Goal: Information Seeking & Learning: Learn about a topic

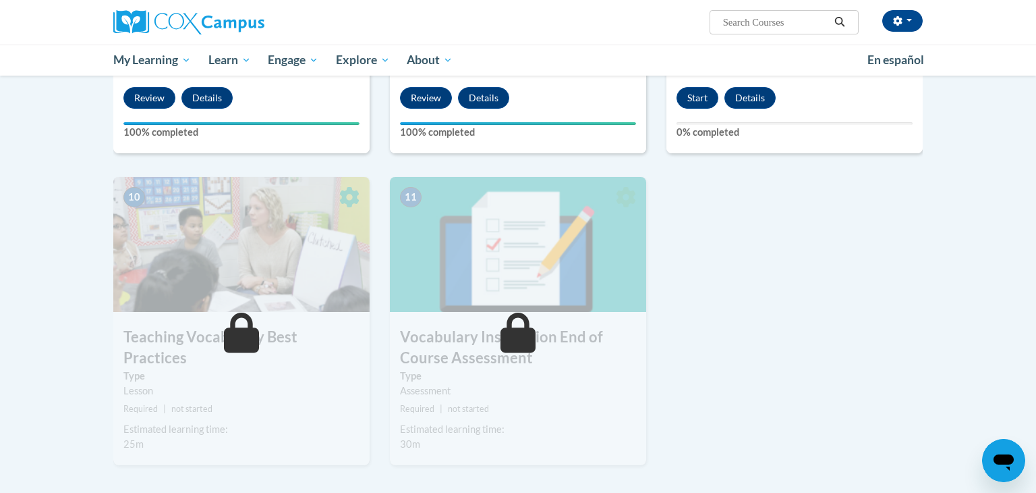
scroll to position [1313, 0]
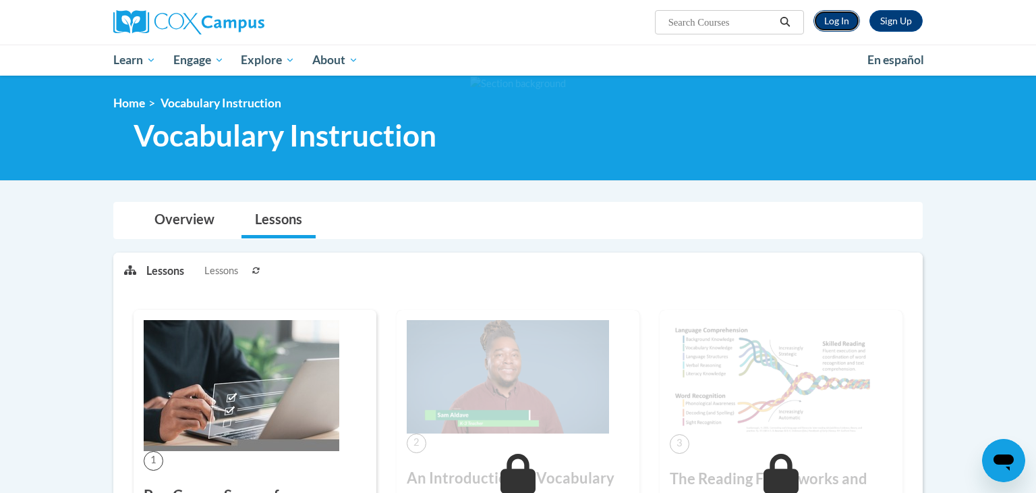
click at [830, 23] on link "Log In" at bounding box center [837, 21] width 47 height 22
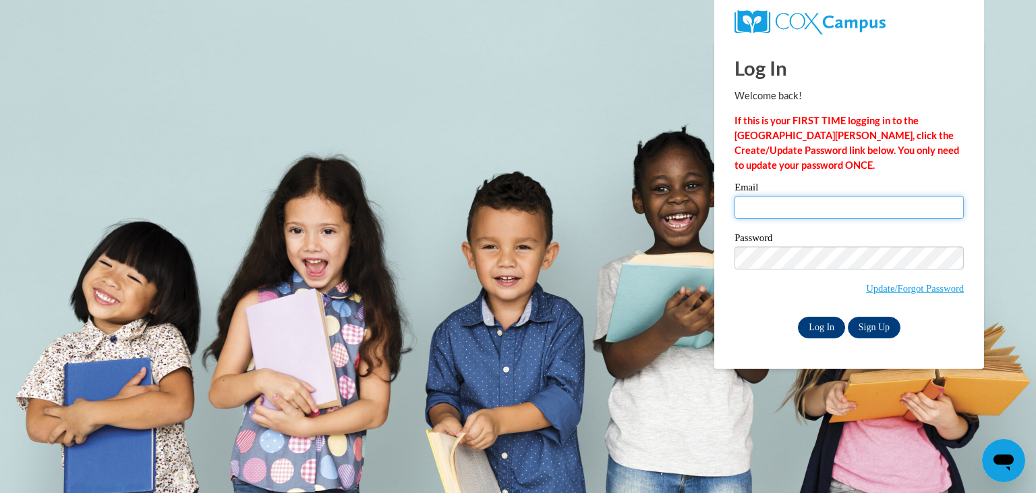
type input "lexissheffield@icloud.com"
click at [825, 327] on input "Log In" at bounding box center [821, 327] width 47 height 22
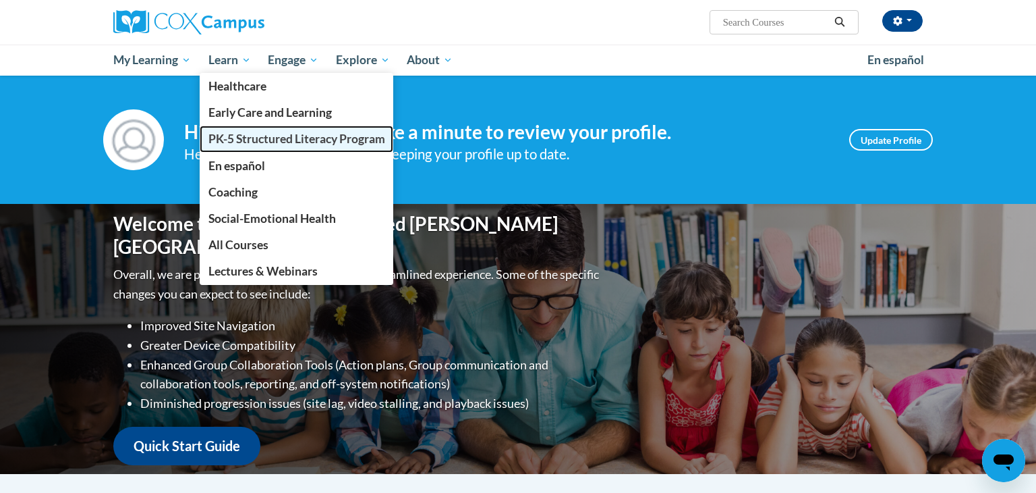
click at [280, 136] on span "PK-5 Structured Literacy Program" at bounding box center [297, 139] width 177 height 14
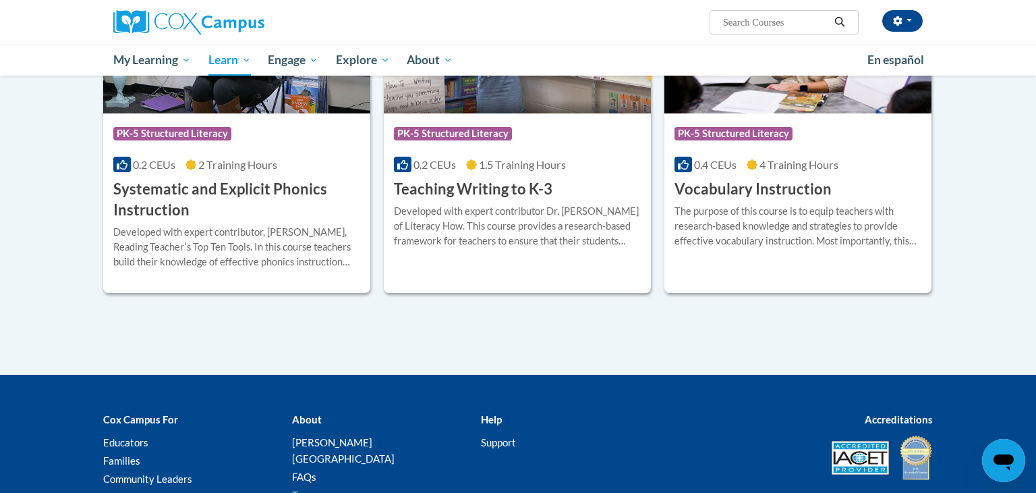
scroll to position [1569, 0]
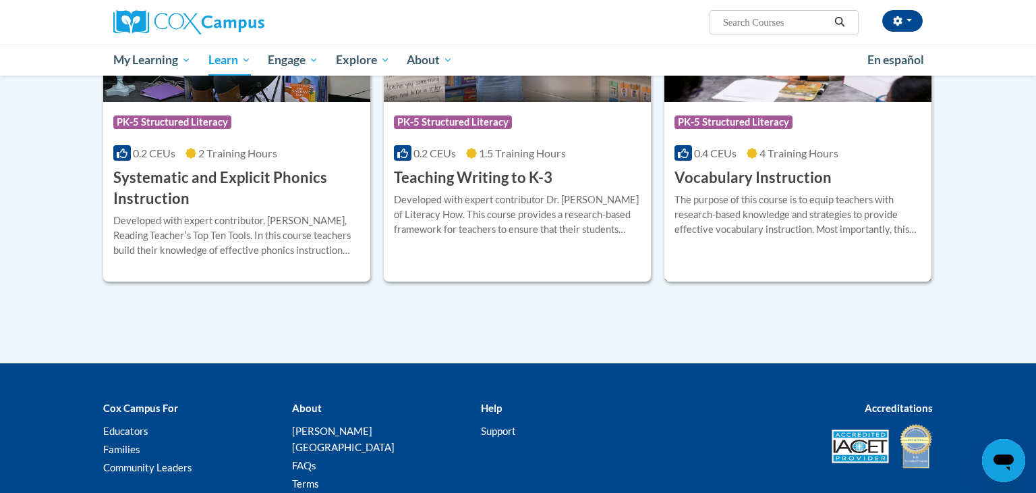
click at [755, 176] on h3 "Vocabulary Instruction" at bounding box center [753, 177] width 157 height 21
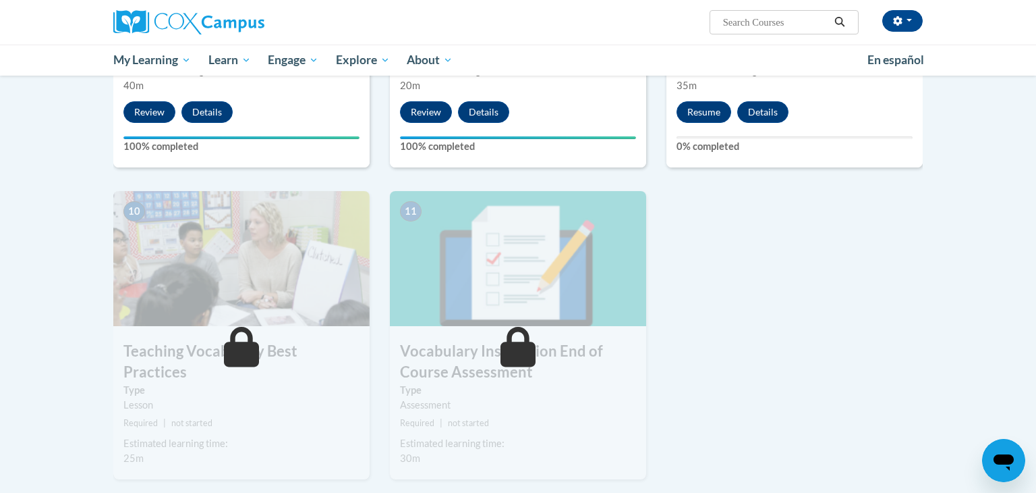
scroll to position [1305, 0]
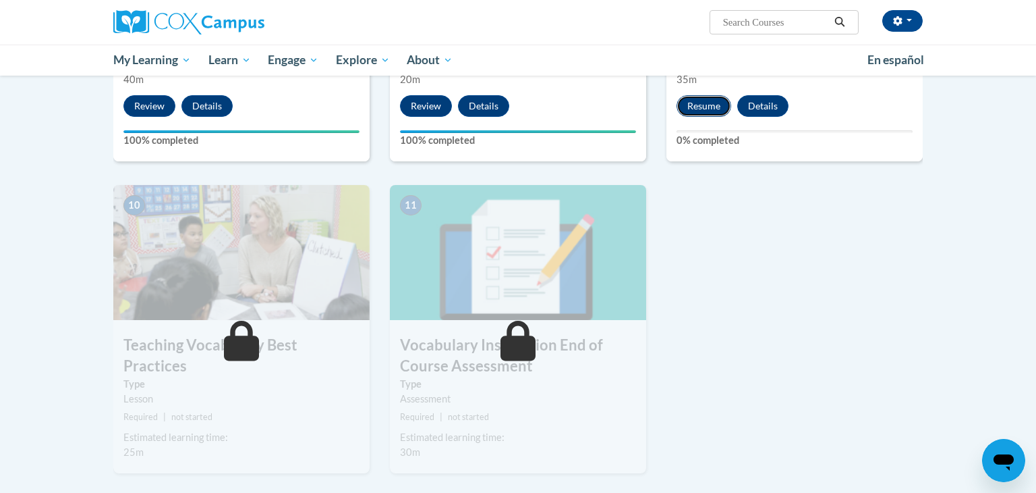
click at [701, 111] on button "Resume" at bounding box center [704, 106] width 55 height 22
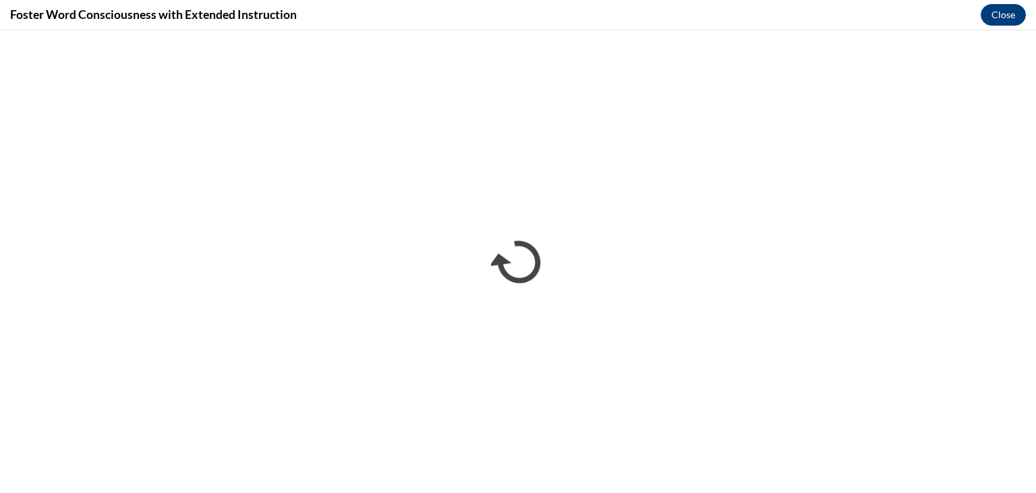
scroll to position [0, 0]
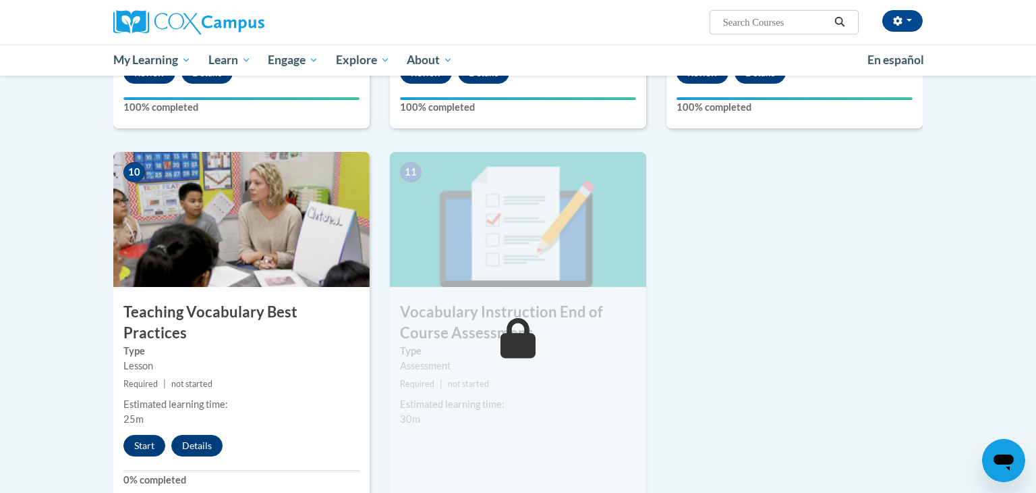
scroll to position [1337, 0]
click at [145, 435] on button "Start" at bounding box center [144, 446] width 42 height 22
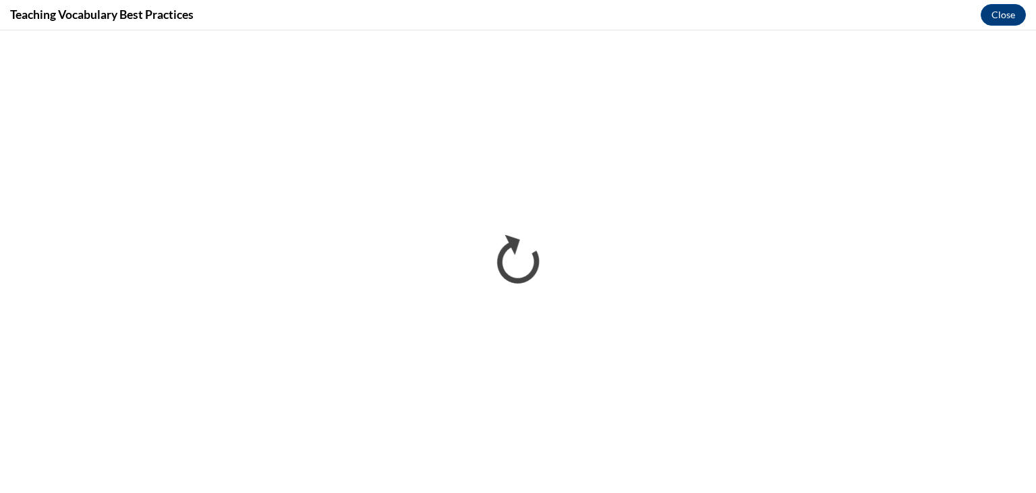
scroll to position [0, 0]
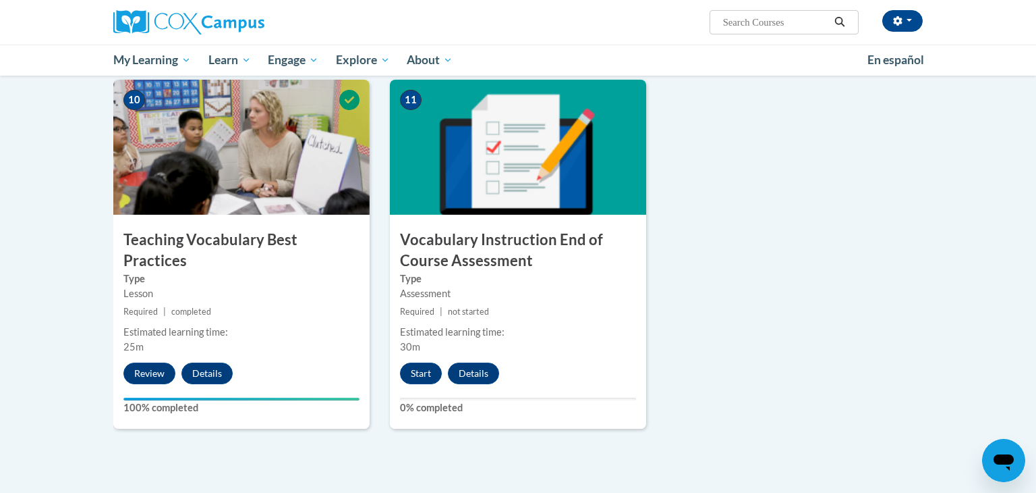
scroll to position [1411, 0]
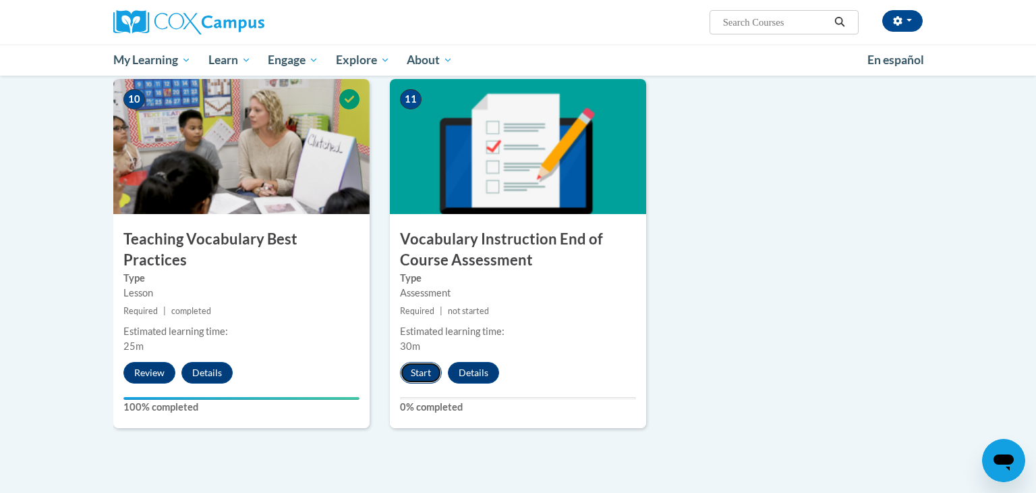
click at [439, 367] on button "Start" at bounding box center [421, 373] width 42 height 22
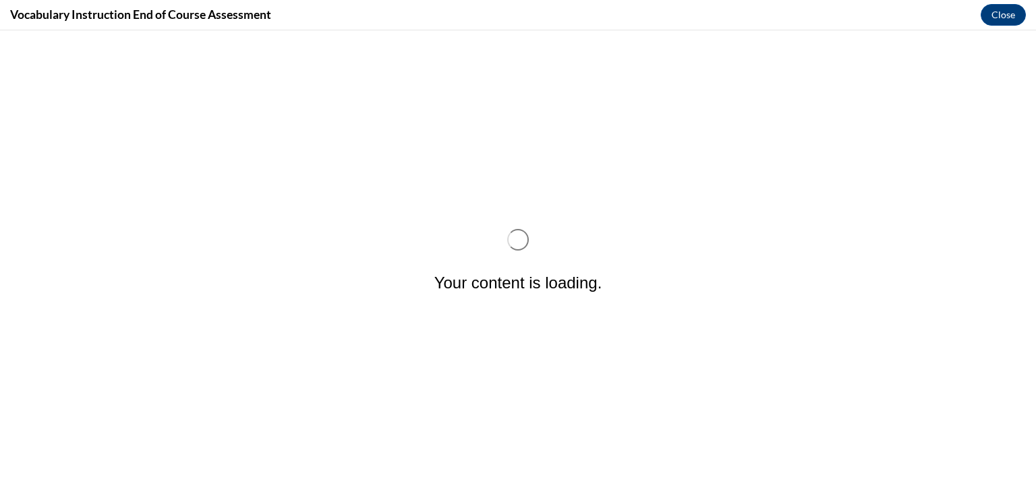
scroll to position [0, 0]
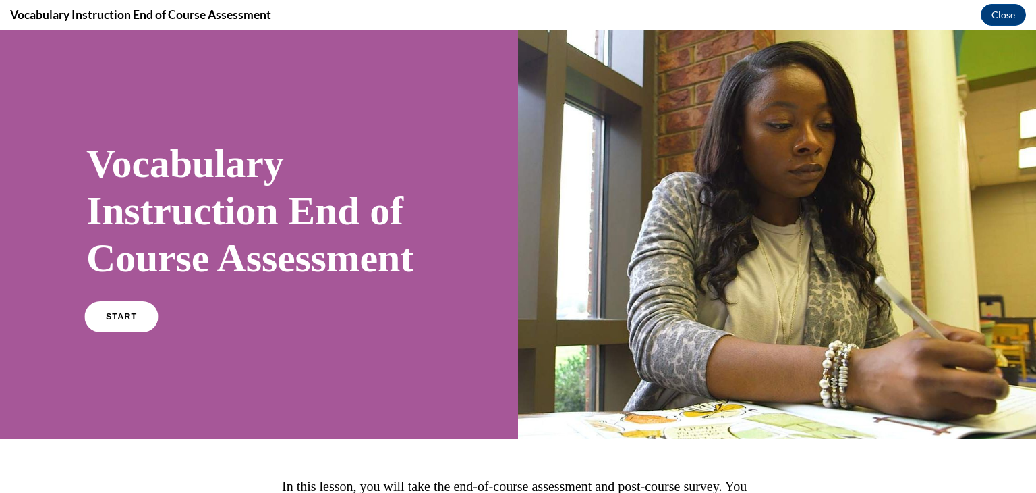
click at [92, 332] on link "START" at bounding box center [121, 316] width 74 height 31
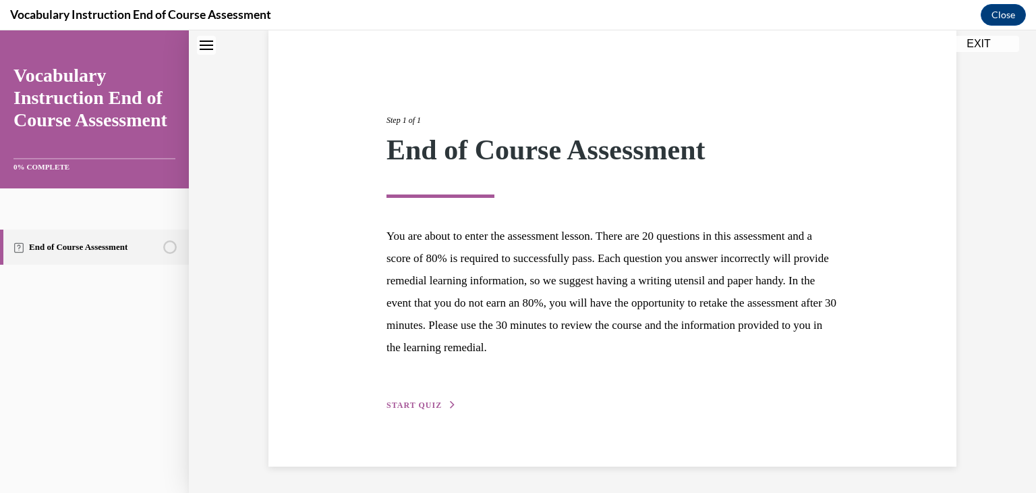
scroll to position [36, 0]
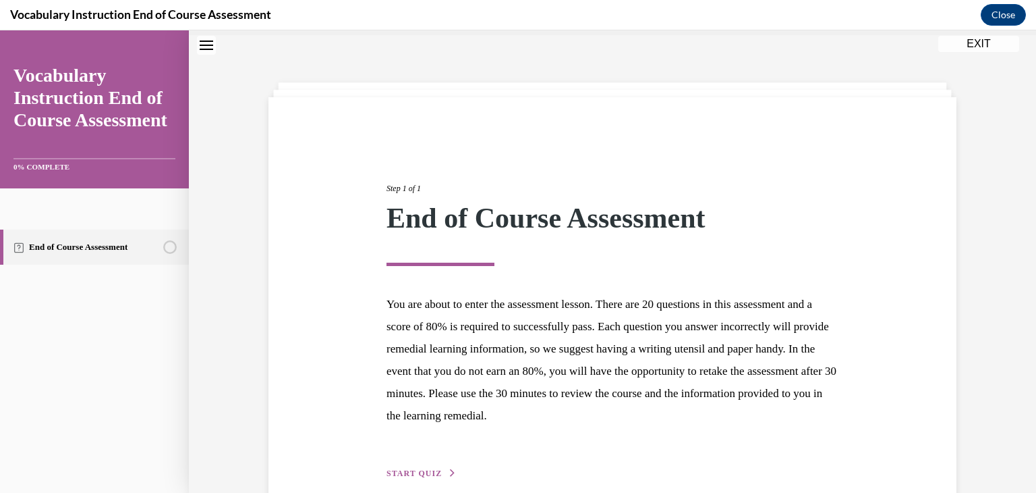
click at [420, 468] on span "START QUIZ" at bounding box center [414, 472] width 55 height 9
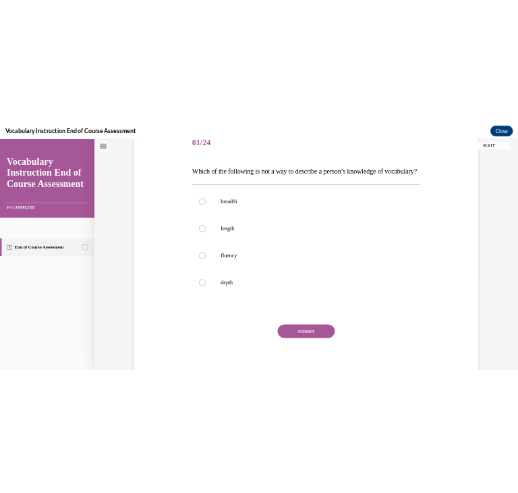
scroll to position [178, 0]
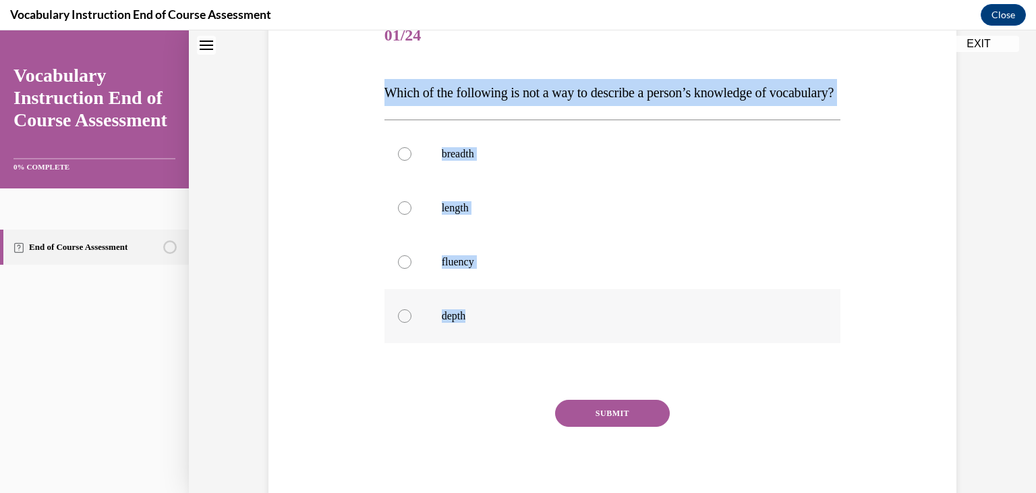
drag, startPoint x: 389, startPoint y: 87, endPoint x: 497, endPoint y: 326, distance: 262.1
click at [497, 326] on div "Question 01/24 Which of the following is not a way to describe a person’s knowl…" at bounding box center [613, 259] width 457 height 501
copy div "Which of the following is not a way to describe a person’s knowledge of vocabul…"
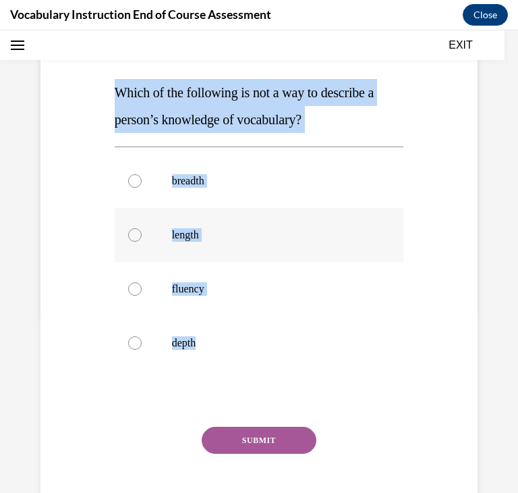
click at [204, 252] on label "length" at bounding box center [259, 235] width 289 height 54
click at [142, 242] on input "length" at bounding box center [134, 234] width 13 height 13
radio input "true"
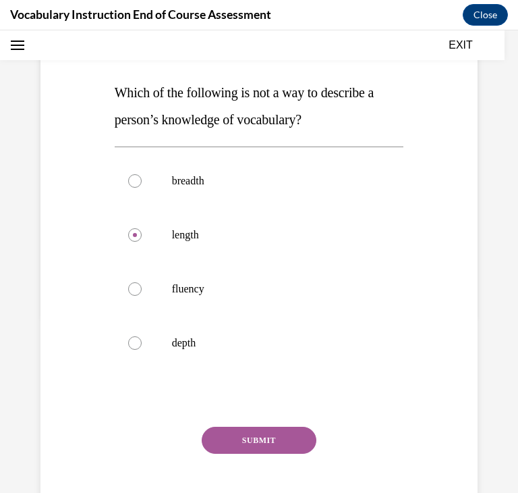
click at [230, 435] on button "SUBMIT" at bounding box center [259, 439] width 115 height 27
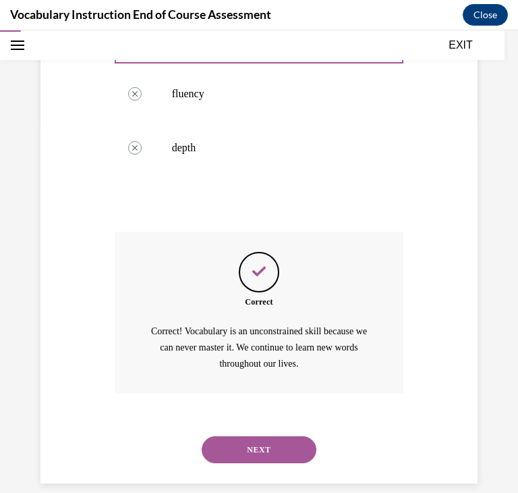
scroll to position [391, 0]
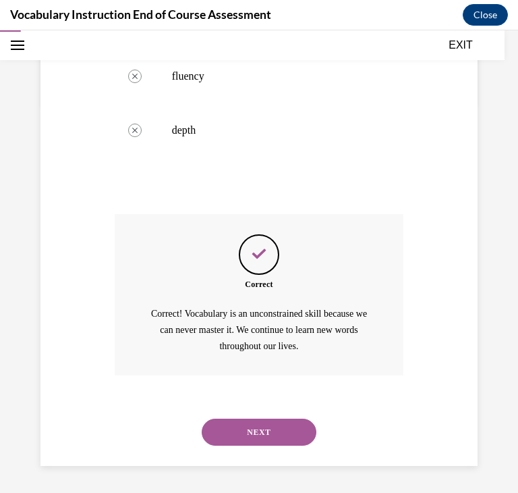
click at [242, 424] on button "NEXT" at bounding box center [259, 431] width 115 height 27
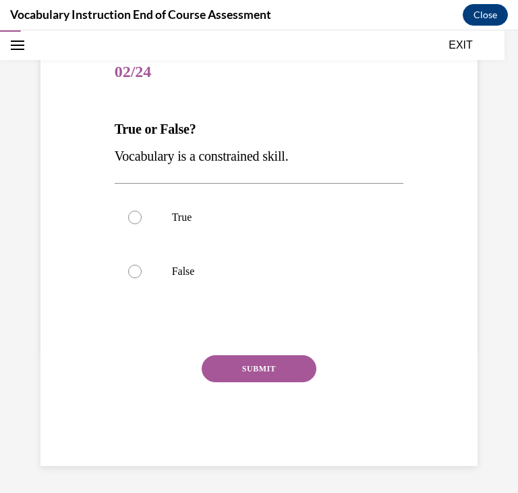
scroll to position [142, 0]
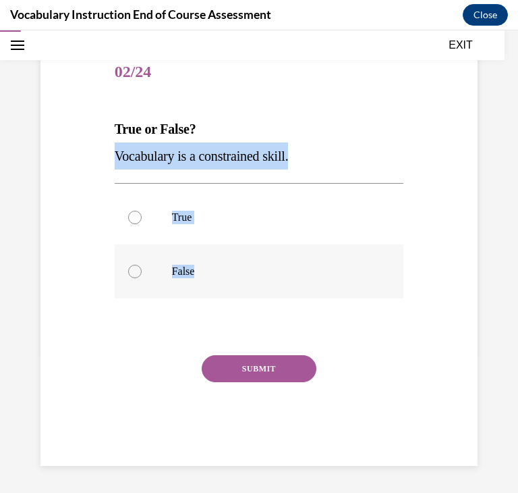
drag, startPoint x: 111, startPoint y: 149, endPoint x: 238, endPoint y: 271, distance: 176.6
click at [238, 271] on div "Question 02/24 True or False? Vocabulary is a constrained skill. True False Inc…" at bounding box center [259, 246] width 296 height 440
copy div "Vocabulary is a constrained skill. True False"
click at [213, 285] on label "False" at bounding box center [259, 271] width 289 height 54
click at [142, 278] on input "False" at bounding box center [134, 271] width 13 height 13
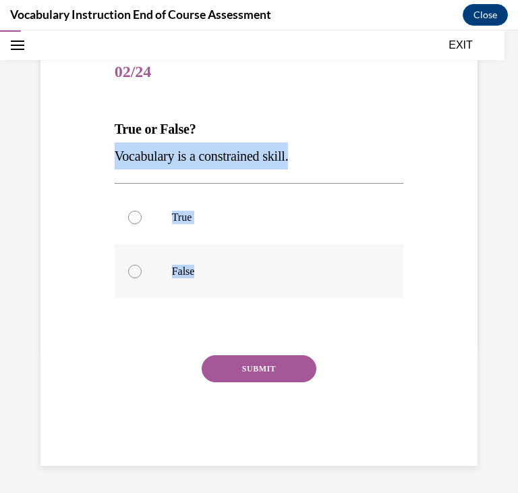
radio input "true"
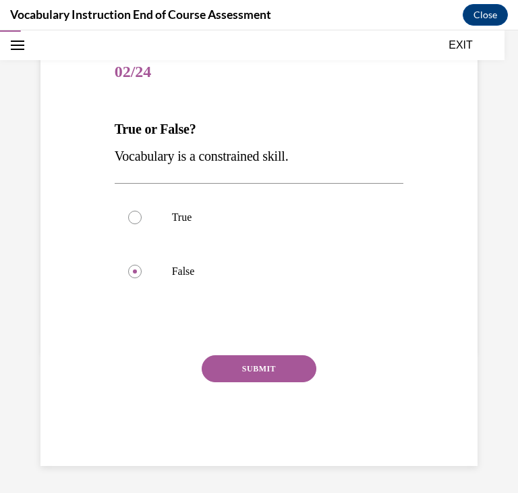
click at [242, 356] on button "SUBMIT" at bounding box center [259, 368] width 115 height 27
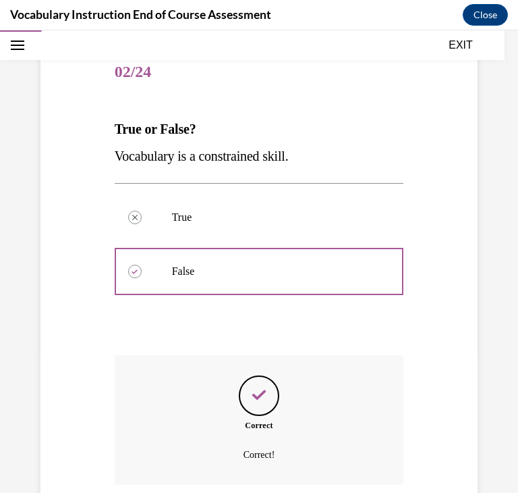
scroll to position [251, 0]
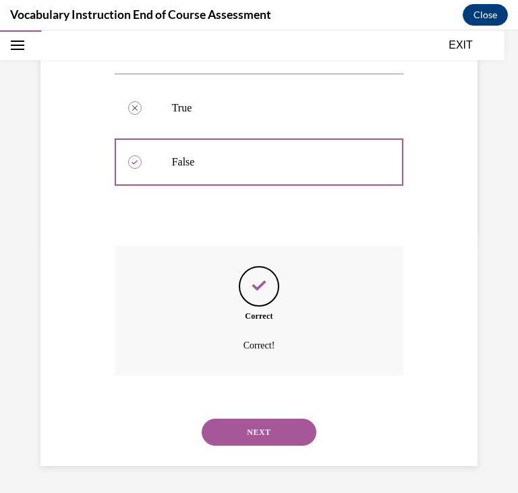
click at [260, 425] on button "NEXT" at bounding box center [259, 431] width 115 height 27
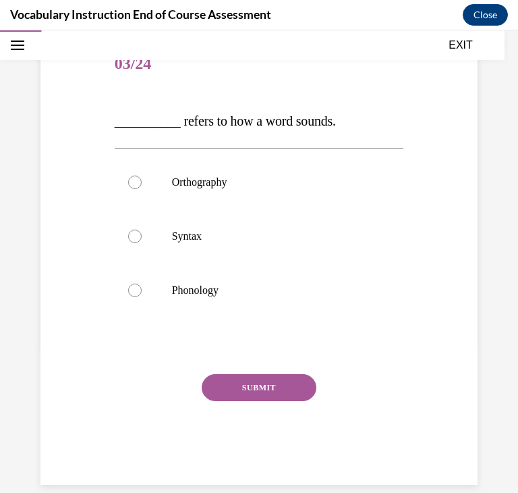
scroll to position [151, 0]
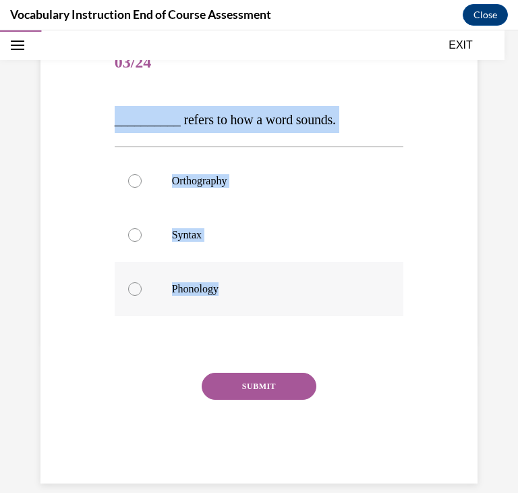
drag, startPoint x: 113, startPoint y: 119, endPoint x: 259, endPoint y: 314, distance: 243.5
click at [259, 314] on div "Question 03/24 __________ refers to how a word sounds. Orthography Syntax Phono…" at bounding box center [259, 249] width 296 height 467
copy div "__________ refers to how a word sounds. Orthography Syntax Phonology"
click at [240, 277] on label "Phonology" at bounding box center [259, 289] width 289 height 54
click at [142, 282] on input "Phonology" at bounding box center [134, 288] width 13 height 13
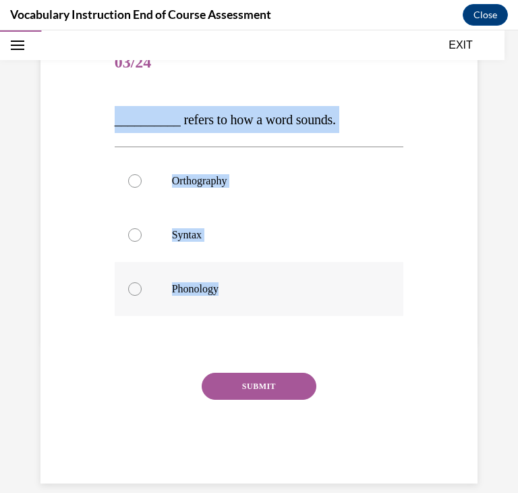
radio input "true"
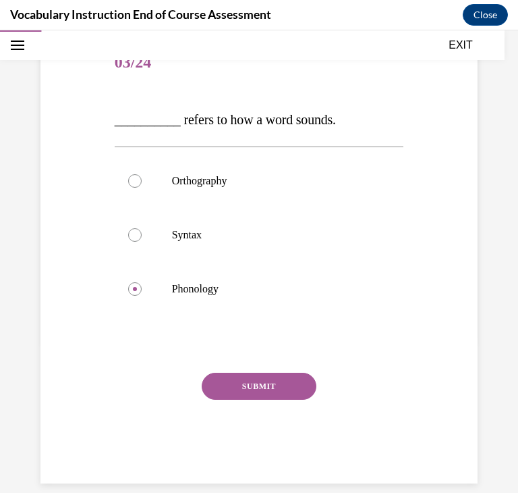
click at [269, 389] on button "SUBMIT" at bounding box center [259, 385] width 115 height 27
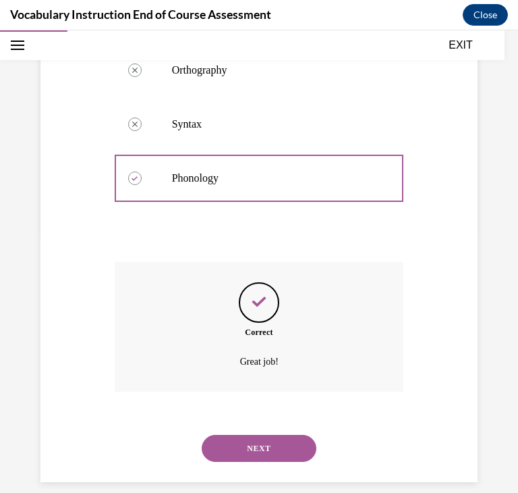
scroll to position [278, 0]
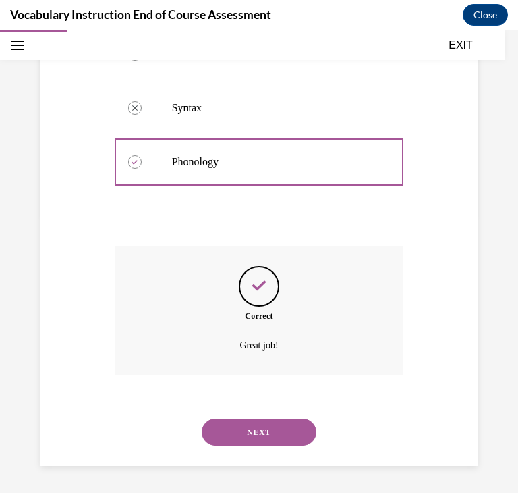
click at [265, 425] on button "NEXT" at bounding box center [259, 431] width 115 height 27
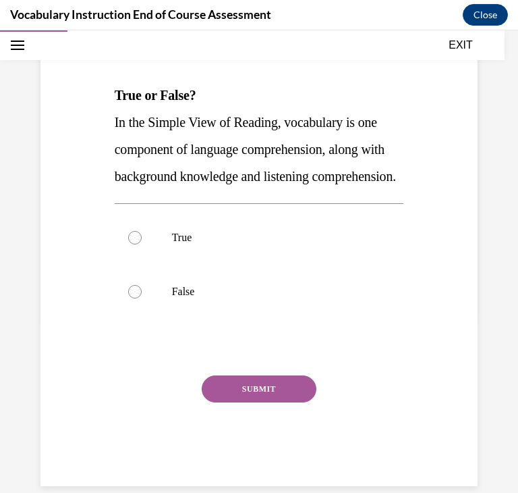
scroll to position [177, 0]
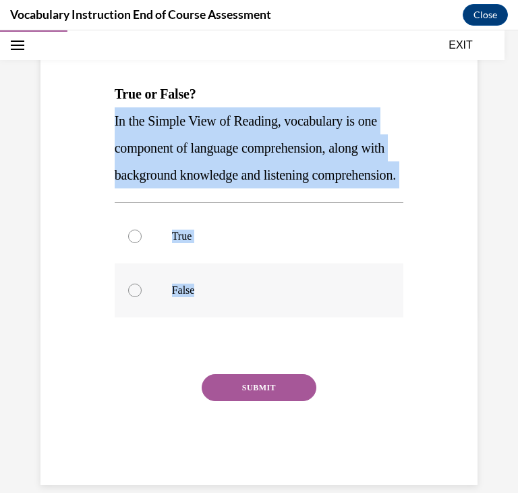
drag, startPoint x: 113, startPoint y: 120, endPoint x: 221, endPoint y: 310, distance: 218.2
click at [221, 310] on div "Question 04/24 True or False? In the Simple View of Reading, vocabulary is one …" at bounding box center [259, 238] width 296 height 494
copy div "In the Simple View of Reading, vocabulary is one component of language comprehe…"
click at [388, 263] on label "True" at bounding box center [259, 236] width 289 height 54
click at [142, 243] on input "True" at bounding box center [134, 235] width 13 height 13
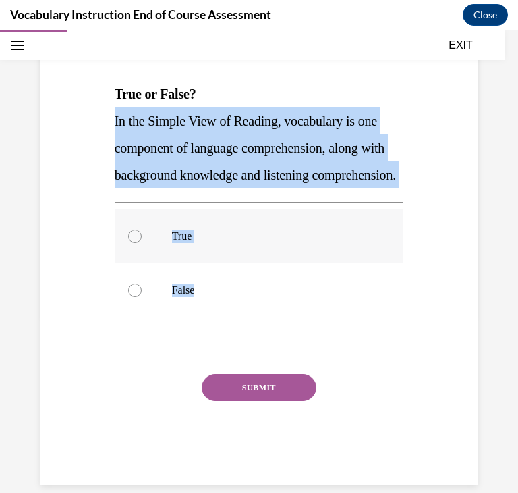
radio input "true"
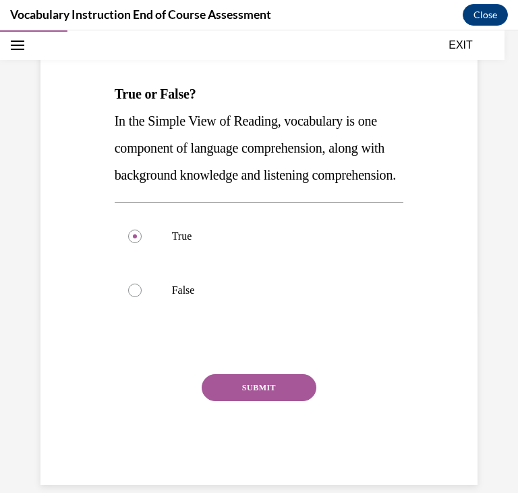
click at [285, 401] on button "SUBMIT" at bounding box center [259, 387] width 115 height 27
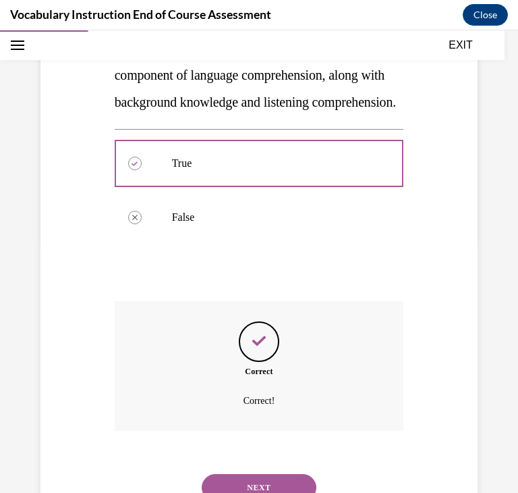
scroll to position [332, 0]
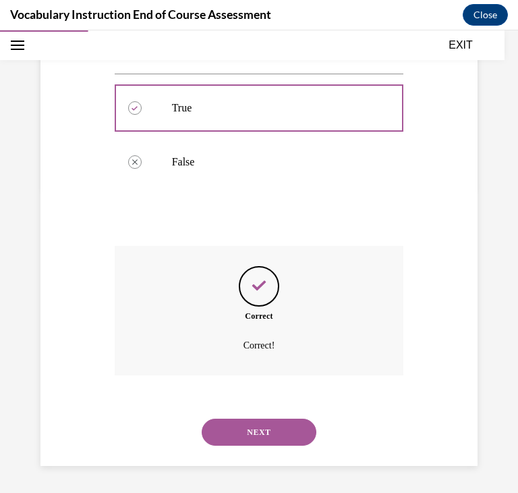
click at [292, 418] on button "NEXT" at bounding box center [259, 431] width 115 height 27
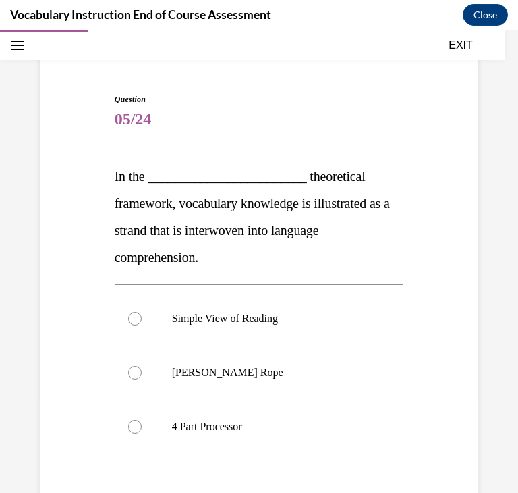
scroll to position [109, 0]
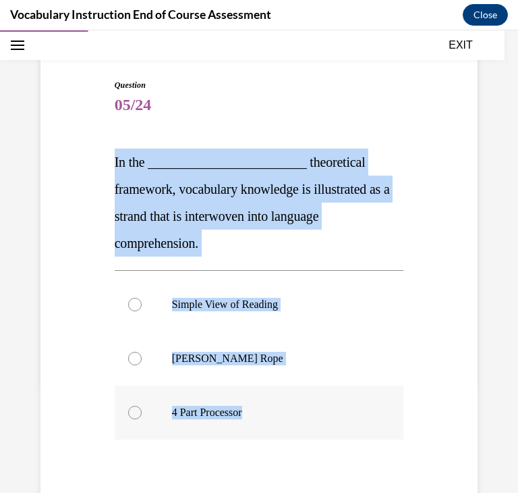
drag, startPoint x: 112, startPoint y: 156, endPoint x: 273, endPoint y: 407, distance: 298.4
click at [273, 407] on div "Question 05/24 In the ________________________ theoretical framework, vocabular…" at bounding box center [259, 333] width 296 height 548
copy div "In the ________________________ theoretical framework, vocabulary knowledge is …"
click at [355, 372] on label "Scarborough's Rope" at bounding box center [259, 358] width 289 height 54
click at [142, 365] on input "Scarborough's Rope" at bounding box center [134, 358] width 13 height 13
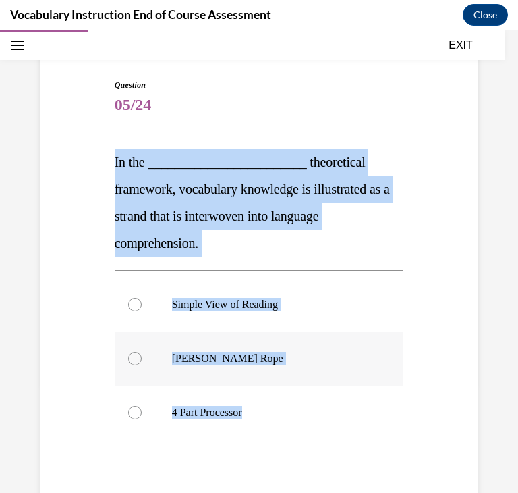
radio input "true"
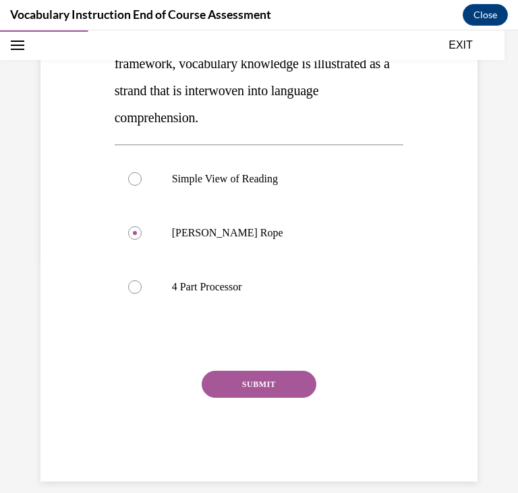
click at [256, 392] on button "SUBMIT" at bounding box center [259, 383] width 115 height 27
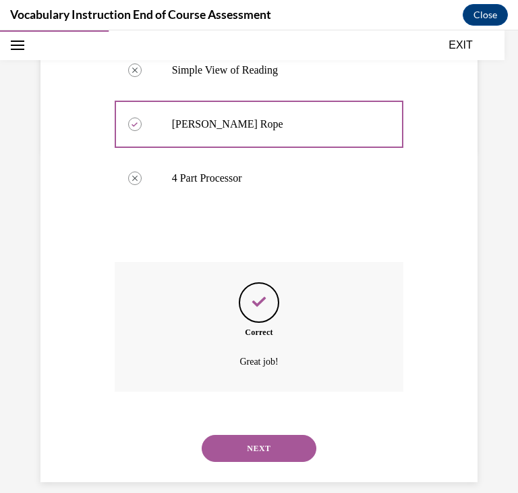
scroll to position [359, 0]
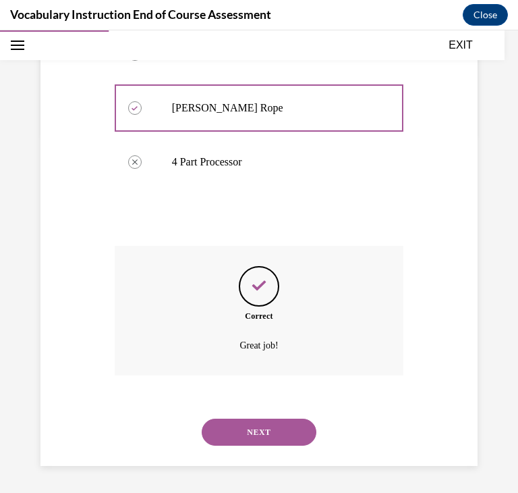
click at [279, 437] on button "NEXT" at bounding box center [259, 431] width 115 height 27
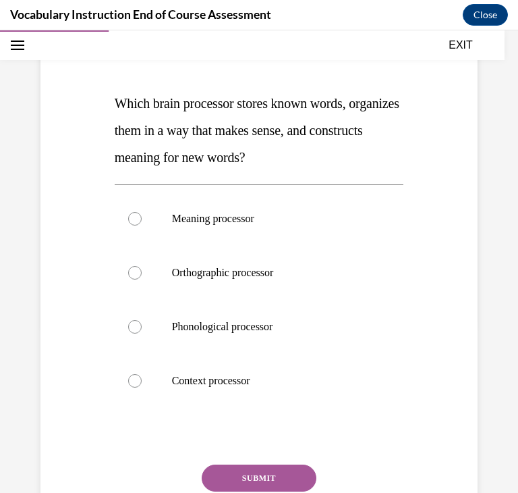
scroll to position [167, 0]
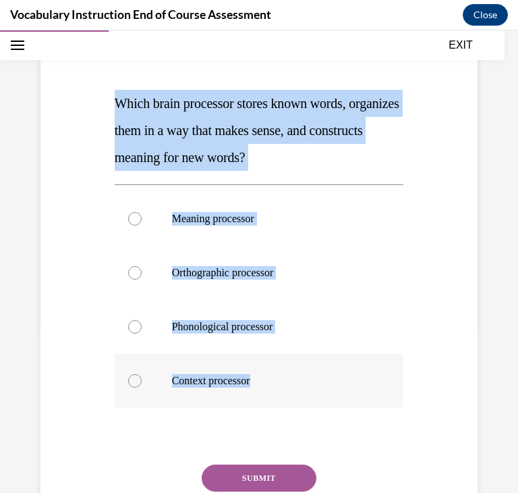
drag, startPoint x: 114, startPoint y: 98, endPoint x: 289, endPoint y: 379, distance: 331.6
click at [289, 379] on div "Question 06/24 Which brain processor stores known words, organizes them in a wa…" at bounding box center [259, 297] width 289 height 555
copy div "Which brain processor stores known words, organizes them in a way that makes se…"
click at [312, 235] on label "Meaning processor" at bounding box center [259, 219] width 289 height 54
click at [142, 225] on input "Meaning processor" at bounding box center [134, 218] width 13 height 13
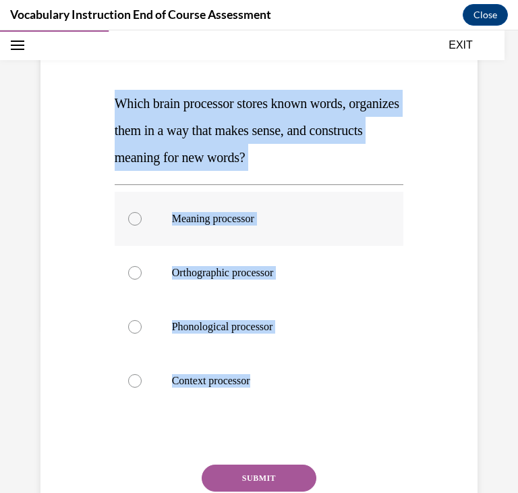
radio input "true"
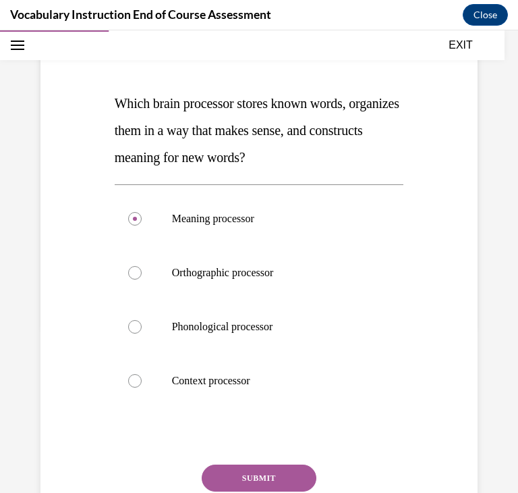
click at [261, 470] on button "SUBMIT" at bounding box center [259, 477] width 115 height 27
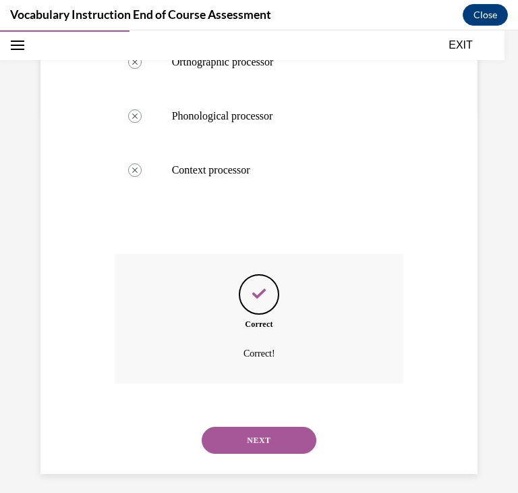
scroll to position [386, 0]
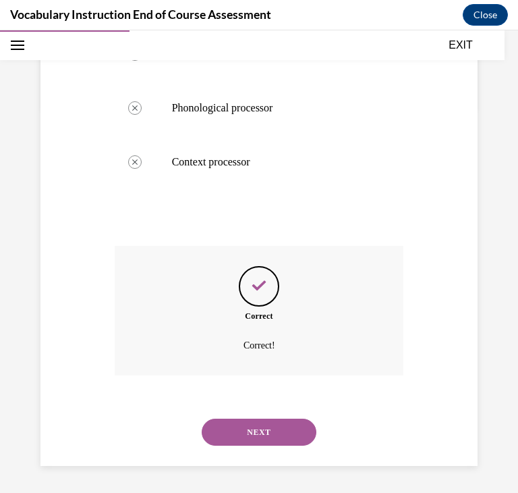
click at [275, 424] on button "NEXT" at bounding box center [259, 431] width 115 height 27
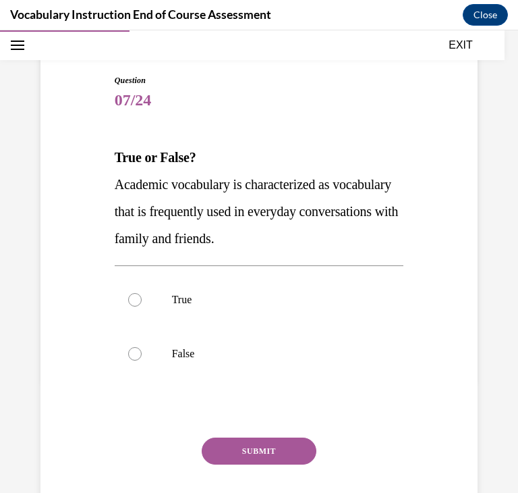
scroll to position [149, 0]
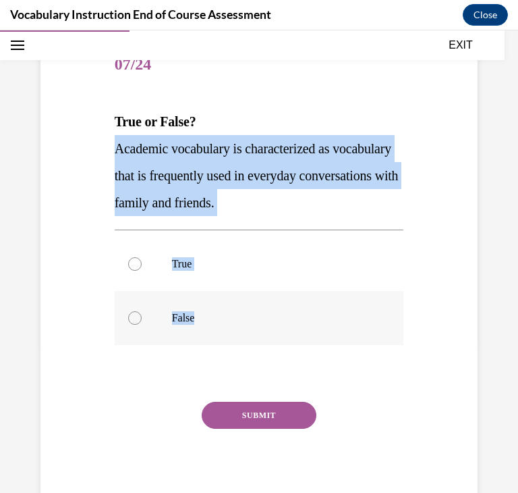
drag, startPoint x: 112, startPoint y: 141, endPoint x: 228, endPoint y: 330, distance: 221.7
click at [228, 330] on div "Question 07/24 True or False? Academic vocabulary is characterized as vocabular…" at bounding box center [259, 265] width 296 height 494
copy div "Academic vocabulary is characterized as vocabulary that is frequently used in e…"
click at [281, 311] on p "False" at bounding box center [271, 317] width 198 height 13
click at [142, 311] on input "False" at bounding box center [134, 317] width 13 height 13
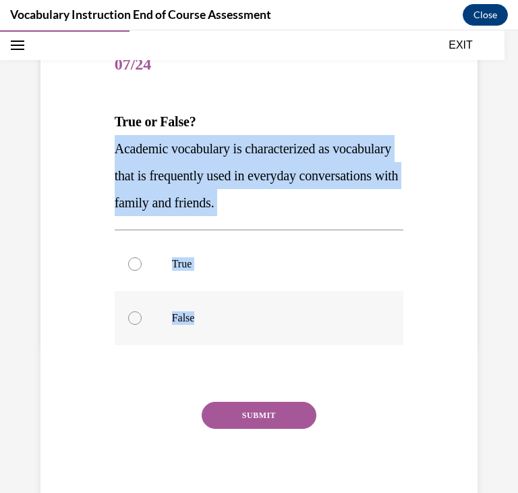
radio input "true"
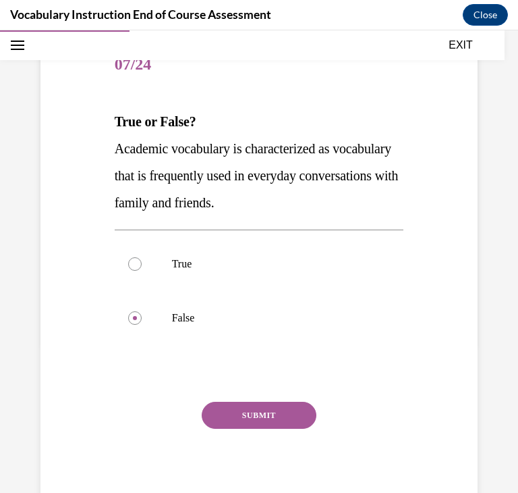
click at [267, 413] on button "SUBMIT" at bounding box center [259, 414] width 115 height 27
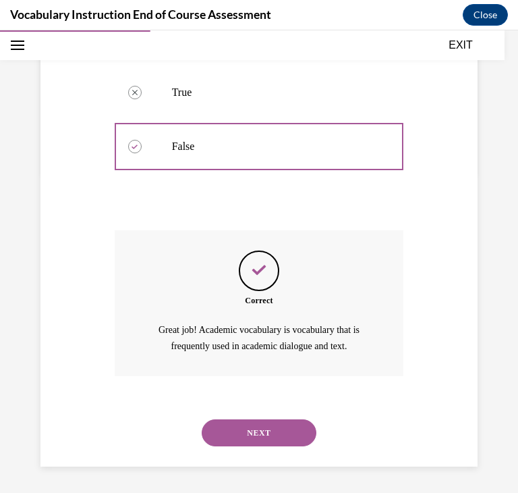
scroll to position [321, 0]
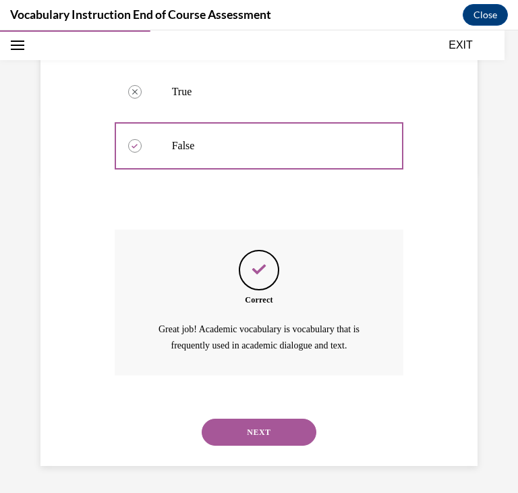
click at [271, 424] on button "NEXT" at bounding box center [259, 431] width 115 height 27
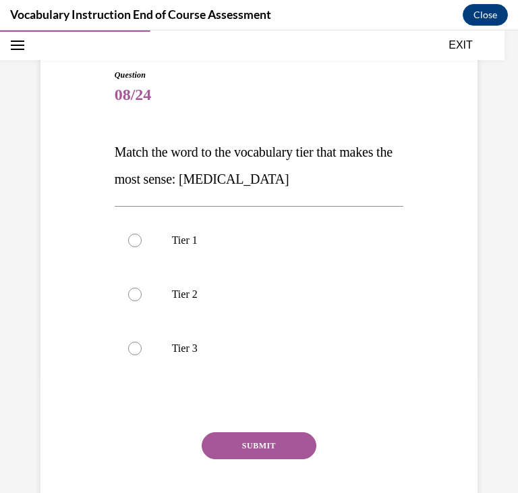
scroll to position [122, 0]
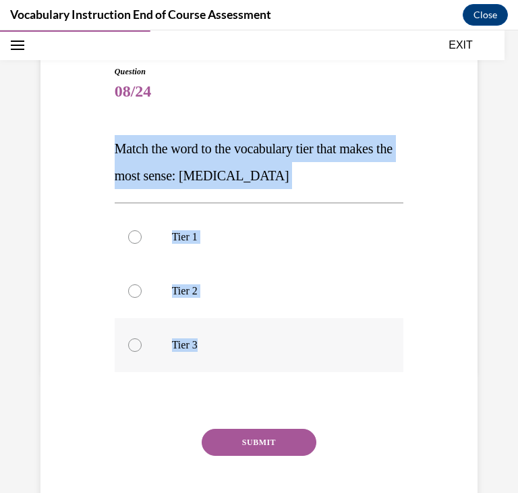
drag, startPoint x: 114, startPoint y: 144, endPoint x: 258, endPoint y: 341, distance: 243.3
click at [258, 341] on div "Question 08/24 Match the word to the vocabulary tier that makes the most sense:…" at bounding box center [259, 302] width 289 height 474
copy div "Match the word to the vocabulary tier that makes the most sense: anaphylaxis Ti…"
click at [258, 341] on p "Tier 3" at bounding box center [271, 344] width 198 height 13
click at [142, 341] on input "Tier 3" at bounding box center [134, 344] width 13 height 13
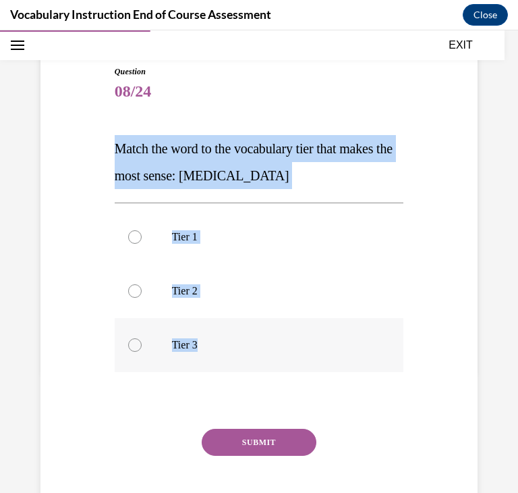
radio input "true"
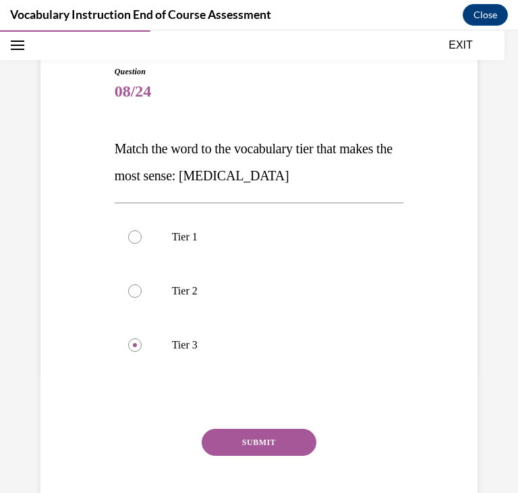
click at [285, 453] on button "SUBMIT" at bounding box center [259, 441] width 115 height 27
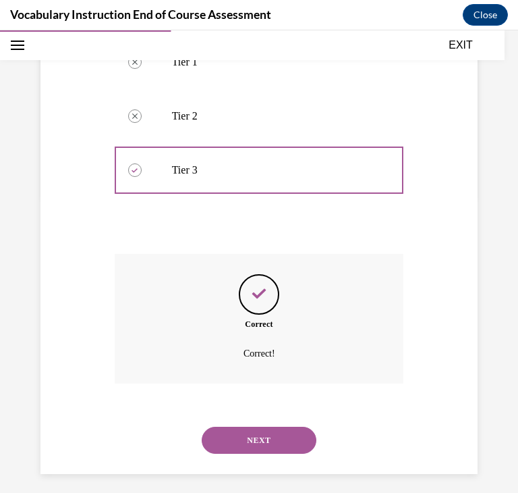
scroll to position [305, 0]
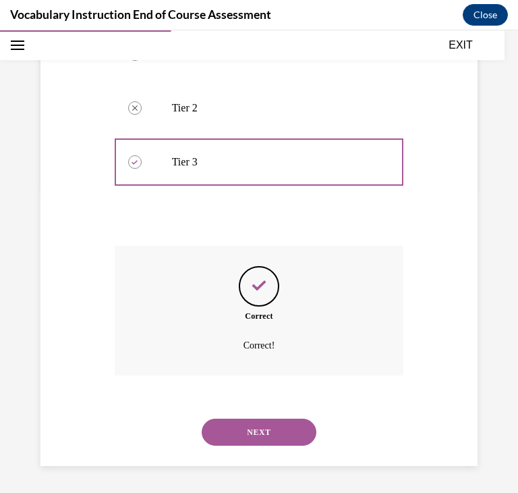
click at [244, 424] on button "NEXT" at bounding box center [259, 431] width 115 height 27
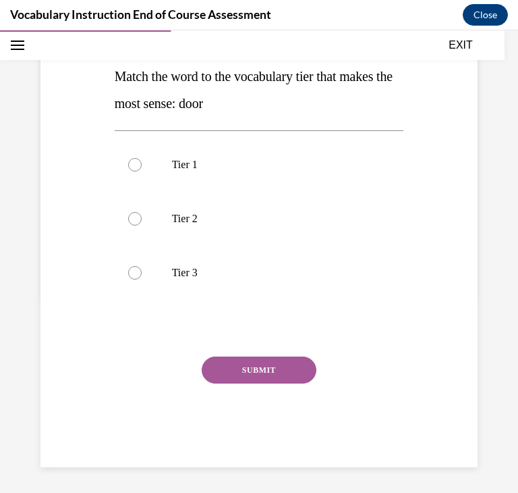
scroll to position [196, 0]
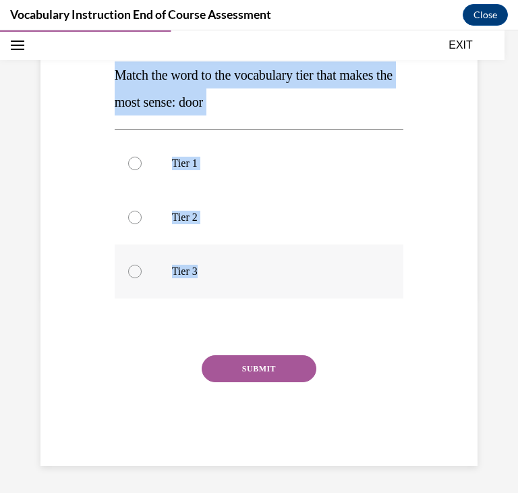
drag, startPoint x: 117, startPoint y: 70, endPoint x: 223, endPoint y: 275, distance: 230.9
click at [223, 275] on div "Question 09/24 Match the word to the vocabulary tier that makes the most sense:…" at bounding box center [259, 229] width 289 height 474
copy div "Match the word to the vocabulary tier that makes the most sense: door Tier 1 Ti…"
click at [350, 345] on div "Question 09/24 Match the word to the vocabulary tier that makes the most sense:…" at bounding box center [259, 229] width 289 height 474
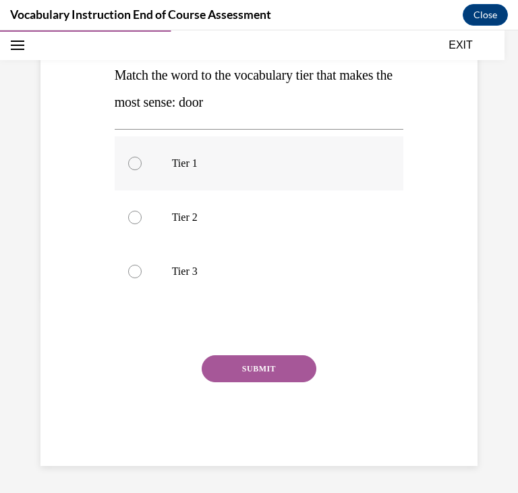
click at [304, 151] on label "Tier 1" at bounding box center [259, 163] width 289 height 54
click at [142, 157] on input "Tier 1" at bounding box center [134, 163] width 13 height 13
radio input "true"
click at [266, 362] on button "SUBMIT" at bounding box center [259, 368] width 115 height 27
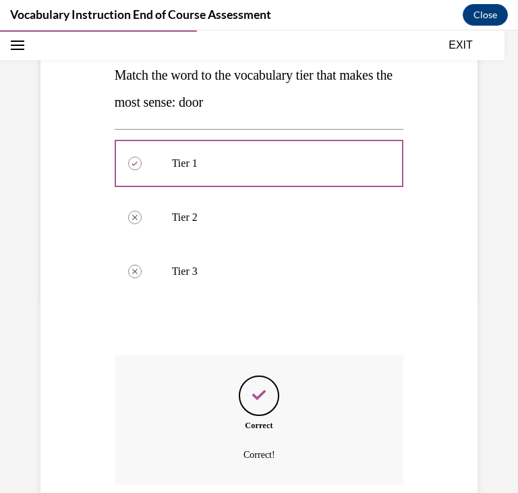
scroll to position [305, 0]
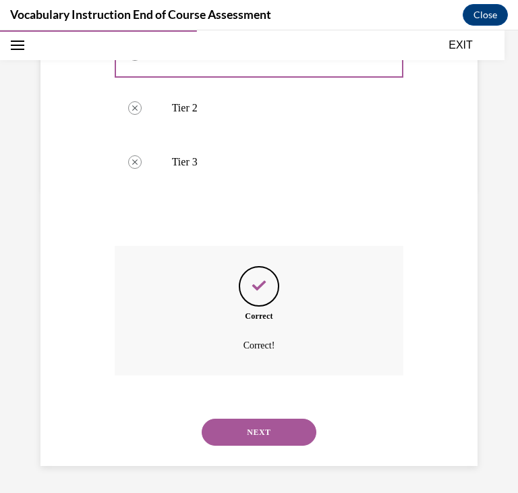
click at [258, 431] on button "NEXT" at bounding box center [259, 431] width 115 height 27
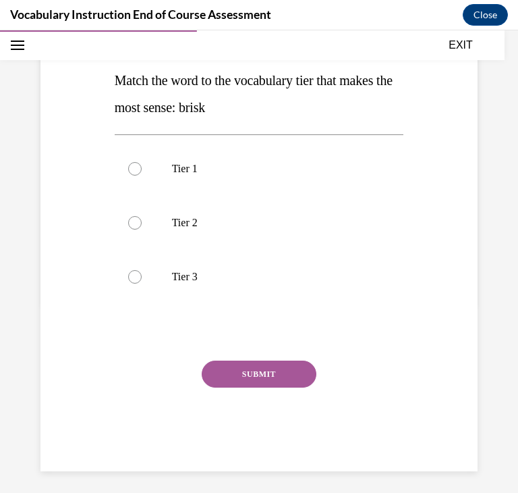
scroll to position [196, 0]
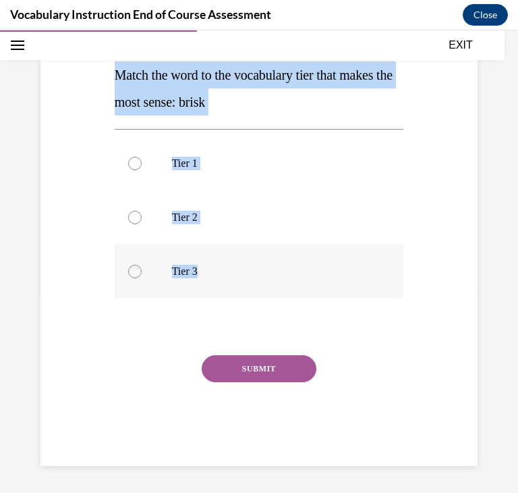
drag, startPoint x: 118, startPoint y: 70, endPoint x: 229, endPoint y: 293, distance: 248.7
click at [229, 293] on div "Question 10/24 Match the word to the vocabulary tier that makes the most sense:…" at bounding box center [259, 229] width 289 height 474
click at [229, 293] on label "Tier 3" at bounding box center [259, 271] width 289 height 54
click at [142, 278] on input "Tier 3" at bounding box center [134, 271] width 13 height 13
radio input "true"
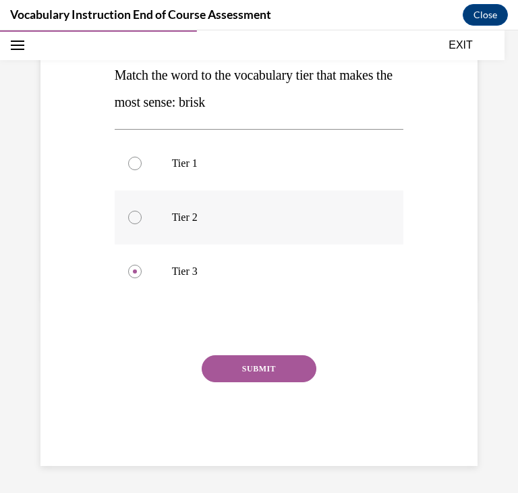
click at [246, 223] on label "Tier 2" at bounding box center [259, 217] width 289 height 54
click at [142, 223] on input "Tier 2" at bounding box center [134, 217] width 13 height 13
radio input "true"
click at [254, 364] on button "SUBMIT" at bounding box center [259, 368] width 115 height 27
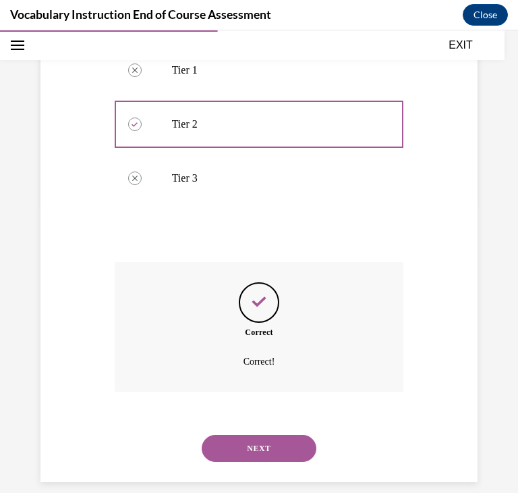
scroll to position [305, 0]
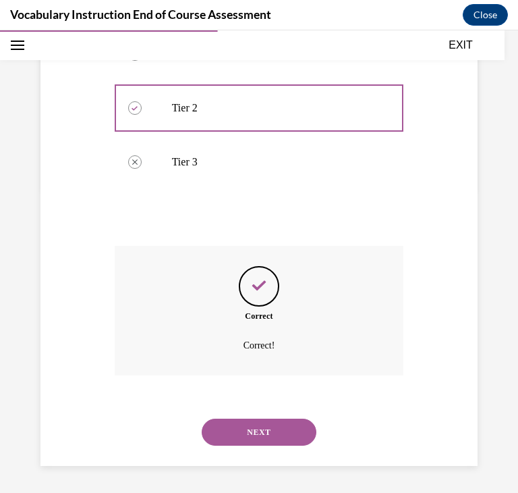
click at [247, 426] on button "NEXT" at bounding box center [259, 431] width 115 height 27
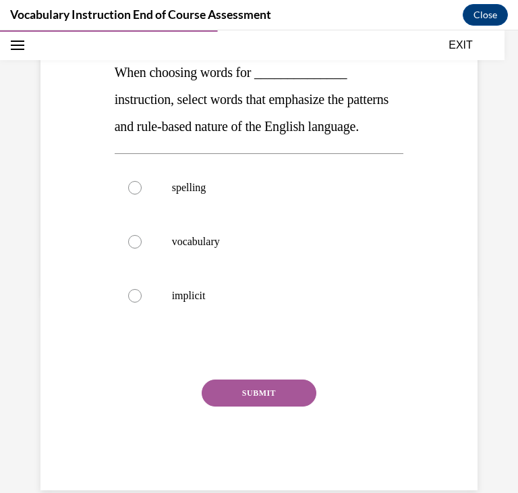
scroll to position [200, 0]
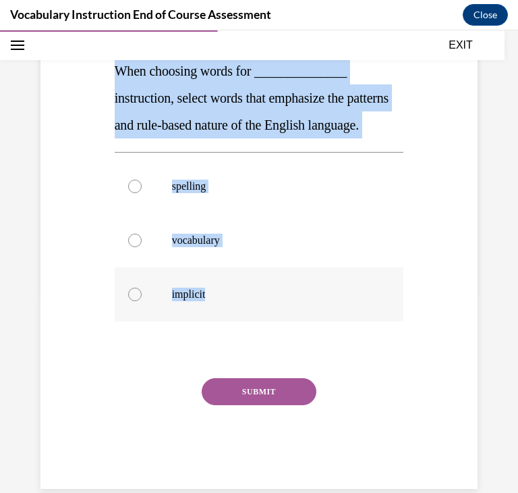
drag, startPoint x: 118, startPoint y: 67, endPoint x: 259, endPoint y: 325, distance: 293.8
click at [259, 325] on div "Question 11/24 When choosing words for ______________ instruction, select words…" at bounding box center [259, 238] width 289 height 501
copy div "When choosing words for ______________ instruction, select words that emphasize…"
click at [296, 184] on div "spelling vocabulary implicit" at bounding box center [259, 240] width 289 height 176
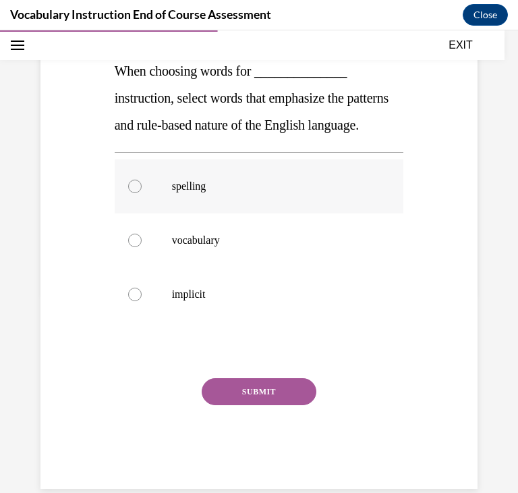
click at [298, 190] on label "spelling" at bounding box center [259, 186] width 289 height 54
click at [142, 190] on input "spelling" at bounding box center [134, 185] width 13 height 13
radio input "true"
click at [293, 405] on button "SUBMIT" at bounding box center [259, 391] width 115 height 27
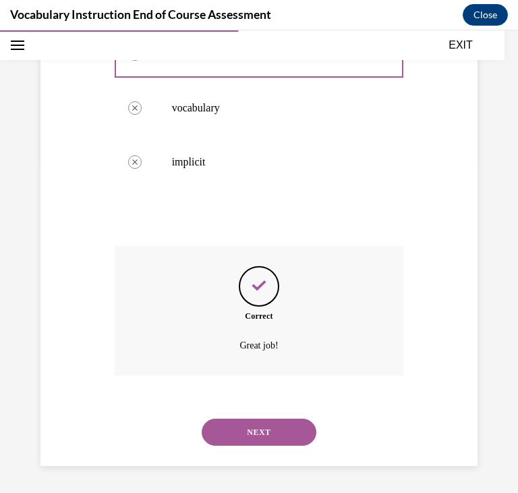
scroll to position [359, 0]
click at [289, 426] on button "NEXT" at bounding box center [259, 431] width 115 height 27
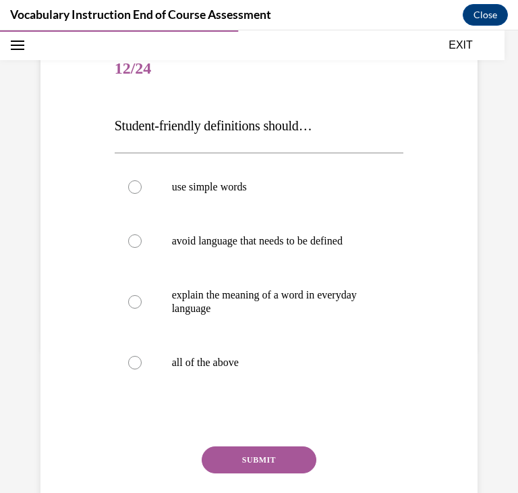
scroll to position [146, 0]
click at [198, 372] on label "all of the above" at bounding box center [259, 362] width 289 height 54
click at [142, 368] on input "all of the above" at bounding box center [134, 361] width 13 height 13
radio input "true"
click at [225, 449] on button "SUBMIT" at bounding box center [259, 458] width 115 height 27
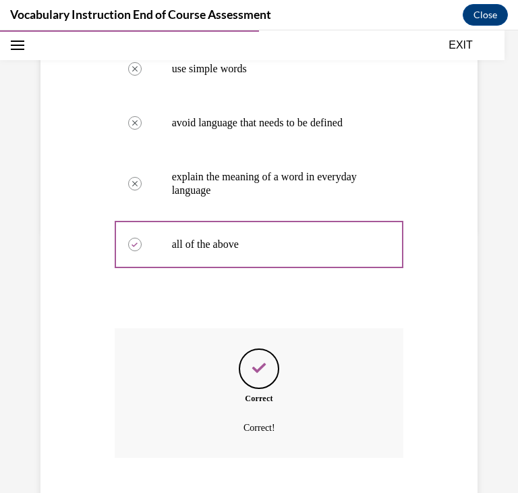
scroll to position [345, 0]
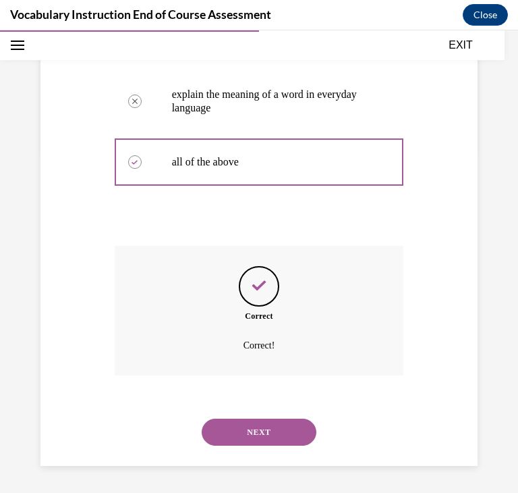
click at [247, 439] on button "NEXT" at bounding box center [259, 431] width 115 height 27
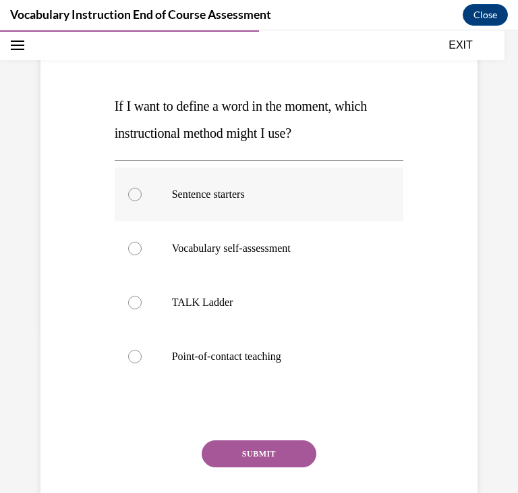
scroll to position [165, 0]
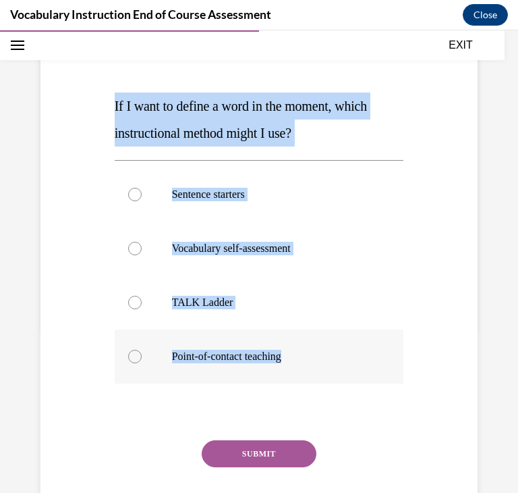
drag, startPoint x: 111, startPoint y: 99, endPoint x: 368, endPoint y: 346, distance: 356.5
click at [368, 346] on div "Question 13/24 If I want to define a word in the moment, which instructional me…" at bounding box center [259, 277] width 296 height 548
click at [354, 345] on label "Point-of-contact teaching" at bounding box center [259, 356] width 289 height 54
click at [142, 350] on input "Point-of-contact teaching" at bounding box center [134, 356] width 13 height 13
radio input "true"
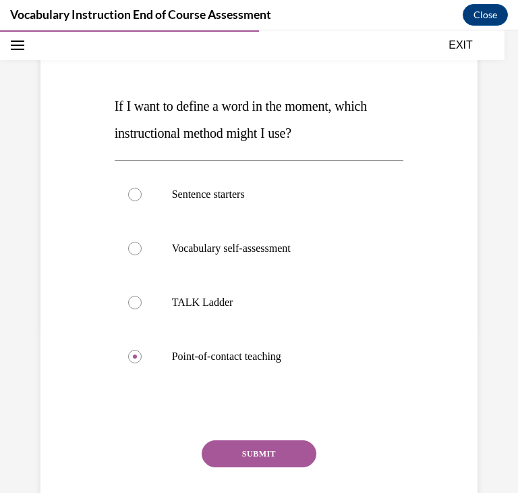
click at [300, 449] on button "SUBMIT" at bounding box center [259, 453] width 115 height 27
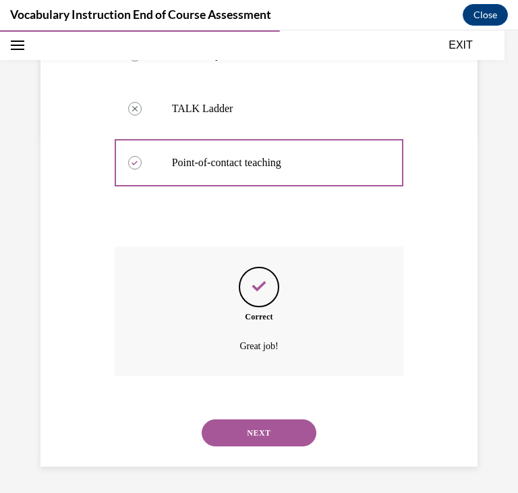
scroll to position [359, 0]
click at [299, 437] on button "NEXT" at bounding box center [259, 431] width 115 height 27
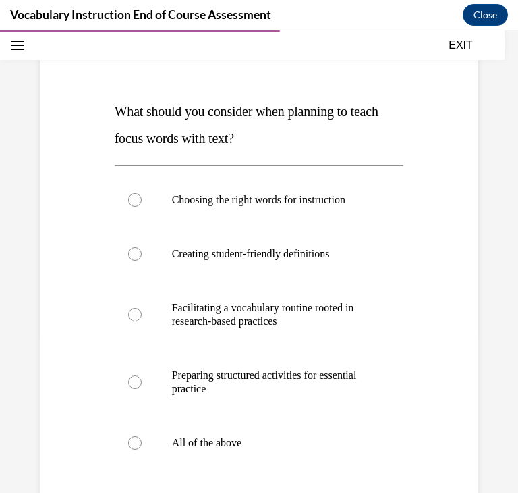
scroll to position [163, 0]
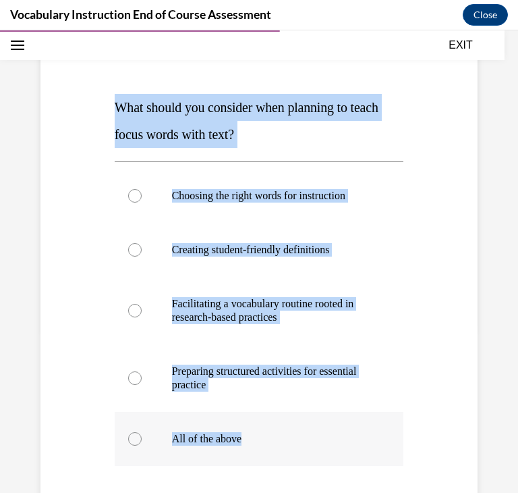
drag, startPoint x: 117, startPoint y: 106, endPoint x: 294, endPoint y: 427, distance: 366.3
click at [294, 427] on div "Question 14/24 What should you consider when planning to teach focus words with…" at bounding box center [259, 328] width 289 height 609
click at [244, 443] on p "All of the above" at bounding box center [271, 438] width 198 height 13
click at [142, 443] on input "All of the above" at bounding box center [134, 438] width 13 height 13
radio input "true"
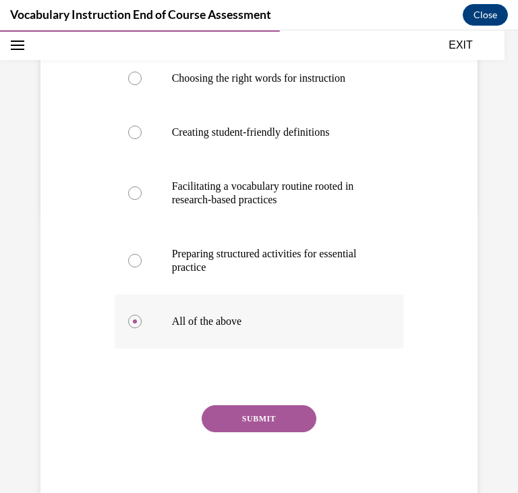
scroll to position [331, 0]
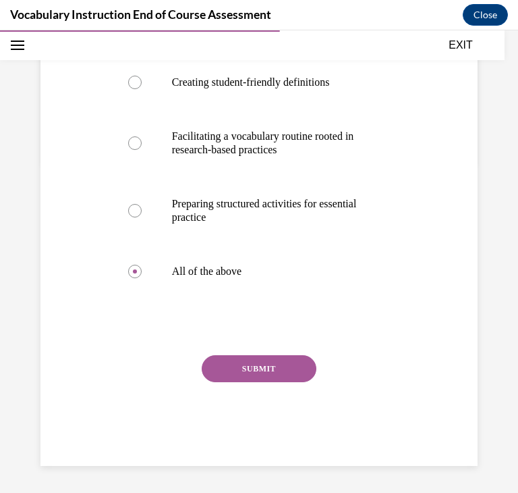
click at [277, 374] on button "SUBMIT" at bounding box center [259, 368] width 115 height 27
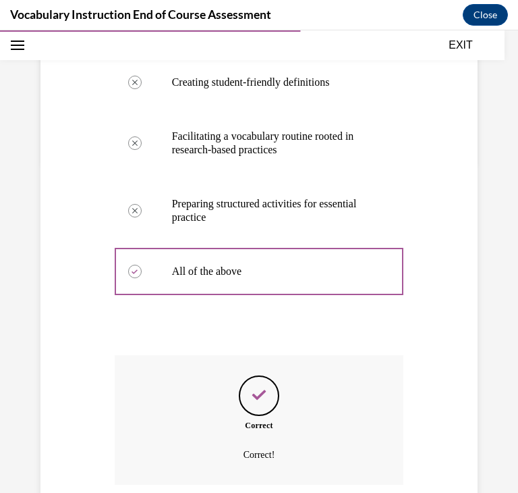
scroll to position [440, 0]
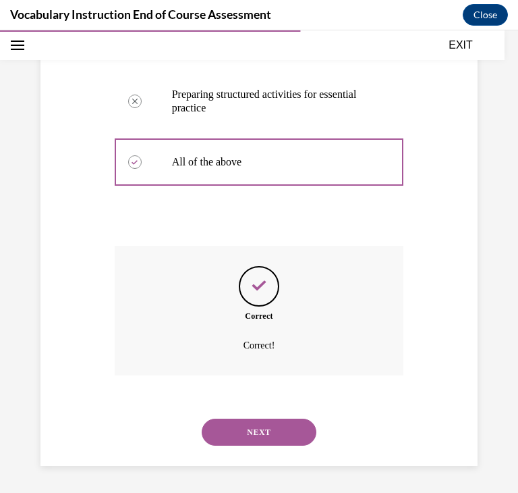
click at [283, 422] on button "NEXT" at bounding box center [259, 431] width 115 height 27
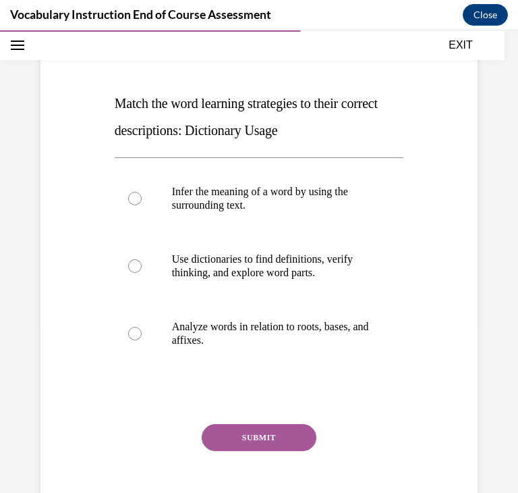
scroll to position [168, 0]
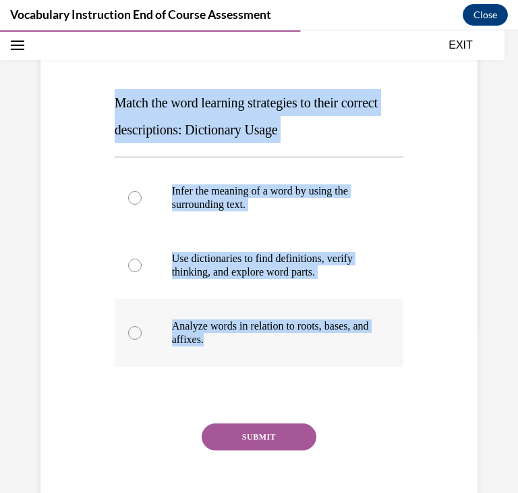
drag, startPoint x: 115, startPoint y: 99, endPoint x: 325, endPoint y: 350, distance: 327.6
click at [325, 350] on div "Question 15/24 Match the word learning strategies to their correct descriptions…" at bounding box center [259, 277] width 289 height 514
click at [383, 449] on div "SUBMIT" at bounding box center [259, 456] width 289 height 67
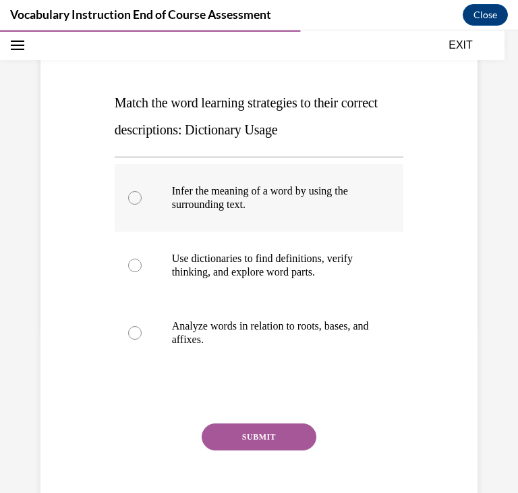
click at [339, 193] on p "Infer the meaning of a word by using the surrounding text." at bounding box center [271, 197] width 198 height 27
click at [142, 193] on input "Infer the meaning of a word by using the surrounding text." at bounding box center [134, 197] width 13 height 13
radio input "true"
click at [256, 442] on button "SUBMIT" at bounding box center [259, 436] width 115 height 27
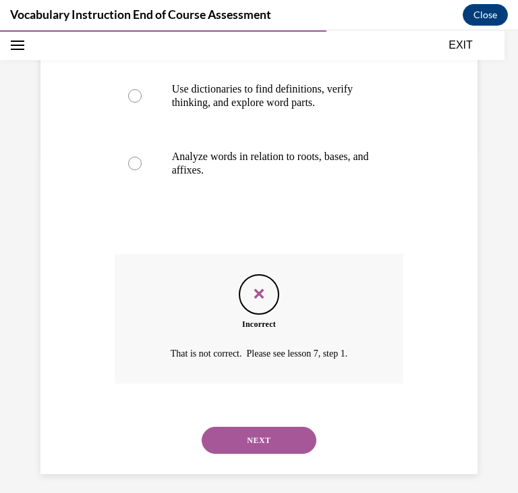
scroll to position [345, 0]
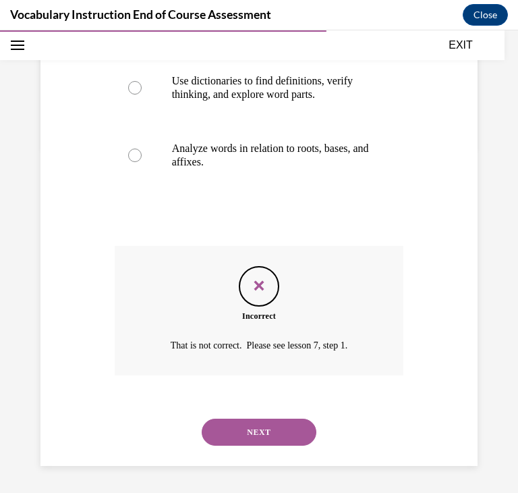
click at [257, 431] on button "NEXT" at bounding box center [259, 431] width 115 height 27
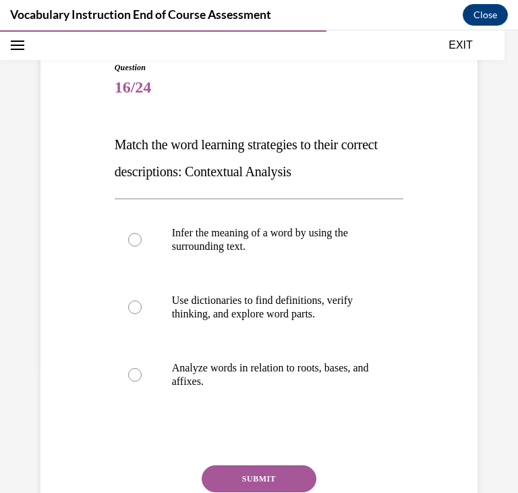
scroll to position [148, 0]
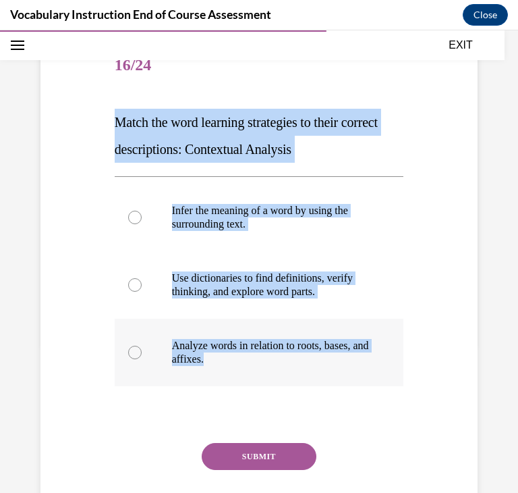
drag, startPoint x: 113, startPoint y: 113, endPoint x: 265, endPoint y: 369, distance: 297.8
click at [265, 369] on div "Question 16/24 Match the word learning strategies to their correct descriptions…" at bounding box center [259, 286] width 296 height 534
click at [325, 226] on p "Infer the meaning of a word by using the surrounding text." at bounding box center [271, 217] width 198 height 27
click at [142, 224] on input "Infer the meaning of a word by using the surrounding text." at bounding box center [134, 217] width 13 height 13
radio input "true"
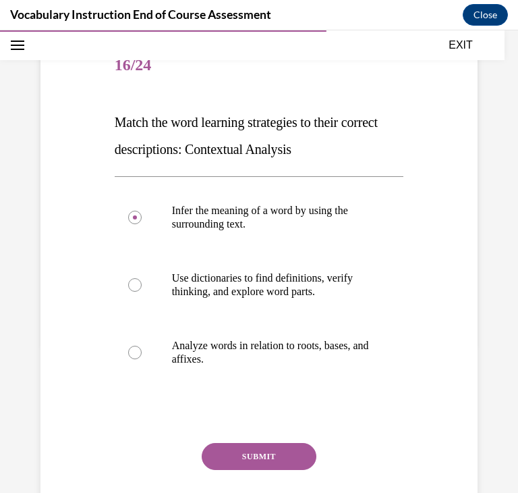
click at [286, 461] on button "SUBMIT" at bounding box center [259, 456] width 115 height 27
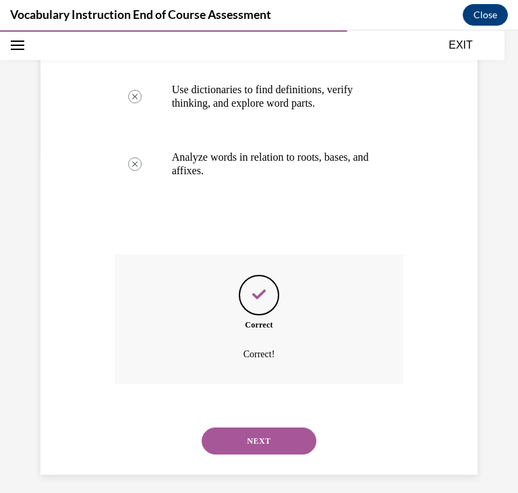
scroll to position [345, 0]
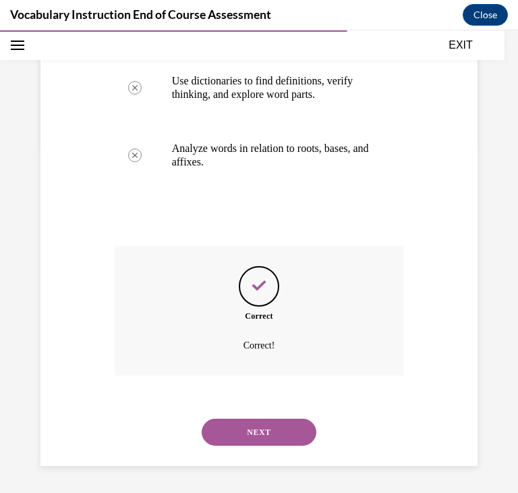
click at [264, 433] on button "NEXT" at bounding box center [259, 431] width 115 height 27
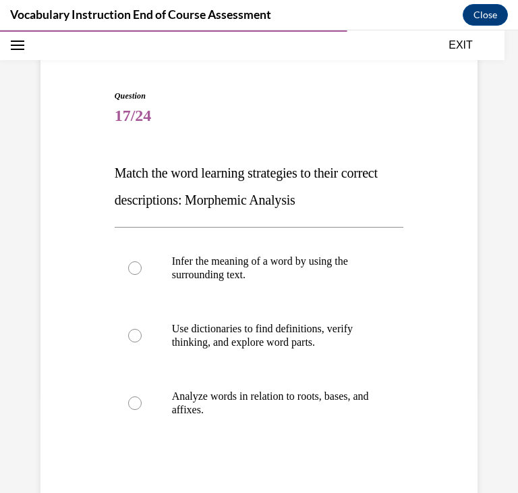
scroll to position [122, 0]
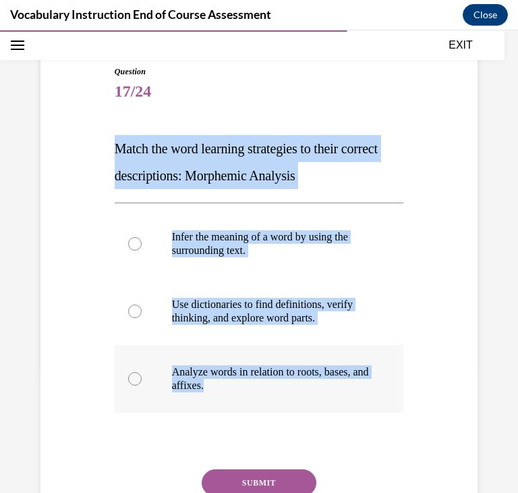
drag, startPoint x: 117, startPoint y: 144, endPoint x: 260, endPoint y: 389, distance: 283.7
click at [260, 389] on div "Question 17/24 Match the word learning strategies to their correct descriptions…" at bounding box center [259, 322] width 289 height 514
click at [325, 358] on label "Analyze words in relation to roots, bases, and affixes." at bounding box center [259, 378] width 289 height 67
click at [142, 372] on input "Analyze words in relation to roots, bases, and affixes." at bounding box center [134, 378] width 13 height 13
radio input "true"
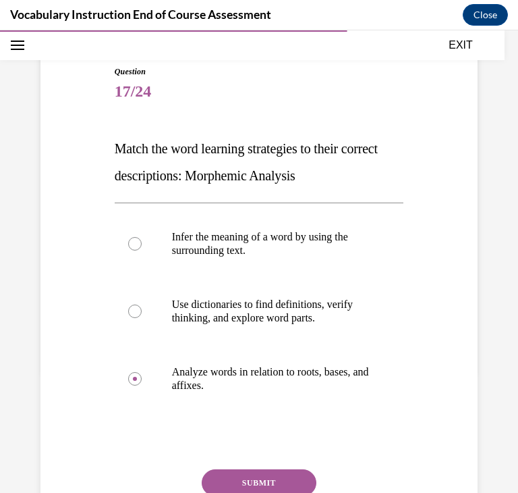
click at [309, 478] on button "SUBMIT" at bounding box center [259, 482] width 115 height 27
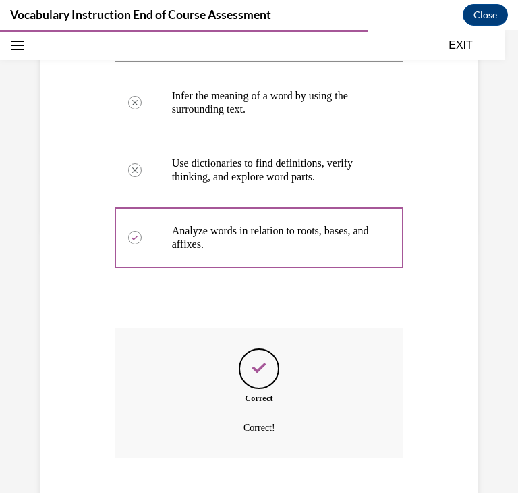
scroll to position [345, 0]
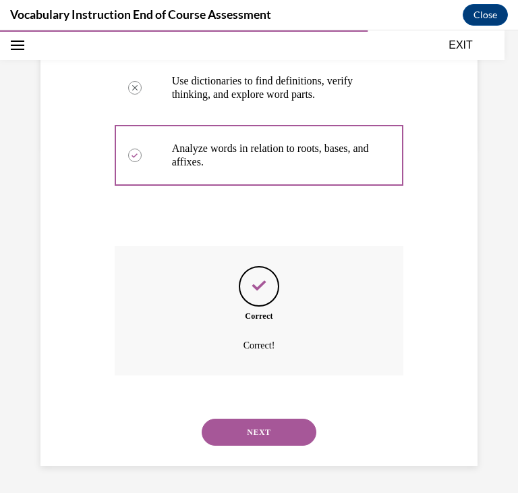
click at [292, 439] on button "NEXT" at bounding box center [259, 431] width 115 height 27
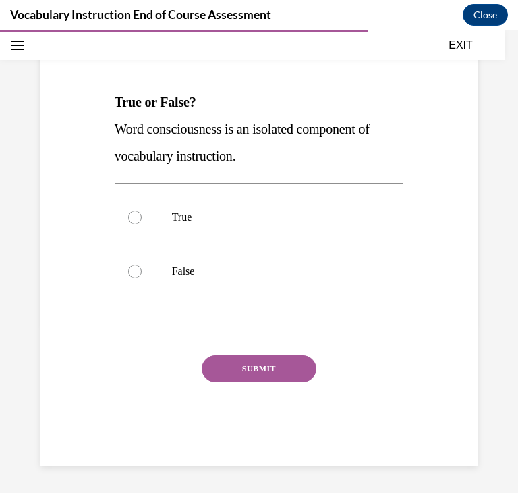
scroll to position [150, 0]
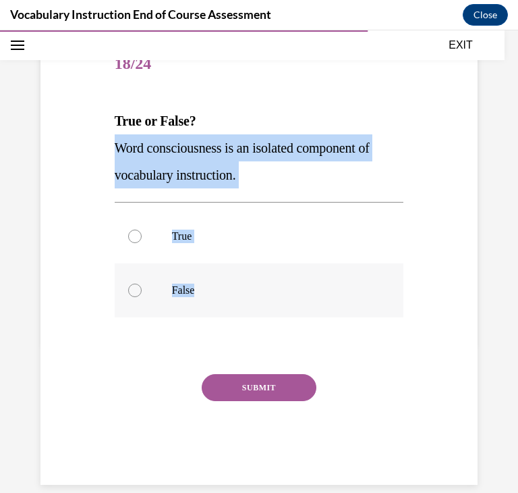
drag, startPoint x: 119, startPoint y: 142, endPoint x: 253, endPoint y: 285, distance: 196.2
click at [253, 285] on div "Question 18/24 True or False? Word consciousness is an isolated component of vo…" at bounding box center [259, 261] width 289 height 447
click at [323, 279] on label "False" at bounding box center [259, 290] width 289 height 54
click at [142, 283] on input "False" at bounding box center [134, 289] width 13 height 13
radio input "true"
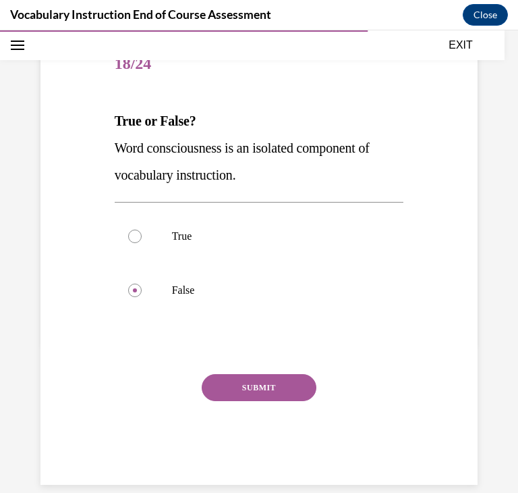
click at [291, 375] on button "SUBMIT" at bounding box center [259, 387] width 115 height 27
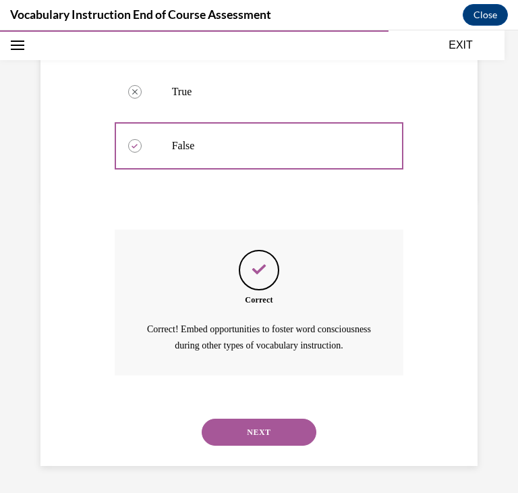
scroll to position [310, 0]
click at [295, 418] on button "NEXT" at bounding box center [259, 431] width 115 height 27
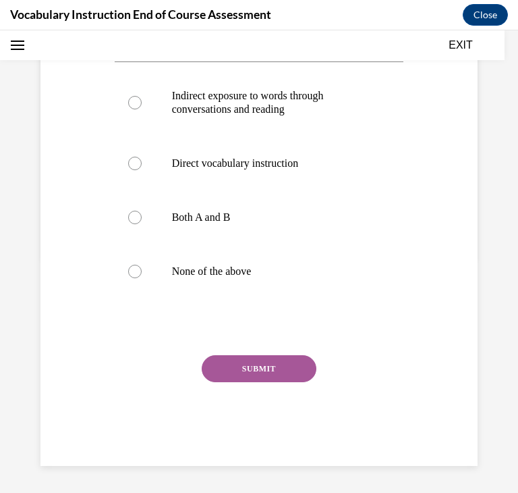
scroll to position [0, 0]
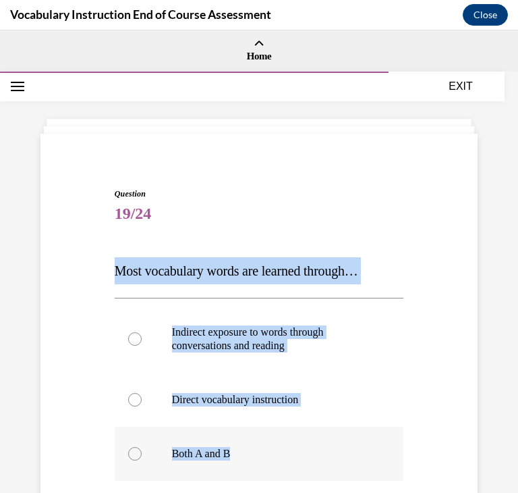
drag, startPoint x: 117, startPoint y: 267, endPoint x: 250, endPoint y: 461, distance: 235.3
click at [250, 461] on div "Question 19/24 Most vocabulary words are learned through… Indirect exposure to …" at bounding box center [259, 445] width 289 height 514
click at [353, 445] on label "Both A and B" at bounding box center [259, 453] width 289 height 54
click at [142, 447] on input "Both A and B" at bounding box center [134, 453] width 13 height 13
radio input "true"
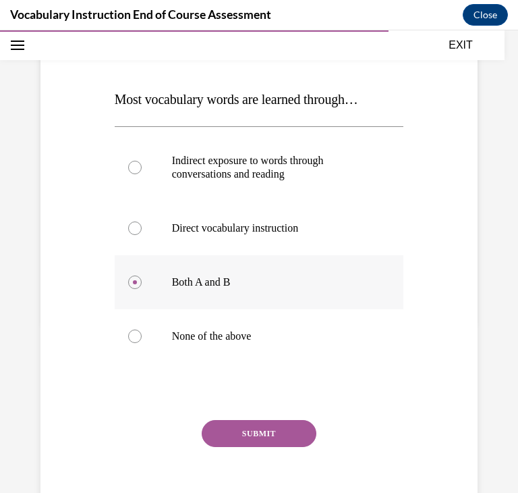
scroll to position [171, 0]
click at [270, 432] on button "SUBMIT" at bounding box center [259, 433] width 115 height 27
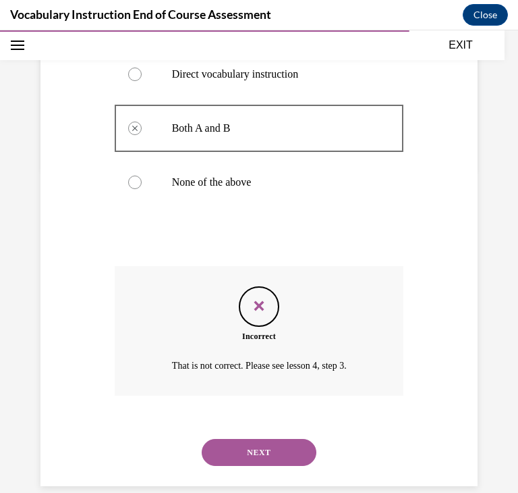
scroll to position [345, 0]
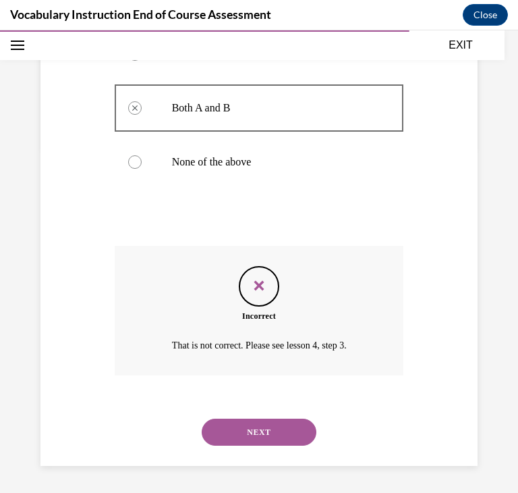
click at [270, 432] on button "NEXT" at bounding box center [259, 431] width 115 height 27
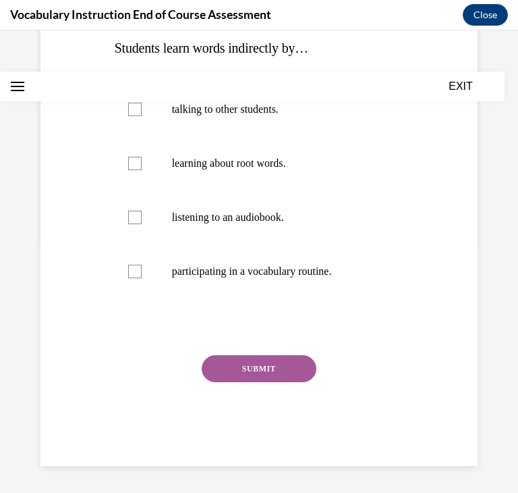
scroll to position [0, 0]
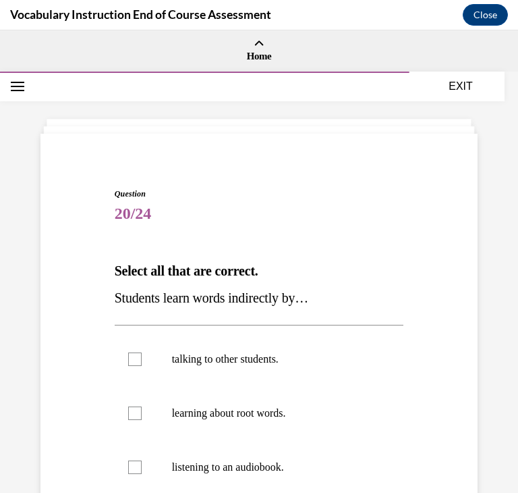
click at [270, 432] on label "learning about root words." at bounding box center [259, 413] width 289 height 54
click at [142, 420] on input "learning about root words." at bounding box center [134, 412] width 13 height 13
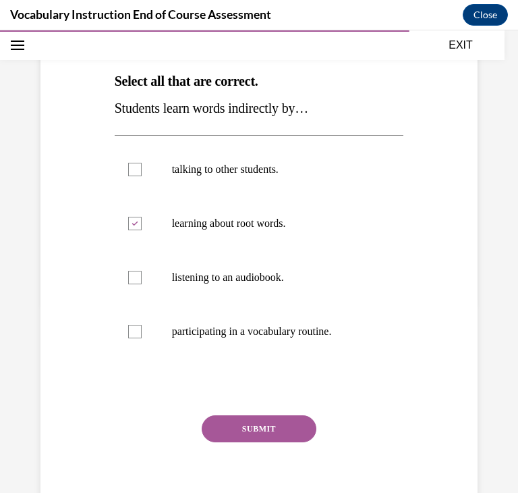
scroll to position [190, 0]
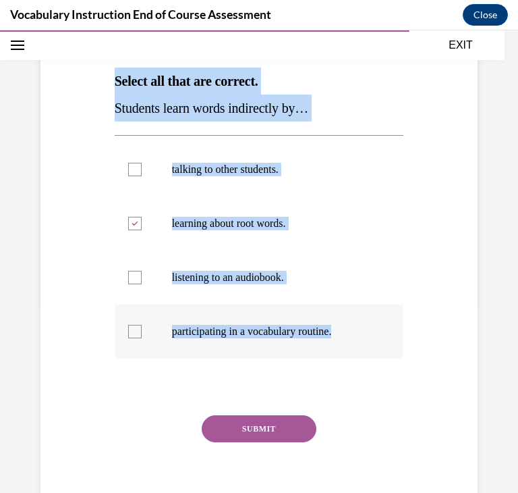
drag, startPoint x: 115, startPoint y: 79, endPoint x: 362, endPoint y: 342, distance: 360.9
click at [362, 342] on div "Question 20/24 Select all that are correct. Students learn words indirectly by……" at bounding box center [259, 262] width 289 height 528
click at [296, 235] on label "learning about root words." at bounding box center [259, 223] width 289 height 54
click at [142, 230] on input "learning about root words." at bounding box center [134, 223] width 13 height 13
checkbox input "false"
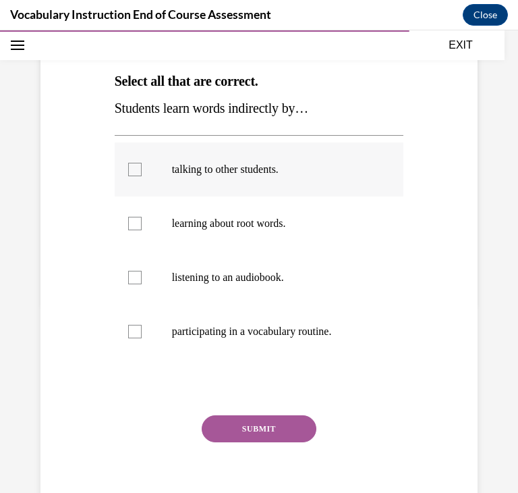
click at [287, 185] on label "talking to other students." at bounding box center [259, 169] width 289 height 54
click at [142, 176] on input "talking to other students." at bounding box center [134, 169] width 13 height 13
checkbox input "true"
click at [287, 267] on label "listening to an audiobook." at bounding box center [259, 277] width 289 height 54
click at [142, 271] on input "listening to an audiobook." at bounding box center [134, 277] width 13 height 13
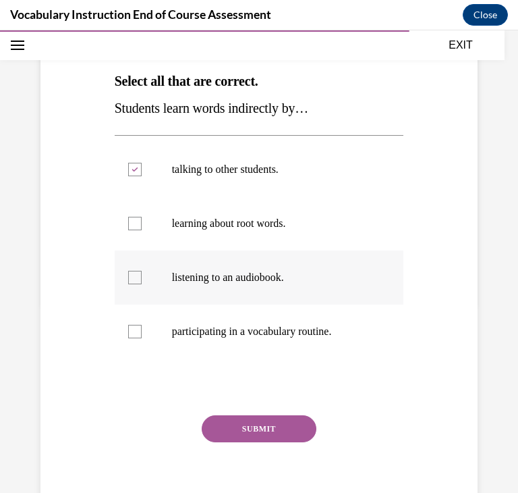
checkbox input "true"
click at [281, 416] on button "SUBMIT" at bounding box center [259, 428] width 115 height 27
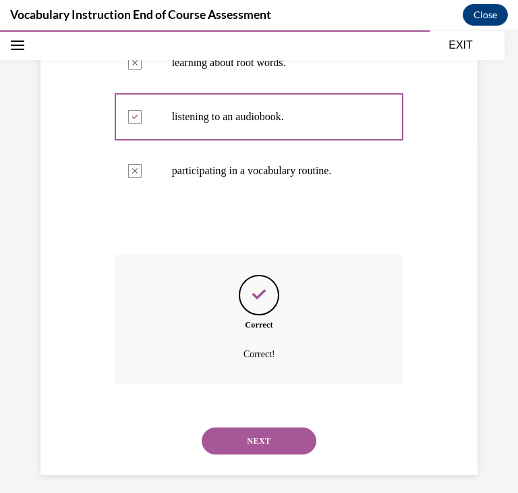
scroll to position [359, 0]
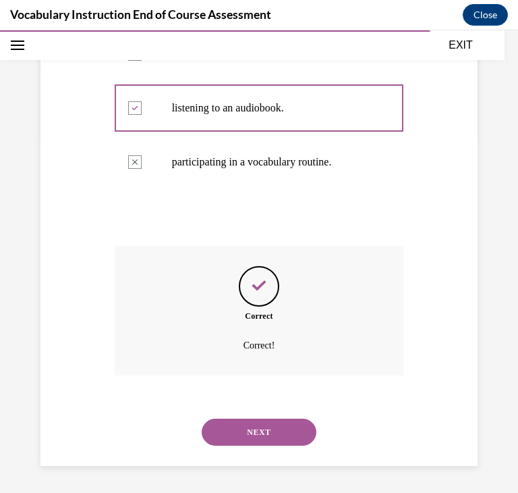
click at [285, 433] on button "NEXT" at bounding box center [259, 431] width 115 height 27
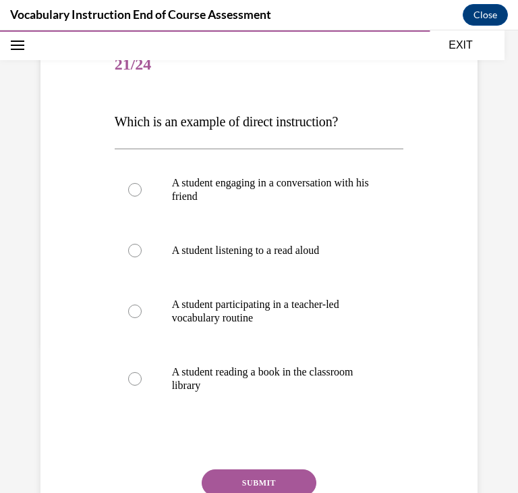
scroll to position [162, 0]
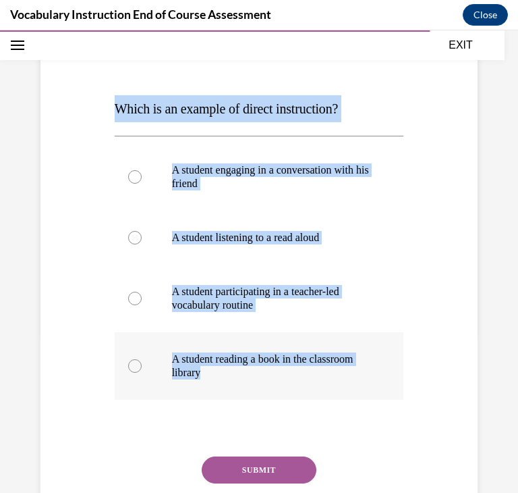
drag, startPoint x: 119, startPoint y: 101, endPoint x: 395, endPoint y: 384, distance: 394.6
click at [395, 384] on div "Question 21/24 Which is an example of direct instruction? A student engaging in…" at bounding box center [259, 296] width 289 height 541
click at [360, 273] on label "A student participating in a teacher-led vocabulary routine" at bounding box center [259, 298] width 289 height 67
click at [142, 292] on input "A student participating in a teacher-led vocabulary routine" at bounding box center [134, 298] width 13 height 13
radio input "true"
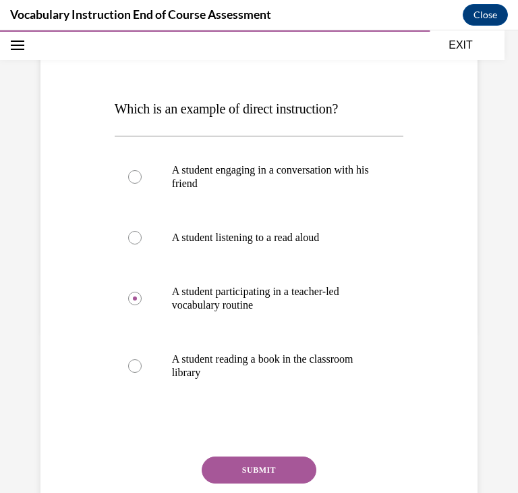
click at [292, 462] on button "SUBMIT" at bounding box center [259, 469] width 115 height 27
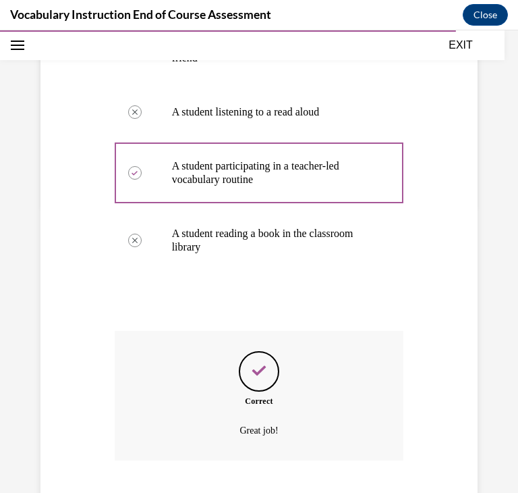
scroll to position [372, 0]
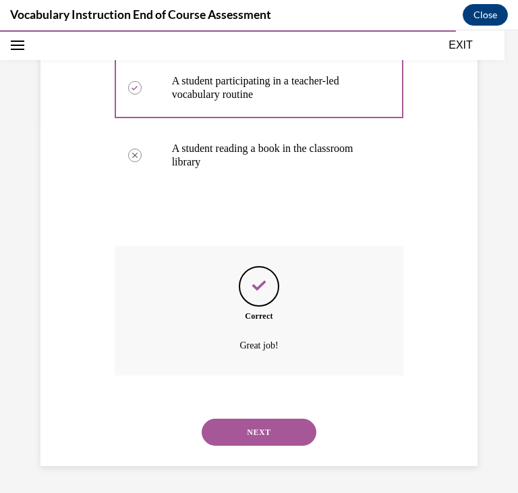
click at [286, 422] on button "NEXT" at bounding box center [259, 431] width 115 height 27
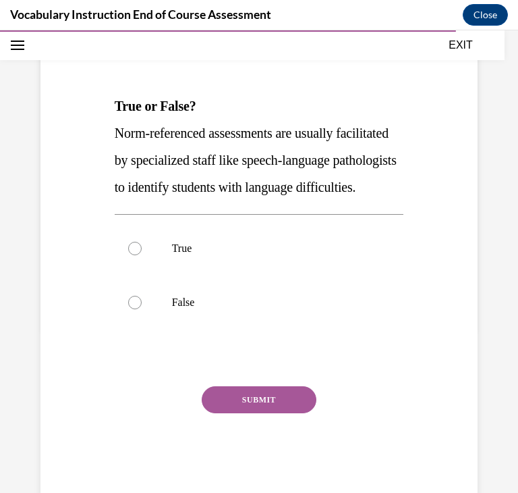
scroll to position [188, 0]
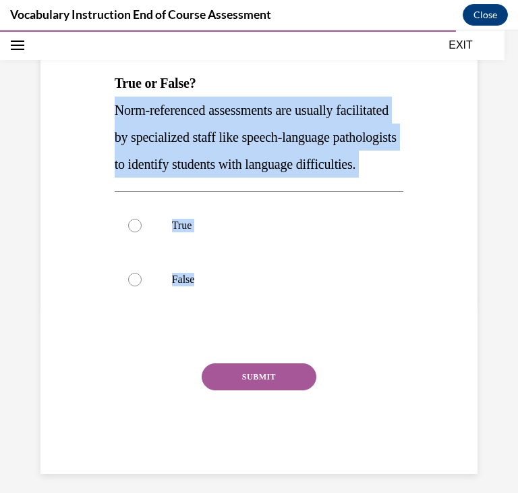
drag, startPoint x: 115, startPoint y: 106, endPoint x: 256, endPoint y: 341, distance: 274.5
click at [256, 341] on div "Question 22/24 True or False? Norm-referenced assessments are usually facilitat…" at bounding box center [259, 237] width 289 height 474
click at [150, 244] on label "True" at bounding box center [259, 225] width 289 height 54
click at [142, 232] on input "True" at bounding box center [134, 225] width 13 height 13
radio input "true"
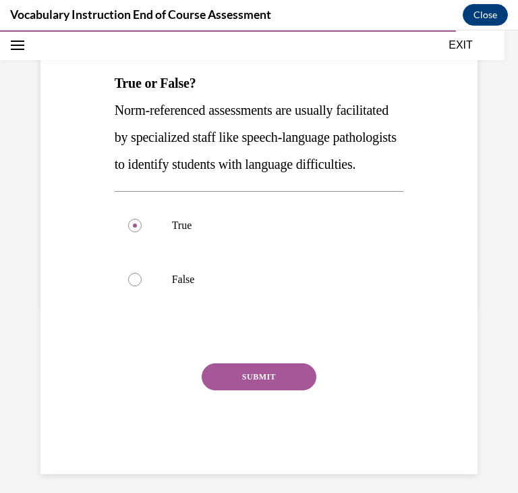
click at [227, 390] on button "SUBMIT" at bounding box center [259, 376] width 115 height 27
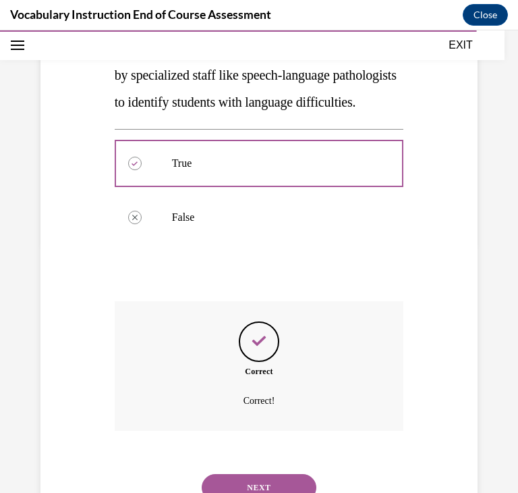
scroll to position [332, 0]
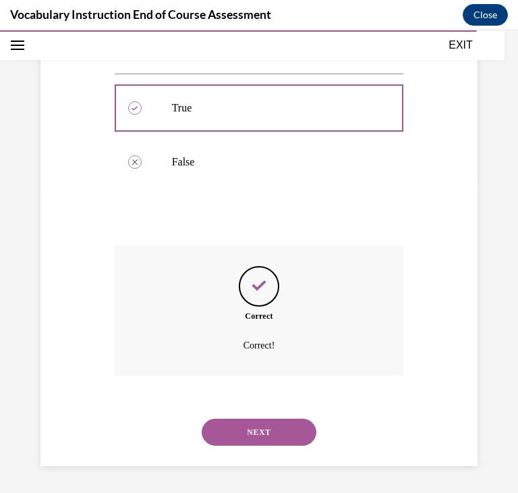
click at [235, 422] on button "NEXT" at bounding box center [259, 431] width 115 height 27
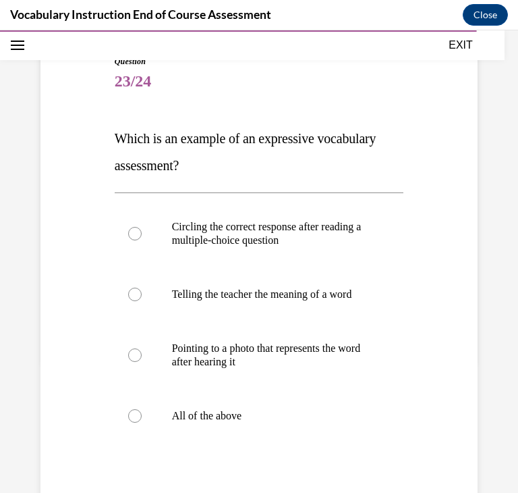
scroll to position [142, 0]
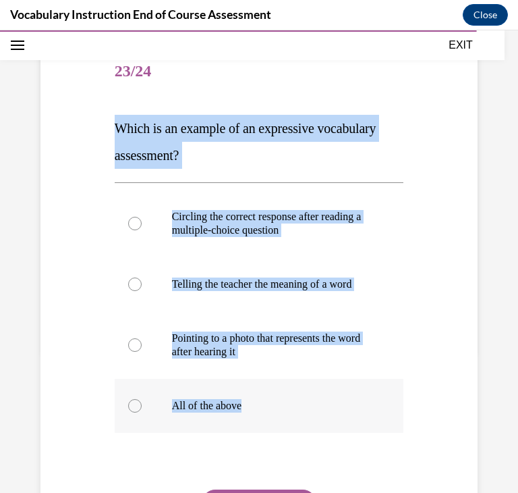
drag, startPoint x: 115, startPoint y: 120, endPoint x: 304, endPoint y: 406, distance: 342.3
click at [304, 406] on div "Question 23/24 Which is an example of an expressive vocabulary assessment? Circ…" at bounding box center [259, 322] width 289 height 555
click at [377, 269] on label "Telling the teacher the meaning of a word" at bounding box center [259, 284] width 289 height 54
click at [142, 277] on input "Telling the teacher the meaning of a word" at bounding box center [134, 283] width 13 height 13
radio input "true"
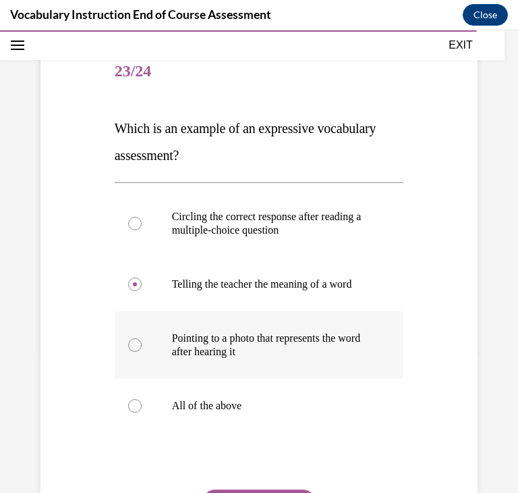
scroll to position [277, 0]
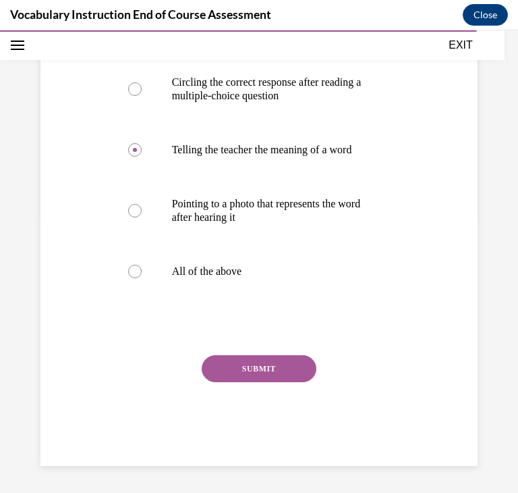
click at [302, 358] on button "SUBMIT" at bounding box center [259, 368] width 115 height 27
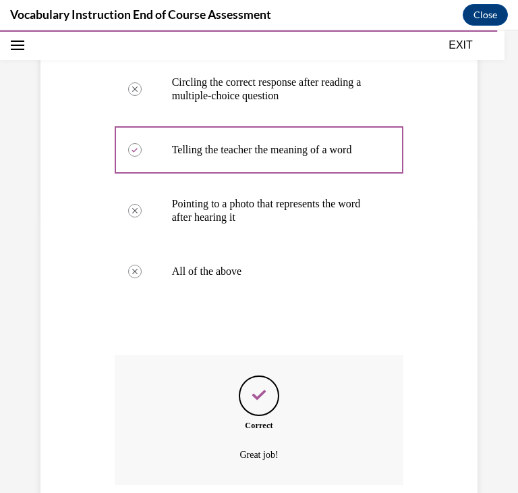
scroll to position [386, 0]
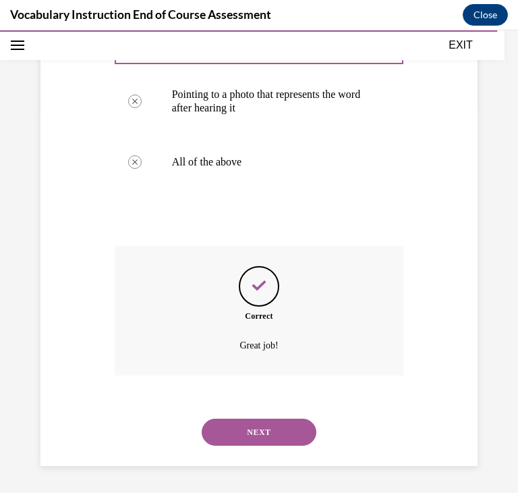
click at [289, 441] on button "NEXT" at bounding box center [259, 431] width 115 height 27
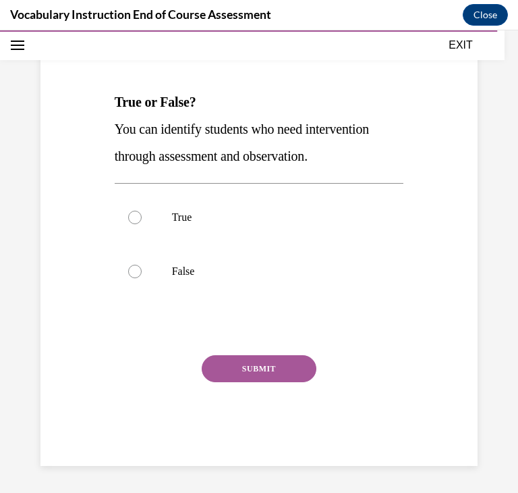
scroll to position [150, 0]
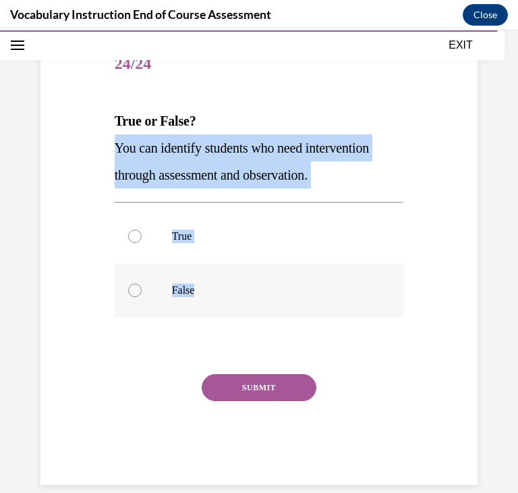
drag, startPoint x: 117, startPoint y: 142, endPoint x: 229, endPoint y: 283, distance: 181.0
click at [229, 283] on div "Question 24/24 True or False? You can identify students who need intervention t…" at bounding box center [259, 261] width 289 height 447
click at [340, 227] on label "True" at bounding box center [259, 236] width 289 height 54
click at [142, 229] on input "True" at bounding box center [134, 235] width 13 height 13
radio input "true"
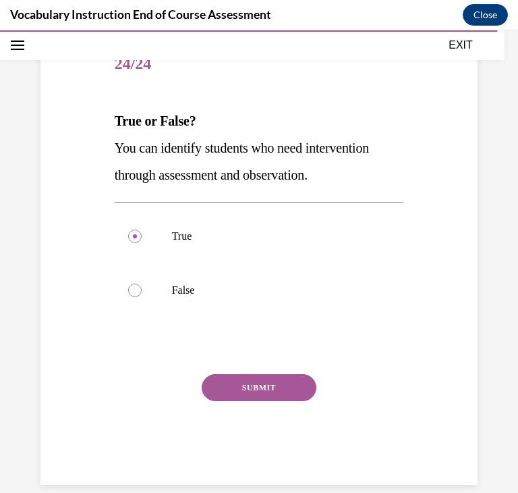
click at [308, 380] on button "SUBMIT" at bounding box center [259, 387] width 115 height 27
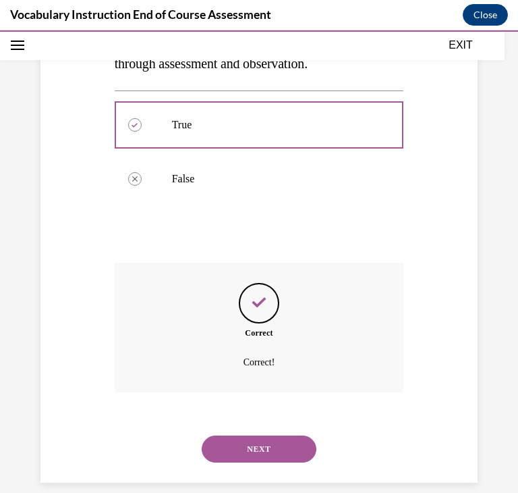
scroll to position [278, 0]
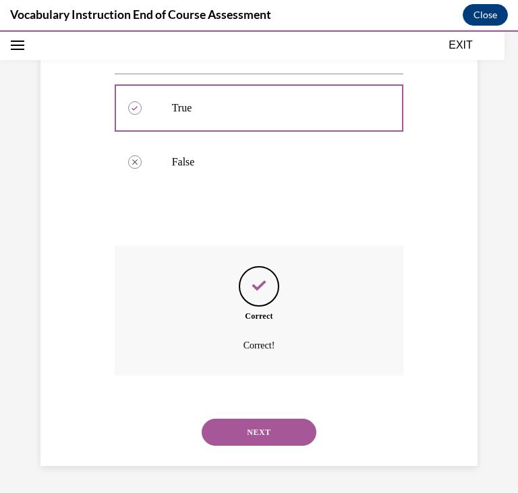
click at [299, 418] on button "NEXT" at bounding box center [259, 431] width 115 height 27
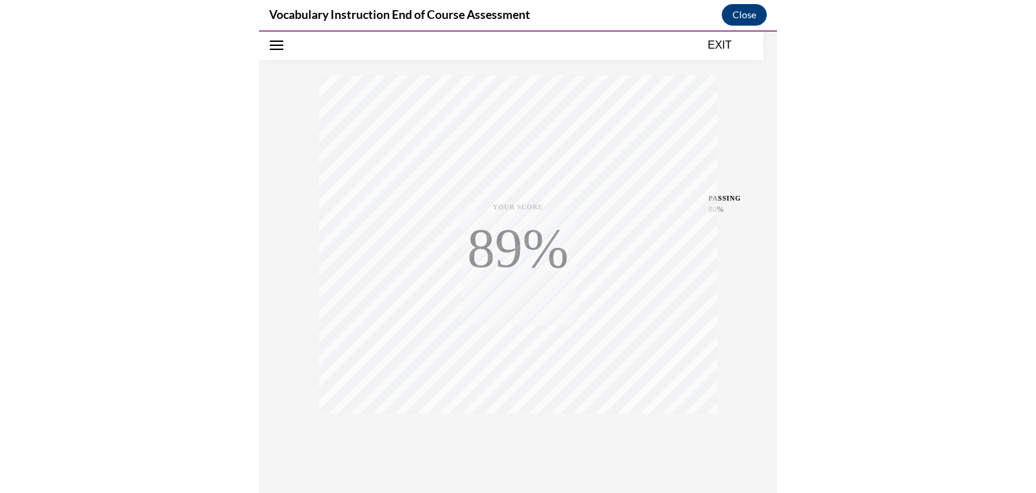
scroll to position [229, 0]
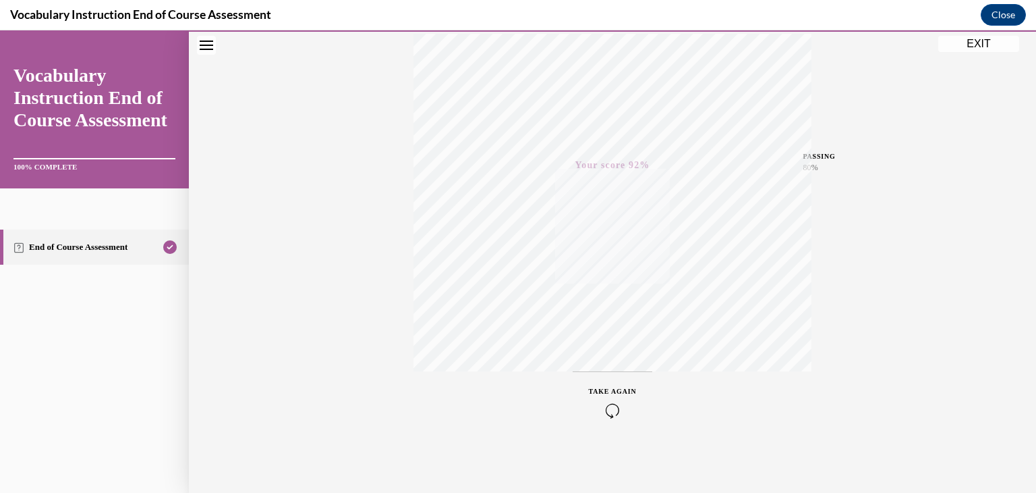
click at [1009, 37] on button "EXIT" at bounding box center [979, 44] width 81 height 16
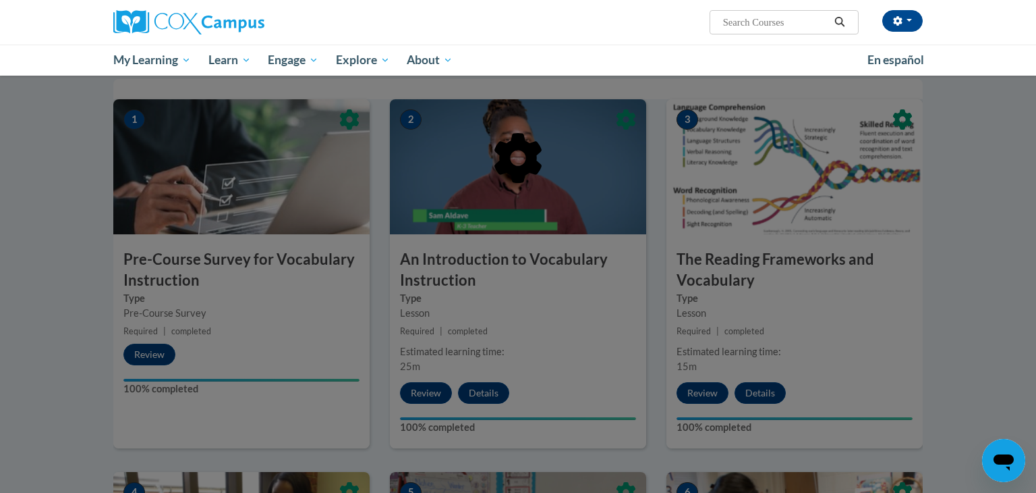
scroll to position [273, 0]
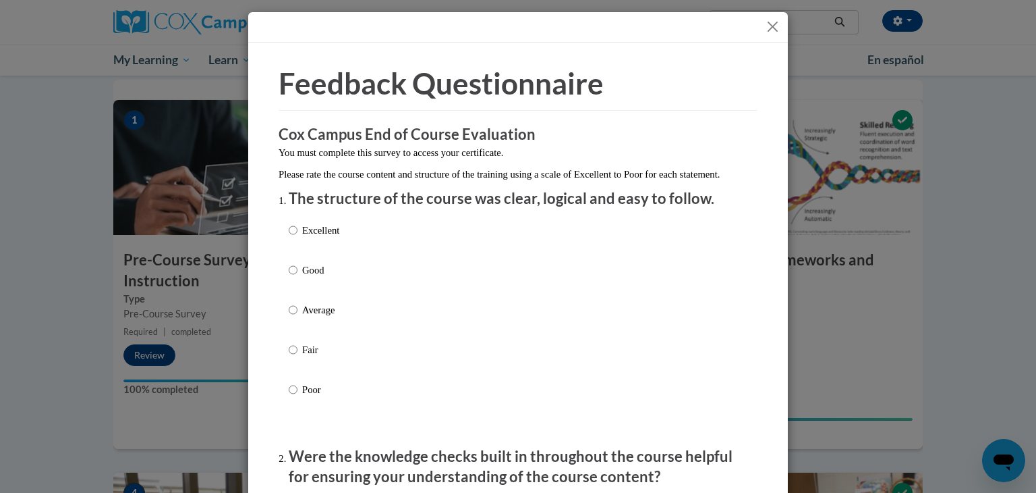
click at [322, 238] on p "Excellent" at bounding box center [320, 230] width 37 height 15
click at [298, 238] on input "Excellent" at bounding box center [293, 230] width 9 height 15
radio input "true"
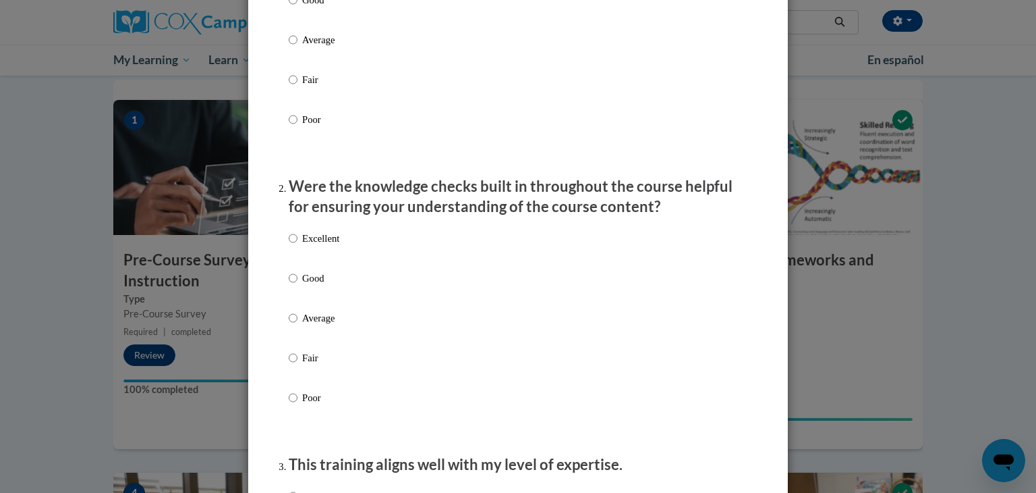
click at [322, 246] on p "Excellent" at bounding box center [320, 238] width 37 height 15
click at [298, 246] on input "Excellent" at bounding box center [293, 238] width 9 height 15
radio input "true"
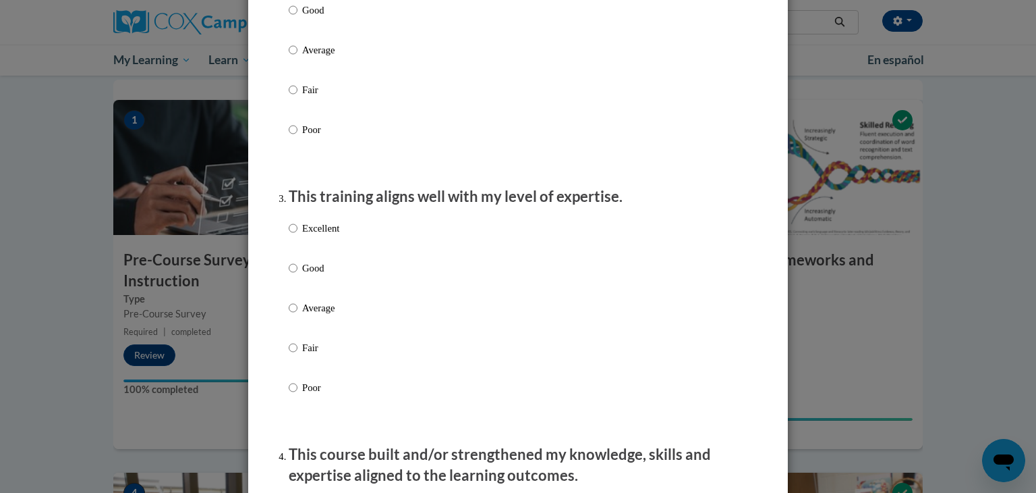
click at [322, 235] on p "Excellent" at bounding box center [320, 228] width 37 height 15
click at [298, 235] on input "Excellent" at bounding box center [293, 228] width 9 height 15
radio input "true"
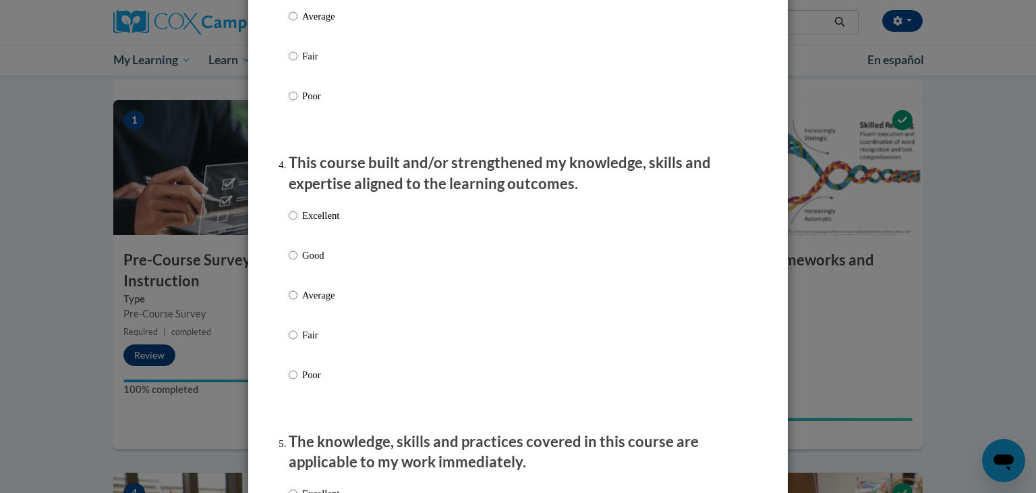
scroll to position [829, 0]
click at [321, 242] on label "Excellent" at bounding box center [314, 227] width 51 height 36
click at [298, 223] on input "Excellent" at bounding box center [293, 216] width 9 height 15
radio input "true"
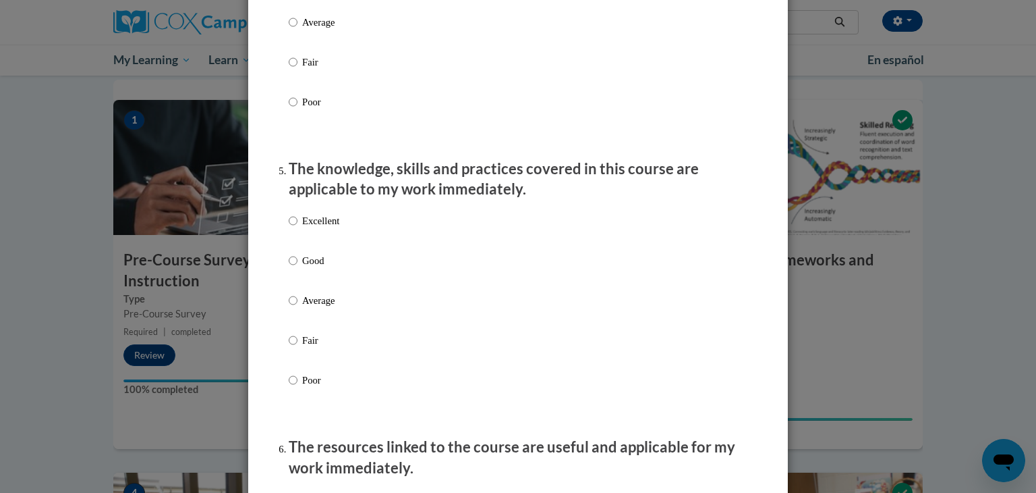
click at [321, 228] on p "Excellent" at bounding box center [320, 220] width 37 height 15
click at [298, 228] on input "Excellent" at bounding box center [293, 220] width 9 height 15
radio input "true"
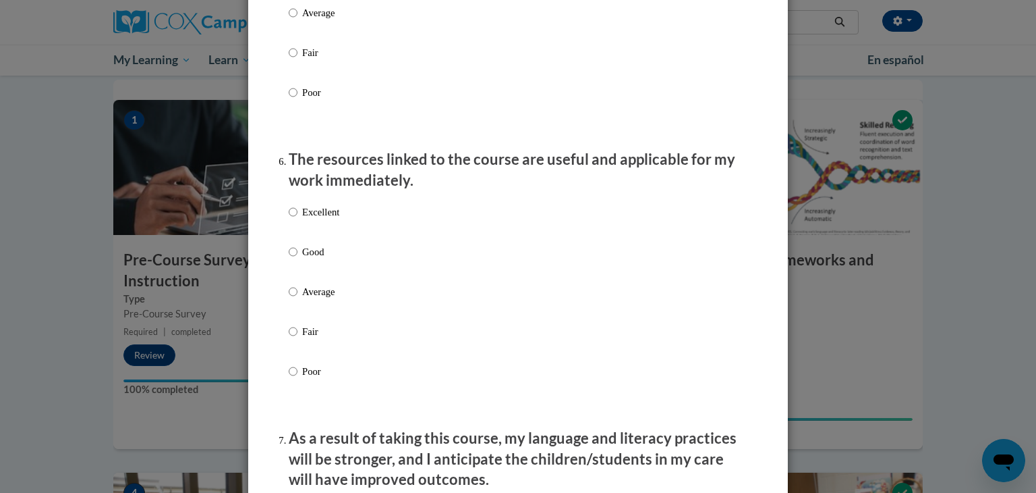
click at [321, 241] on label "Excellent" at bounding box center [314, 222] width 51 height 36
click at [298, 219] on input "Excellent" at bounding box center [293, 211] width 9 height 15
radio input "true"
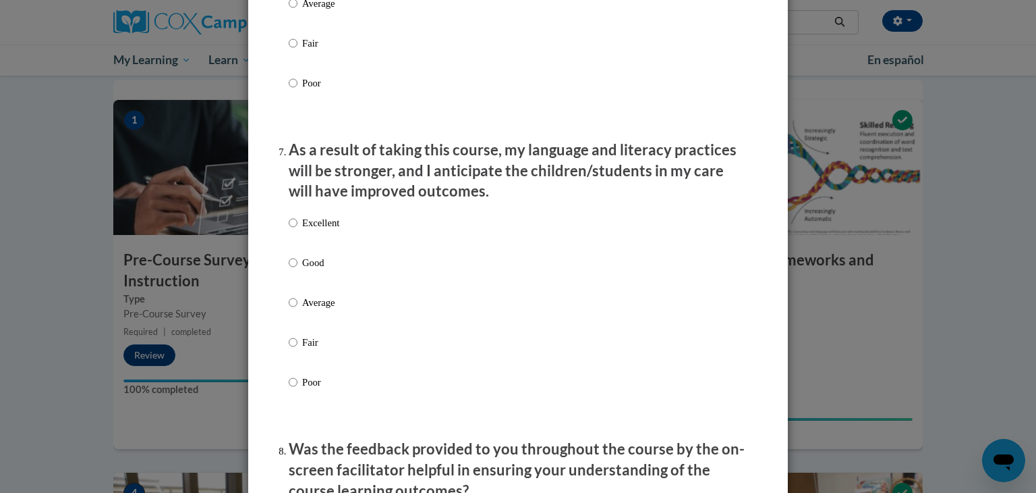
click at [321, 230] on p "Excellent" at bounding box center [320, 222] width 37 height 15
click at [298, 230] on input "Excellent" at bounding box center [293, 222] width 9 height 15
radio input "true"
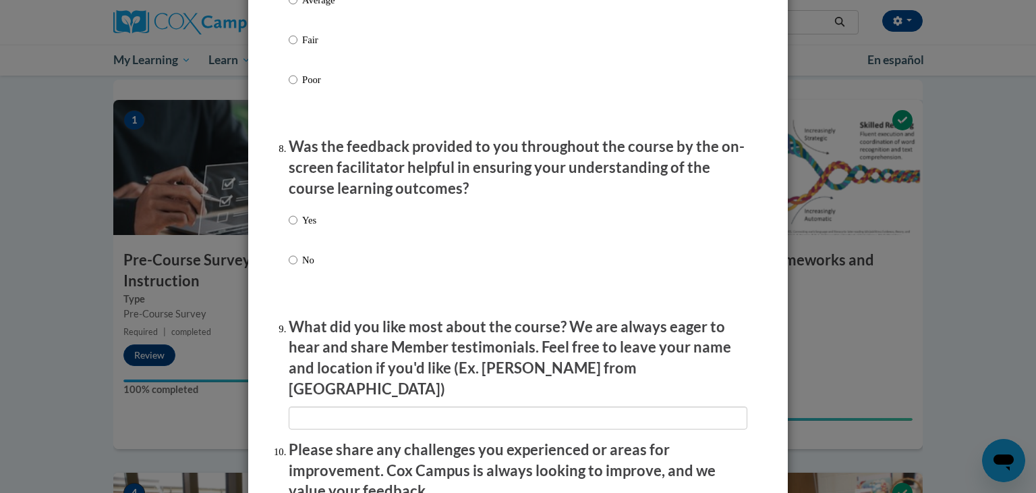
scroll to position [1982, 0]
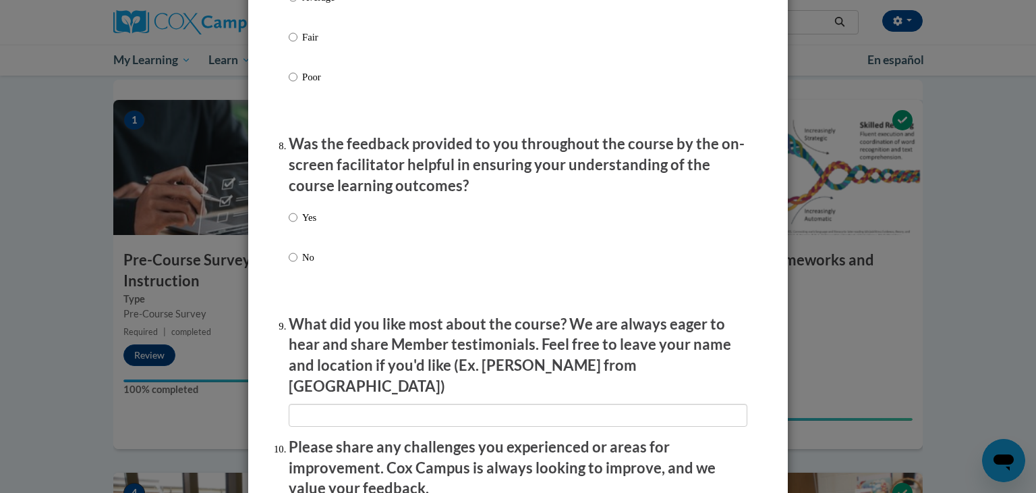
click at [321, 242] on div "Yes No" at bounding box center [518, 253] width 459 height 101
click at [314, 225] on p "Yes" at bounding box center [309, 217] width 14 height 15
click at [298, 225] on input "Yes" at bounding box center [293, 217] width 9 height 15
radio input "true"
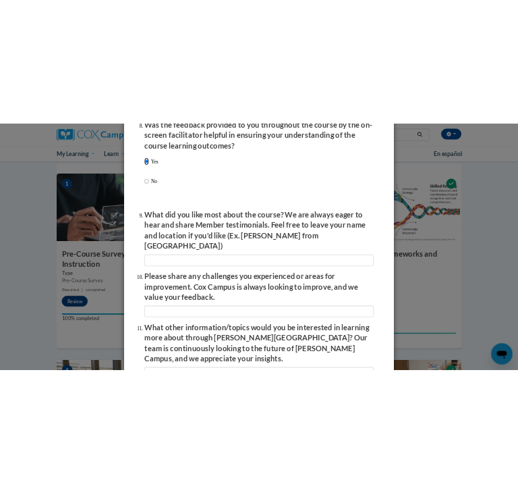
scroll to position [2127, 0]
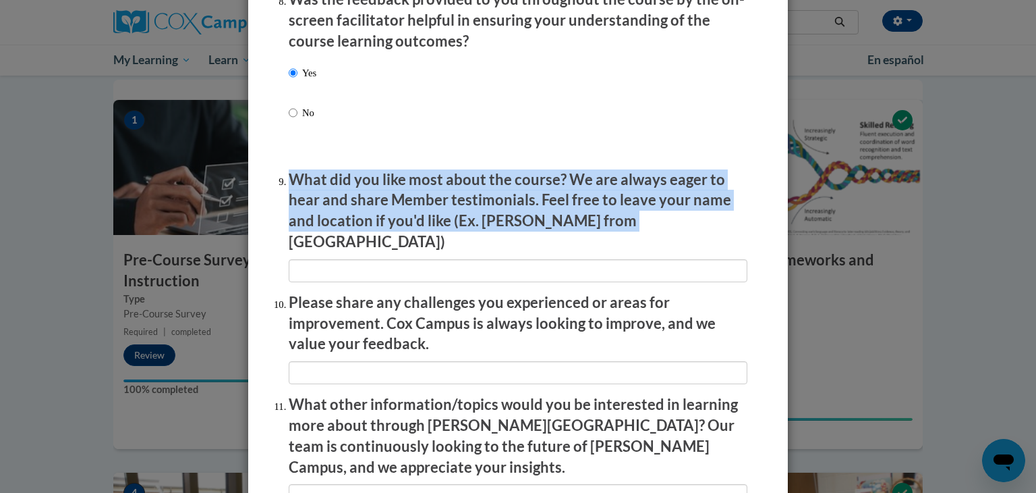
drag, startPoint x: 292, startPoint y: 191, endPoint x: 639, endPoint y: 241, distance: 350.4
click at [639, 241] on p "What did you like most about the course? We are always eager to hear and share …" at bounding box center [518, 210] width 459 height 83
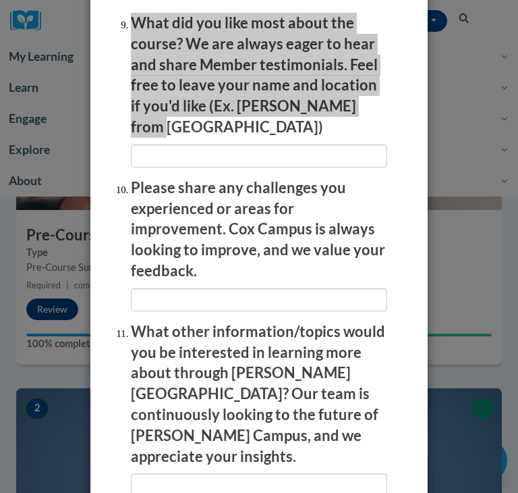
scroll to position [2565, 0]
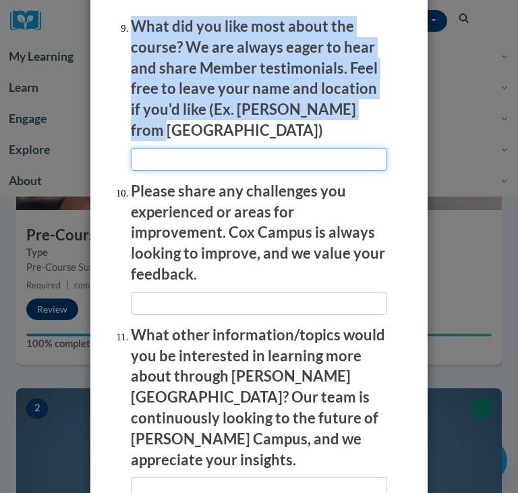
click at [370, 148] on input "textbox" at bounding box center [259, 159] width 256 height 23
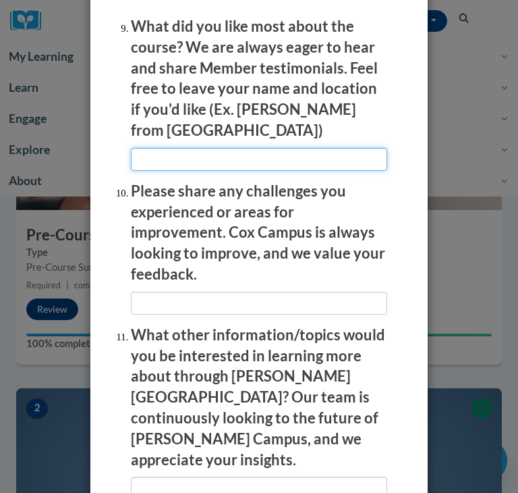
click at [200, 148] on input "textbox" at bounding box center [259, 159] width 256 height 23
paste input "What I liked most about the course was how it connected research-based reading …"
type input "What I liked most about the course was how it connected research-based reading …"
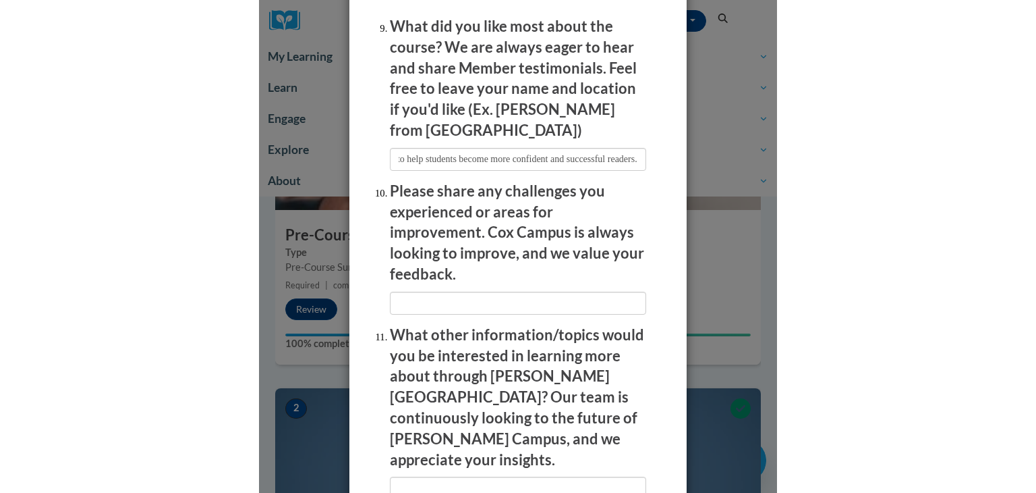
scroll to position [0, 0]
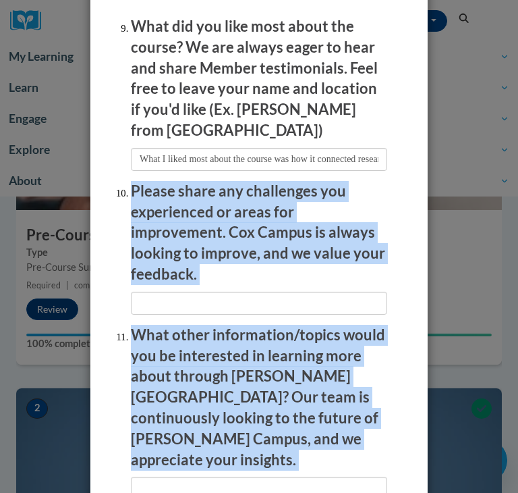
drag, startPoint x: 132, startPoint y: 163, endPoint x: 445, endPoint y: 237, distance: 321.0
click at [445, 237] on div "Feedback Questionnaire Rate Course Comments Cox Campus End of Course Evaluation…" at bounding box center [259, 246] width 518 height 493
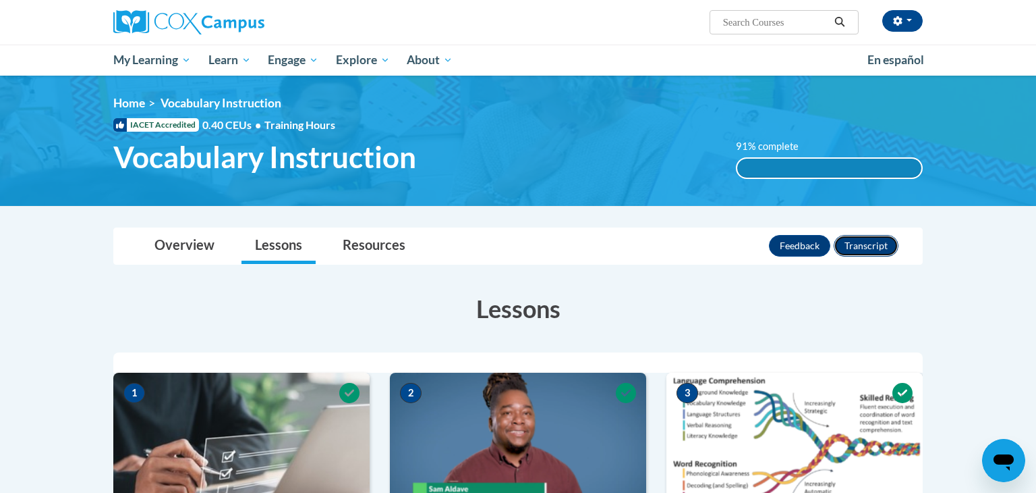
click at [856, 248] on button "Transcript" at bounding box center [866, 246] width 65 height 22
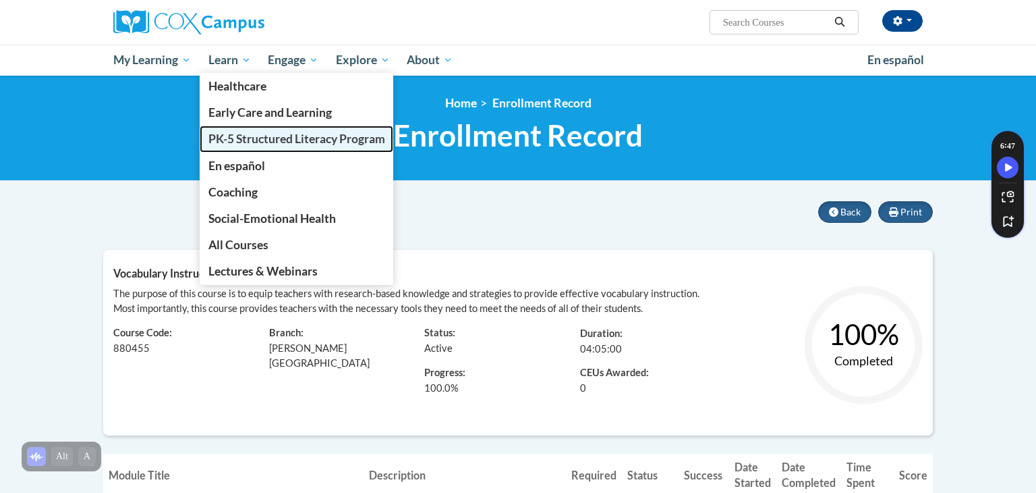
click at [253, 140] on span "PK-5 Structured Literacy Program" at bounding box center [297, 139] width 177 height 14
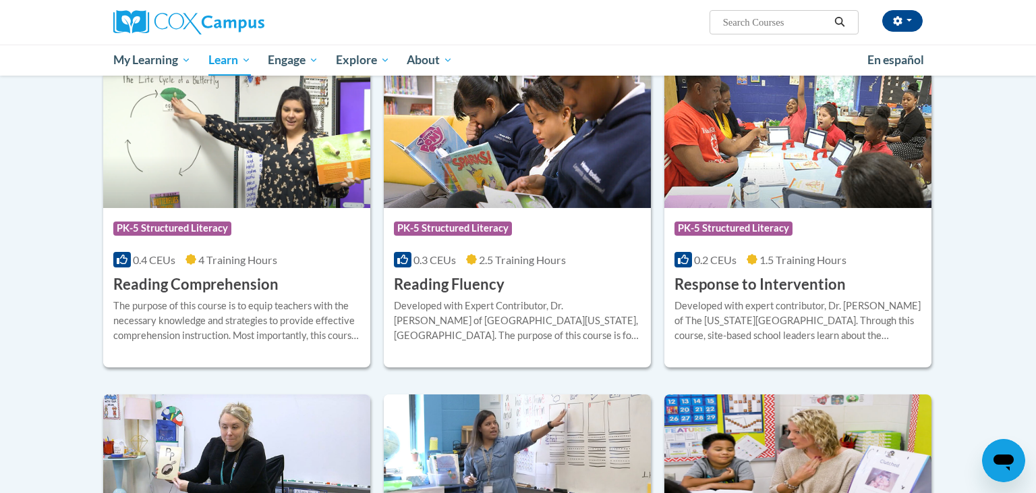
scroll to position [1146, 0]
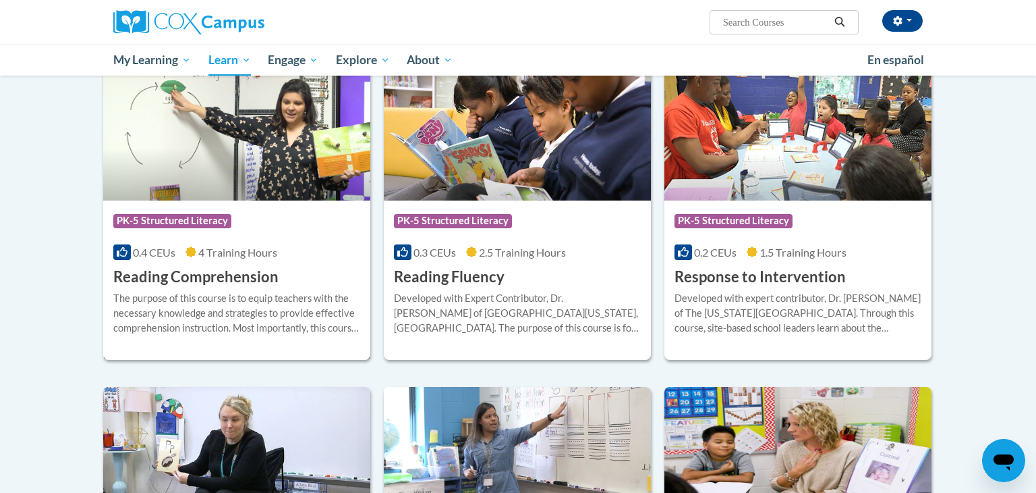
click at [271, 255] on span "4 Training Hours" at bounding box center [237, 252] width 79 height 13
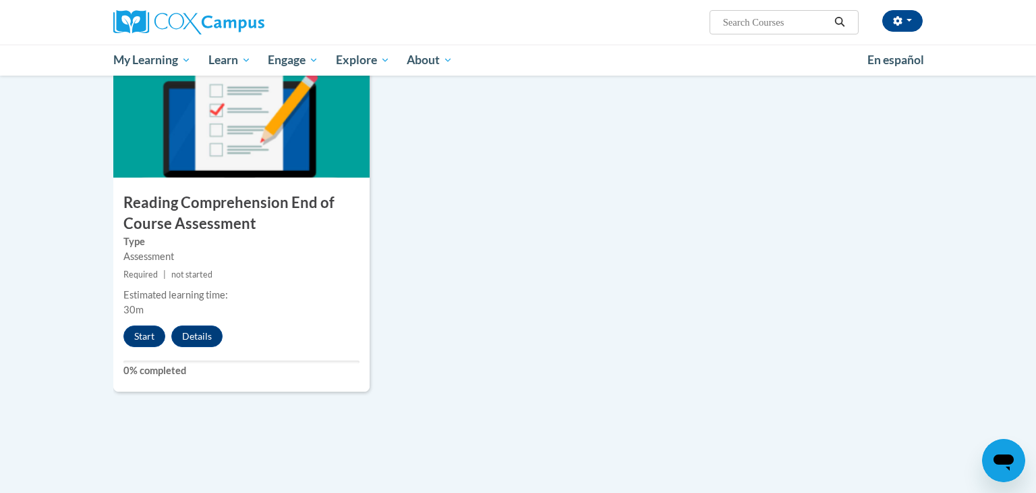
scroll to position [1470, 0]
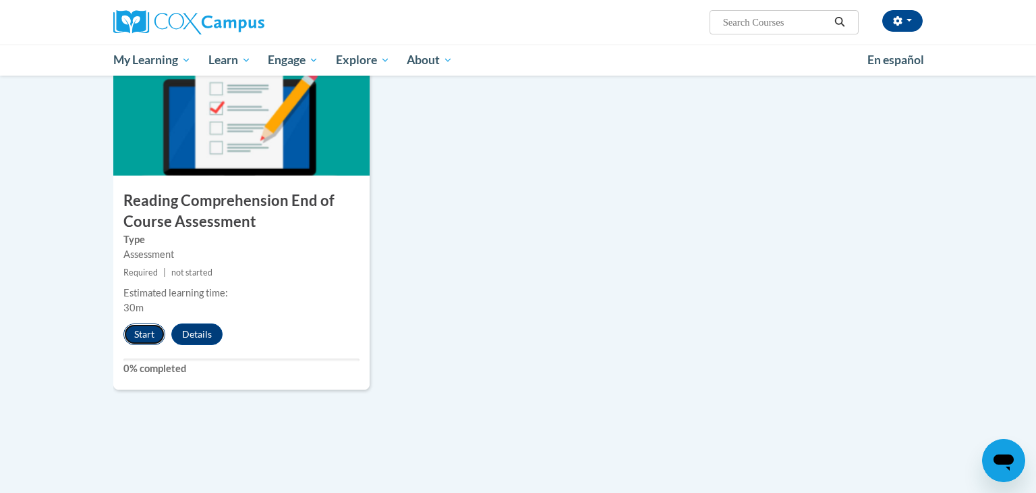
click at [155, 331] on button "Start" at bounding box center [144, 334] width 42 height 22
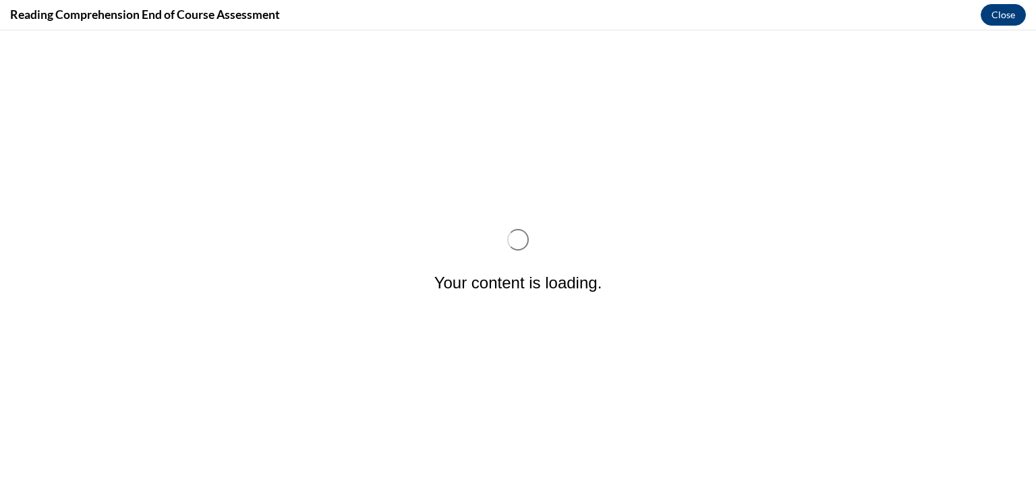
scroll to position [0, 0]
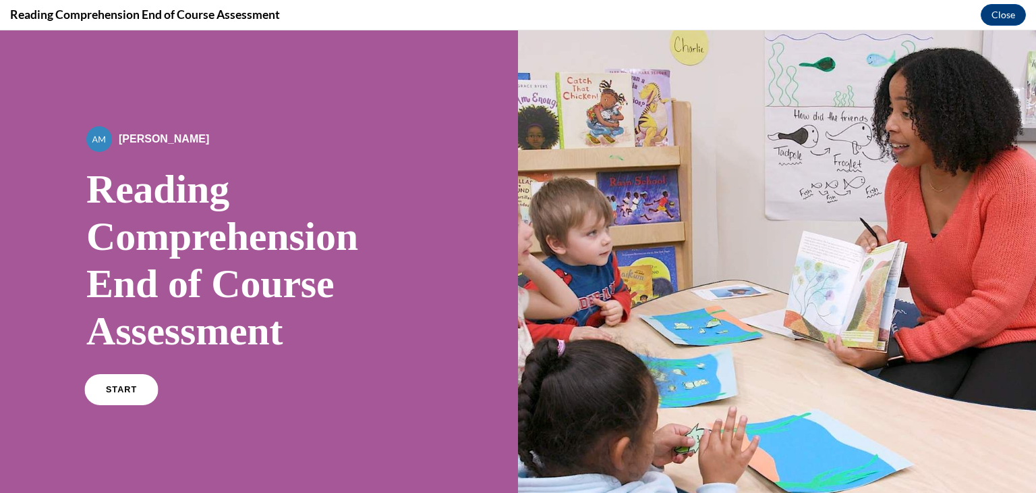
click at [104, 387] on link "START" at bounding box center [121, 389] width 74 height 31
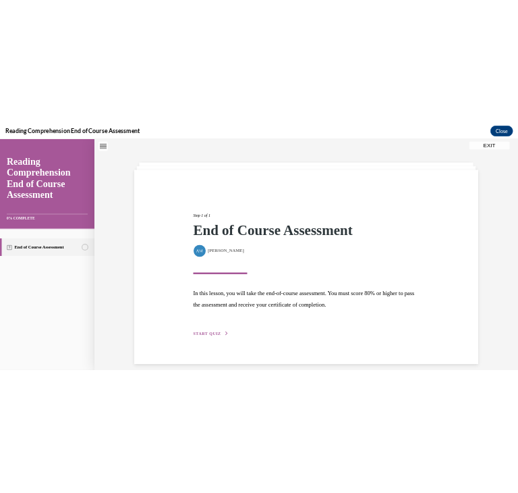
scroll to position [55, 0]
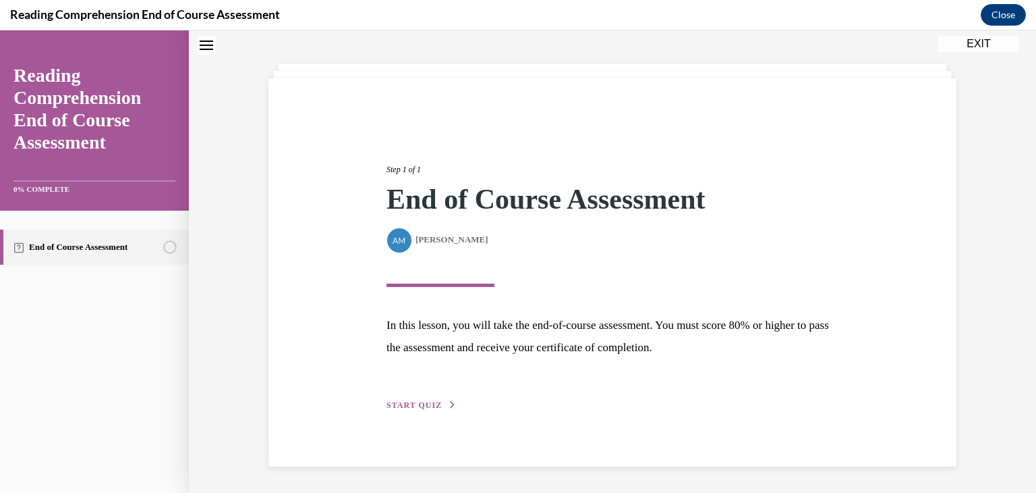
click at [439, 404] on span "START QUIZ" at bounding box center [414, 404] width 55 height 9
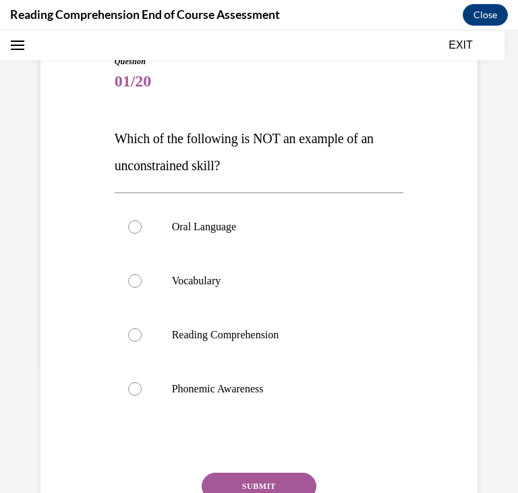
scroll to position [140, 0]
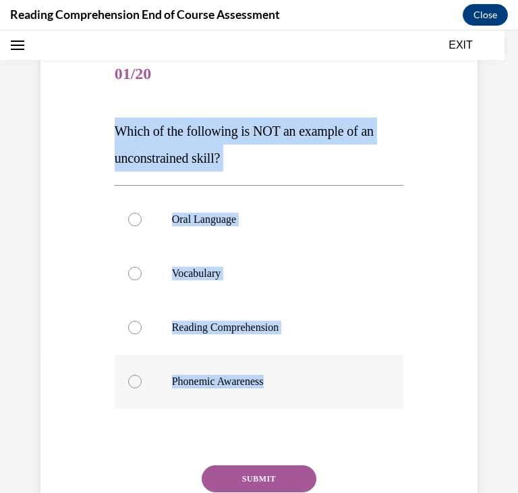
drag, startPoint x: 117, startPoint y: 129, endPoint x: 319, endPoint y: 382, distance: 324.0
click at [319, 382] on div "Question 01/20 Which of the following is NOT an example of an unconstrained ski…" at bounding box center [259, 312] width 289 height 528
copy div "Which of the following is NOT an example of an unconstrained skill? Oral Langua…"
click at [418, 408] on div "Question 01/20 Which of the following is NOT an example of an unconstrained ski…" at bounding box center [259, 291] width 444 height 568
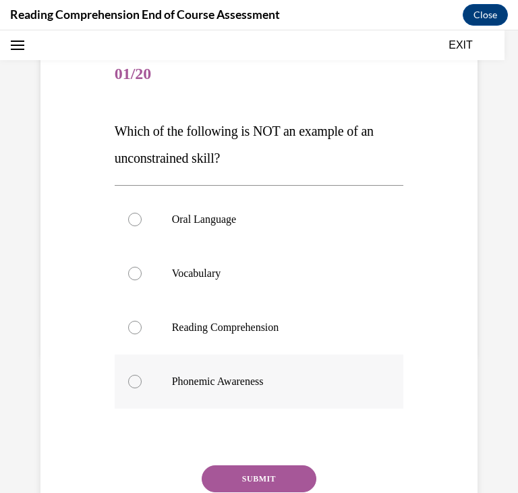
click at [224, 396] on label "Phonemic Awareness" at bounding box center [259, 381] width 289 height 54
click at [142, 388] on input "Phonemic Awareness" at bounding box center [134, 380] width 13 height 13
radio input "true"
click at [245, 475] on button "SUBMIT" at bounding box center [259, 478] width 115 height 27
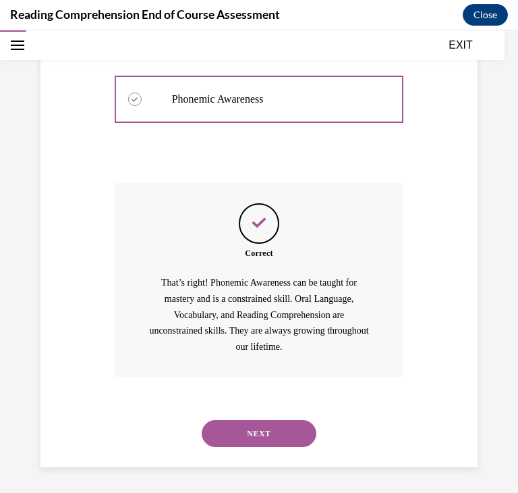
scroll to position [423, 0]
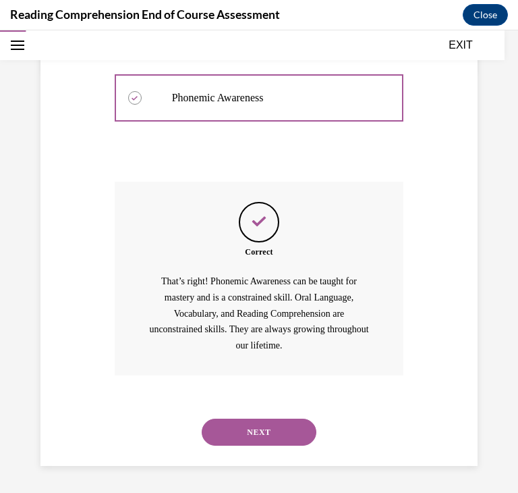
click at [298, 422] on button "NEXT" at bounding box center [259, 431] width 115 height 27
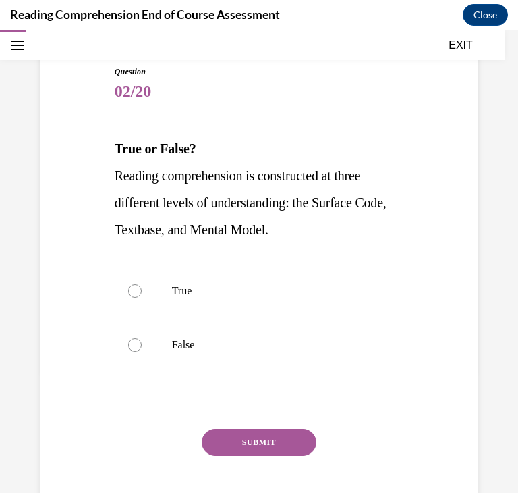
scroll to position [130, 0]
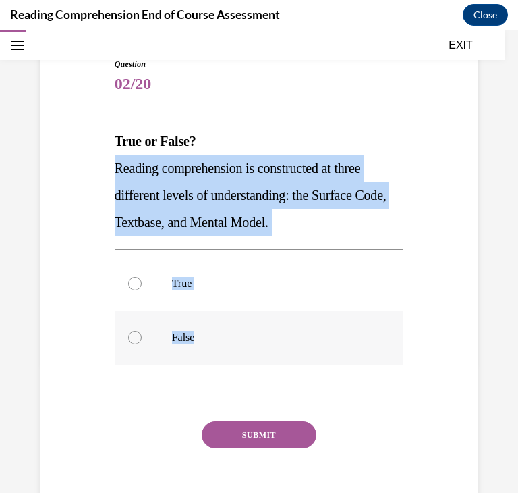
drag, startPoint x: 115, startPoint y: 168, endPoint x: 238, endPoint y: 334, distance: 206.1
click at [238, 334] on div "Question 02/20 True or False? Reading comprehension is constructed at three dif…" at bounding box center [259, 295] width 289 height 474
copy div "Reading comprehension is constructed at three different levels of understanding…"
click at [144, 281] on label "True" at bounding box center [259, 283] width 289 height 54
click at [142, 281] on input "True" at bounding box center [134, 283] width 13 height 13
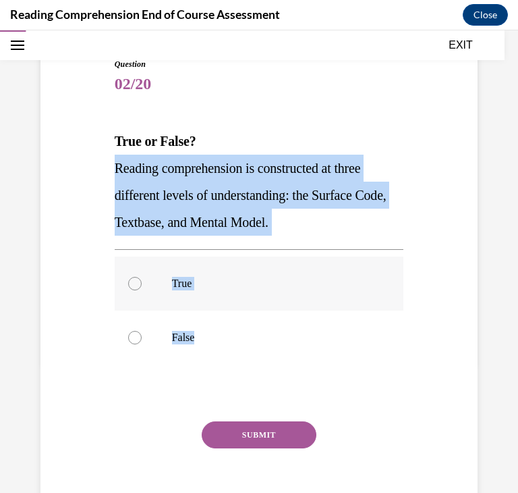
radio input "true"
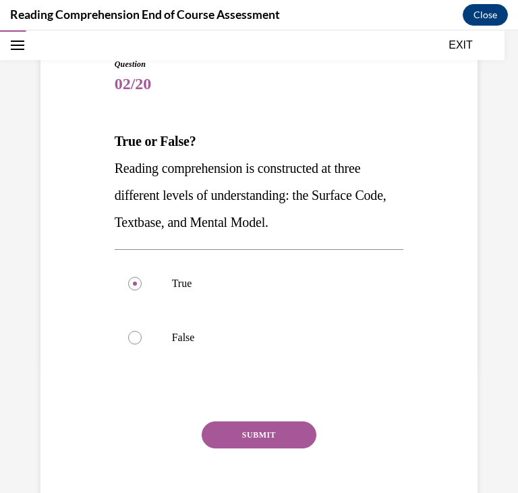
click at [267, 436] on button "SUBMIT" at bounding box center [259, 434] width 115 height 27
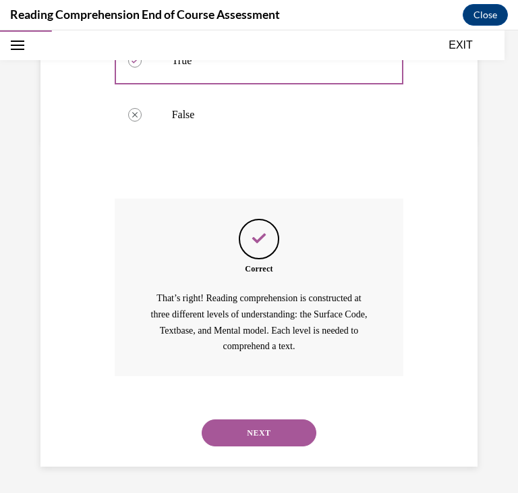
scroll to position [353, 0]
click at [267, 436] on button "NEXT" at bounding box center [259, 431] width 115 height 27
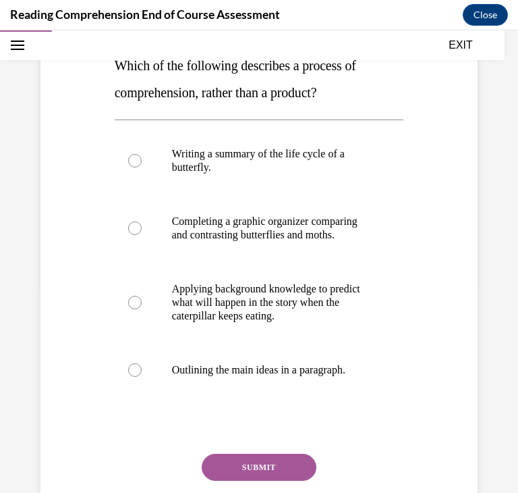
scroll to position [208, 0]
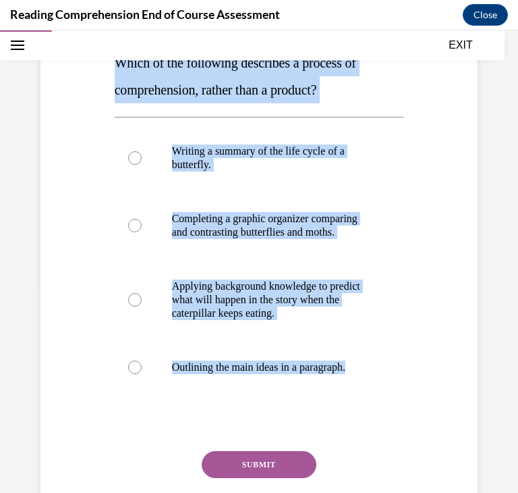
drag, startPoint x: 116, startPoint y: 65, endPoint x: 354, endPoint y: 426, distance: 432.7
click at [354, 426] on div "Question 03/20 Which of the following describes a process of comprehension, rat…" at bounding box center [259, 271] width 289 height 582
copy div "Which of the following describes a process of comprehension, rather than a prod…"
click at [296, 299] on p "Applying background knowledge to predict what will happen in the story when the…" at bounding box center [271, 299] width 198 height 40
click at [142, 299] on input "Applying background knowledge to predict what will happen in the story when the…" at bounding box center [134, 299] width 13 height 13
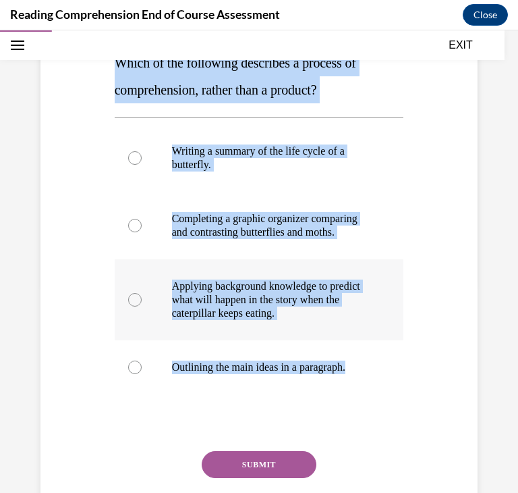
radio input "true"
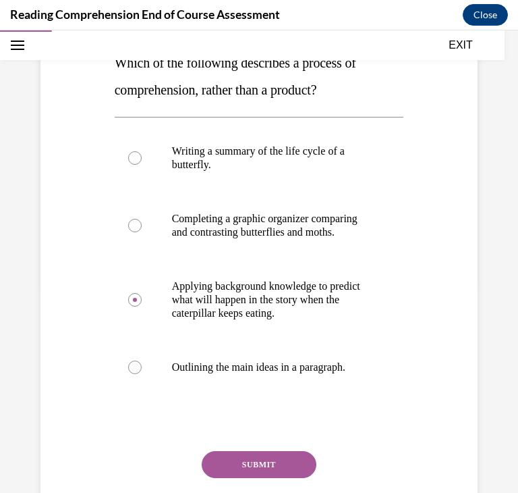
click at [272, 469] on button "SUBMIT" at bounding box center [259, 464] width 115 height 27
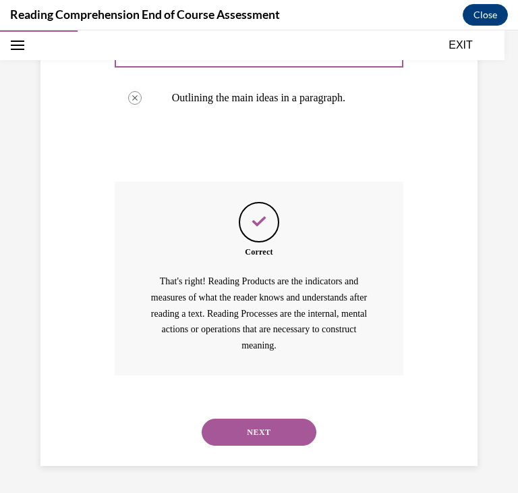
scroll to position [491, 0]
click at [264, 427] on button "NEXT" at bounding box center [259, 431] width 115 height 27
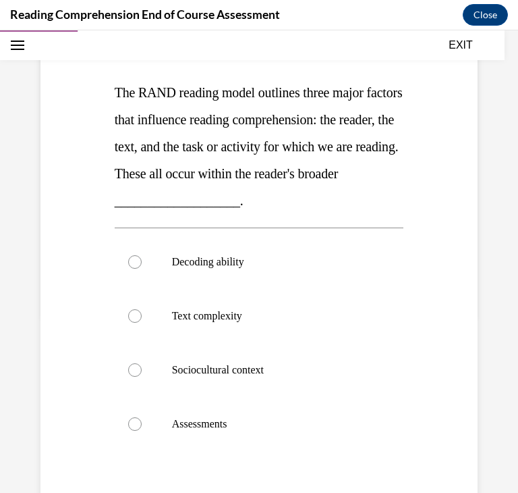
scroll to position [181, 0]
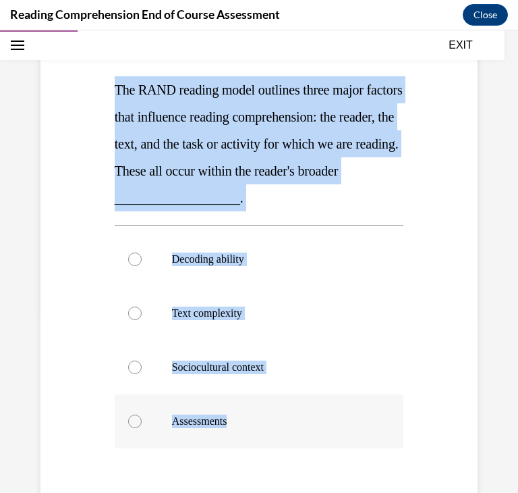
drag, startPoint x: 113, startPoint y: 84, endPoint x: 342, endPoint y: 435, distance: 418.3
click at [342, 435] on div "Question 04/20 The RAND reading model outlines three major factors that influen…" at bounding box center [259, 311] width 289 height 609
copy div "The RAND reading model outlines three major factors that influence reading comp…"
click at [243, 362] on p "Sociocultural context" at bounding box center [271, 366] width 198 height 13
click at [142, 362] on input "Sociocultural context" at bounding box center [134, 366] width 13 height 13
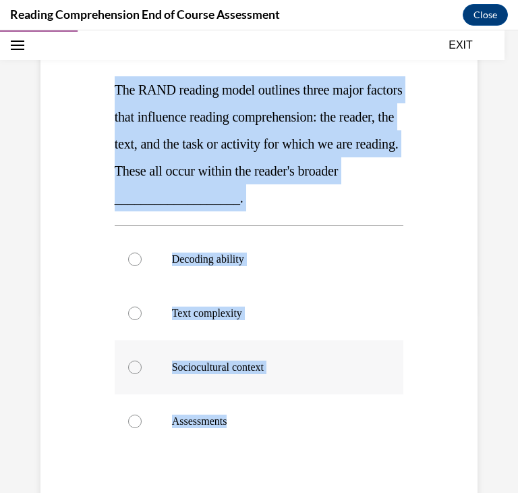
radio input "true"
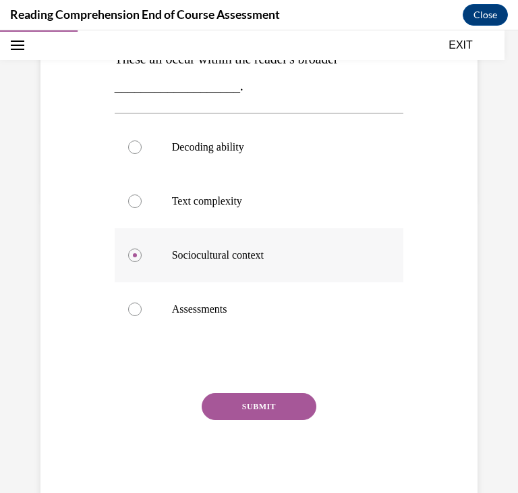
scroll to position [331, 0]
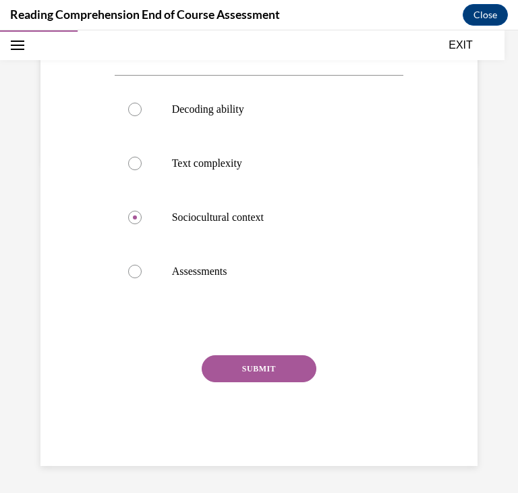
click at [291, 364] on button "SUBMIT" at bounding box center [259, 368] width 115 height 27
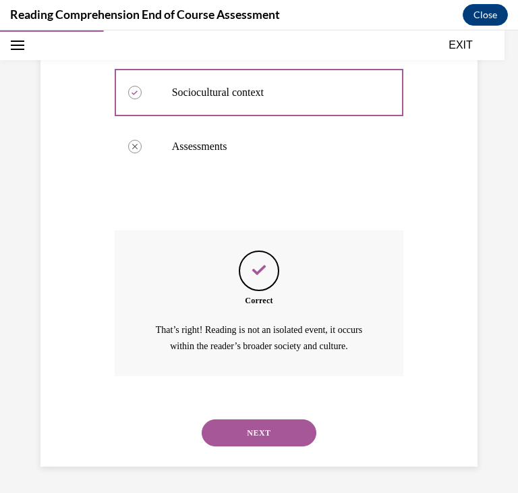
scroll to position [456, 0]
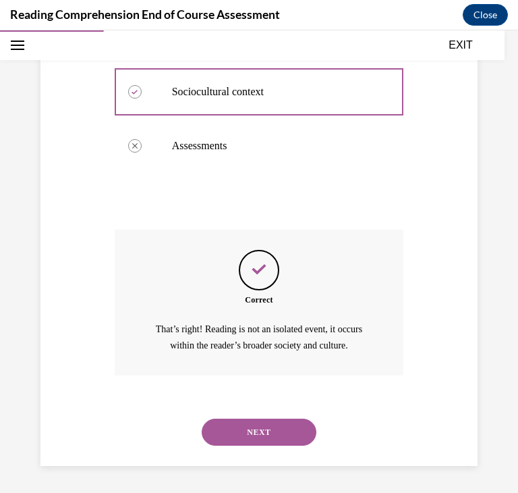
click at [289, 435] on button "NEXT" at bounding box center [259, 431] width 115 height 27
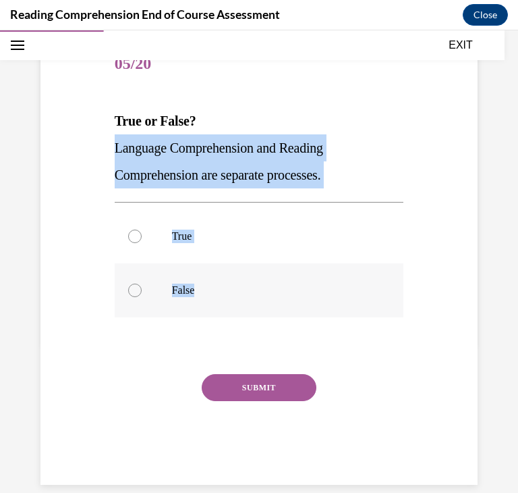
drag, startPoint x: 114, startPoint y: 144, endPoint x: 246, endPoint y: 285, distance: 192.4
click at [246, 285] on div "Question 05/20 True or False? Language Comprehension and Reading Comprehension …" at bounding box center [259, 261] width 289 height 447
copy div "Language Comprehension and Reading Comprehension are separate processes. True F…"
click at [372, 231] on label "True" at bounding box center [259, 236] width 289 height 54
click at [142, 231] on input "True" at bounding box center [134, 235] width 13 height 13
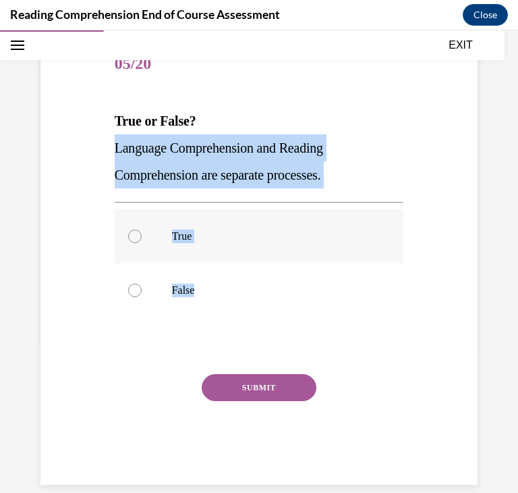
radio input "true"
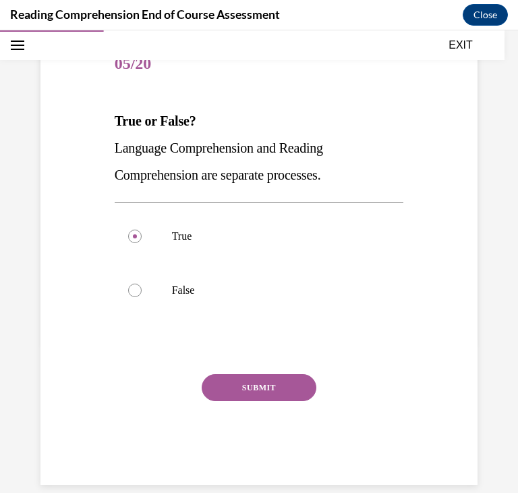
click at [305, 378] on button "SUBMIT" at bounding box center [259, 387] width 115 height 27
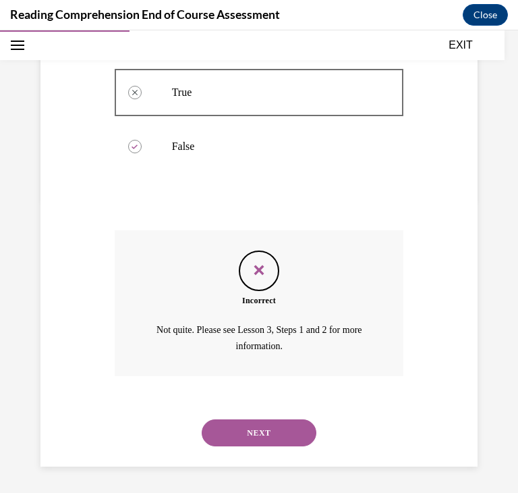
scroll to position [294, 0]
click at [268, 431] on button "NEXT" at bounding box center [259, 431] width 115 height 27
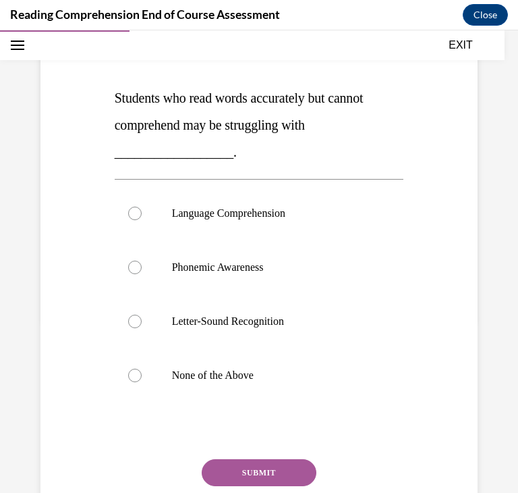
scroll to position [172, 0]
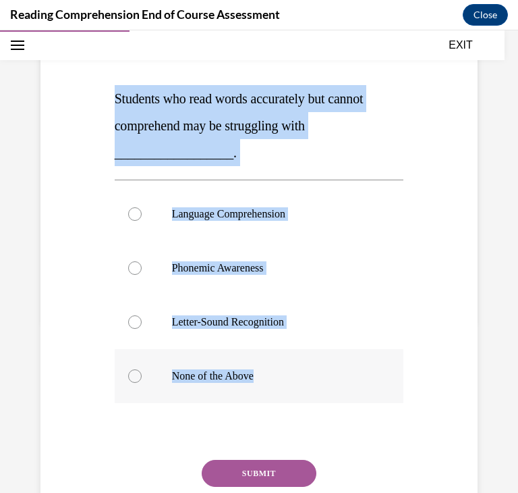
drag, startPoint x: 116, startPoint y: 96, endPoint x: 304, endPoint y: 377, distance: 338.0
click at [304, 377] on div "Question 06/20 Students who read words accurately but cannot comprehend may be …" at bounding box center [259, 293] width 289 height 555
copy div "Students who read words accurately but cannot comprehend may be struggling with…"
click at [321, 220] on label "Language Comprehension" at bounding box center [259, 214] width 289 height 54
click at [142, 220] on input "Language Comprehension" at bounding box center [134, 213] width 13 height 13
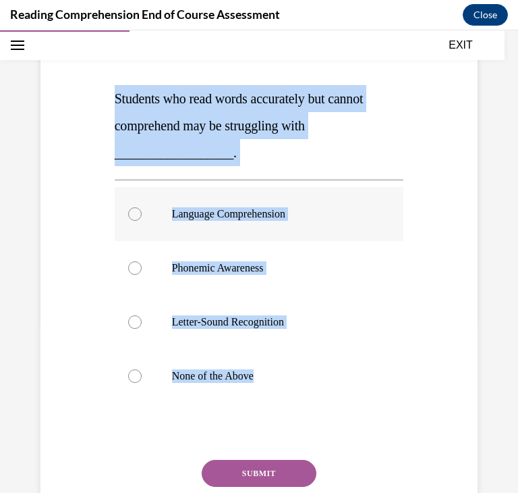
radio input "true"
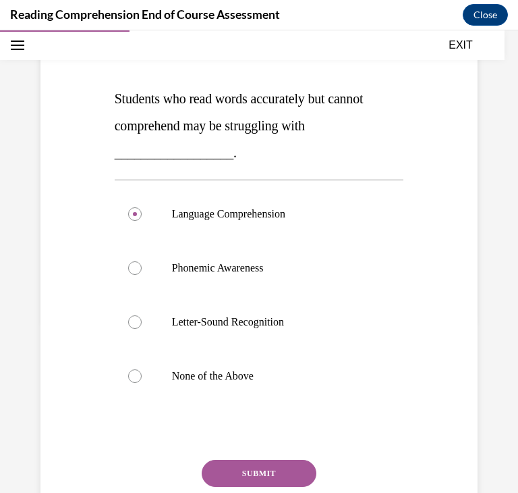
click at [301, 465] on button "SUBMIT" at bounding box center [259, 473] width 115 height 27
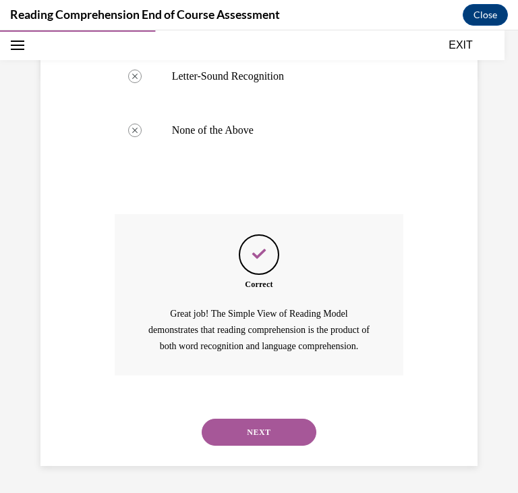
scroll to position [433, 0]
click at [289, 438] on button "NEXT" at bounding box center [259, 431] width 115 height 27
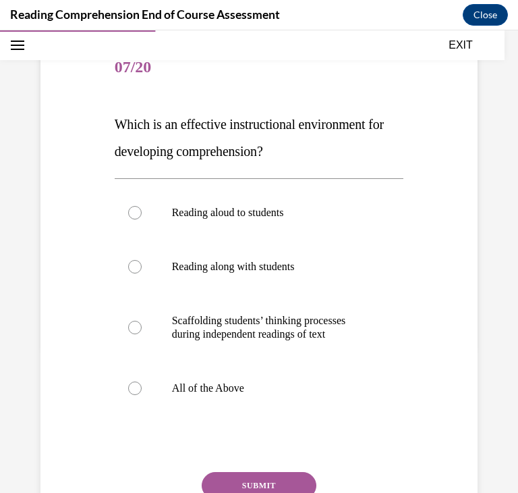
scroll to position [147, 0]
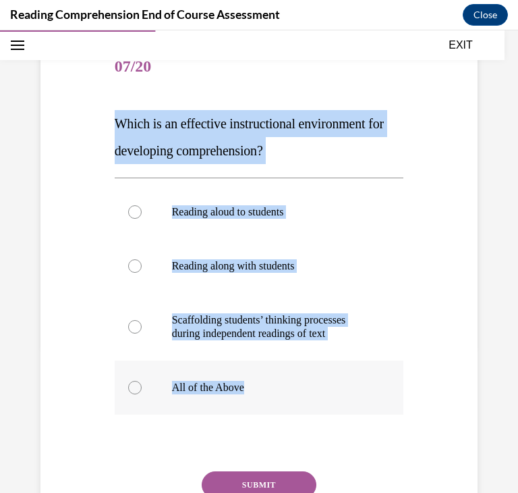
drag, startPoint x: 116, startPoint y: 115, endPoint x: 306, endPoint y: 389, distance: 333.2
click at [306, 389] on div "Question 07/20 Which is an effective instructional environment for developing c…" at bounding box center [259, 310] width 289 height 541
copy div "Which is an effective instructional environment for developing comprehension? R…"
click at [244, 376] on label "All of the Above" at bounding box center [259, 387] width 289 height 54
click at [142, 381] on input "All of the Above" at bounding box center [134, 387] width 13 height 13
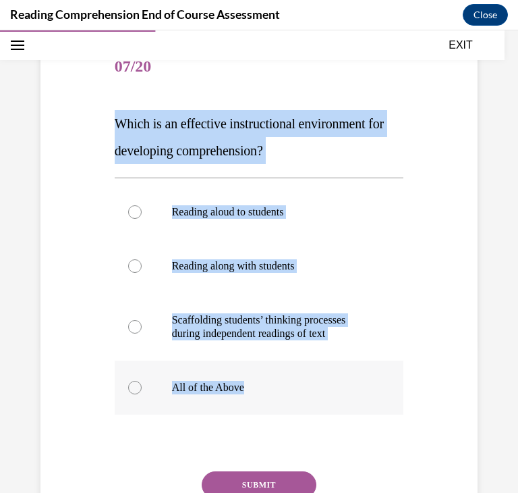
radio input "true"
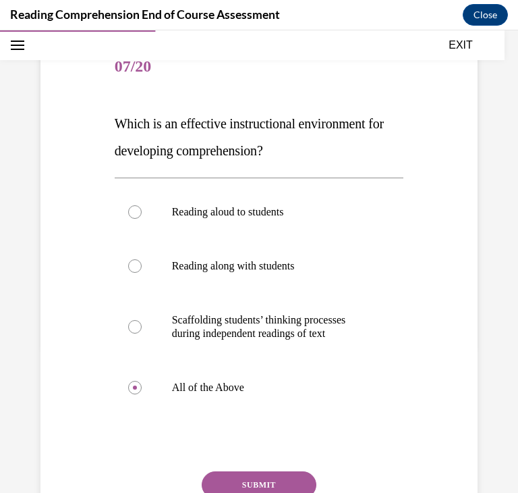
click at [268, 483] on button "SUBMIT" at bounding box center [259, 484] width 115 height 27
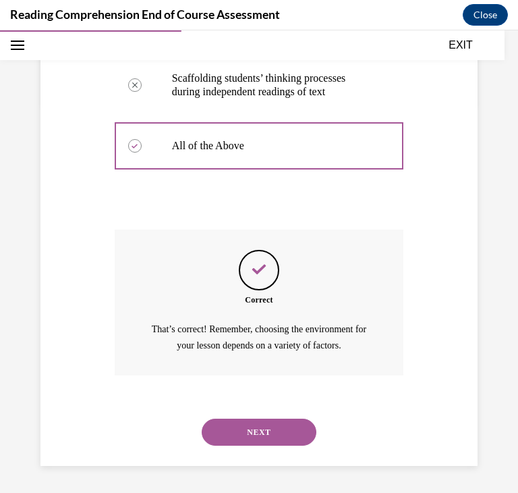
scroll to position [388, 0]
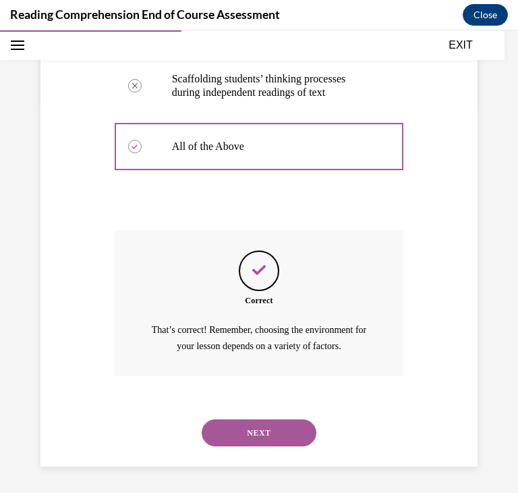
click at [308, 426] on button "NEXT" at bounding box center [259, 432] width 115 height 27
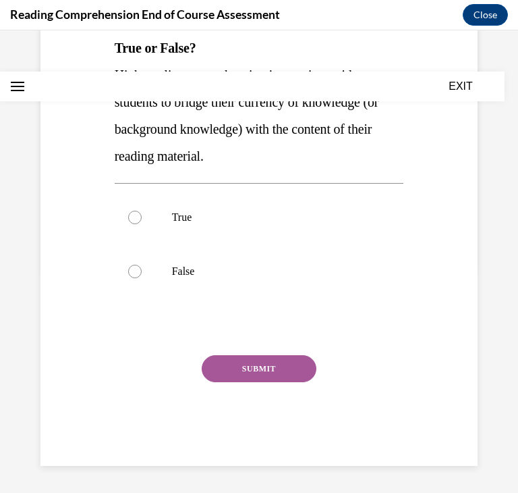
scroll to position [0, 0]
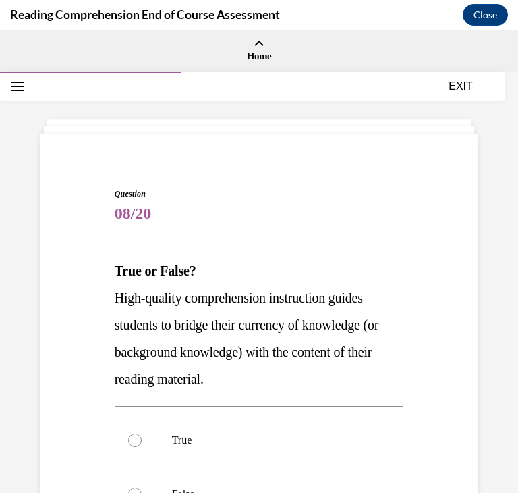
click at [308, 433] on p "True" at bounding box center [271, 439] width 198 height 13
click at [142, 433] on input "True" at bounding box center [134, 439] width 13 height 13
radio input "true"
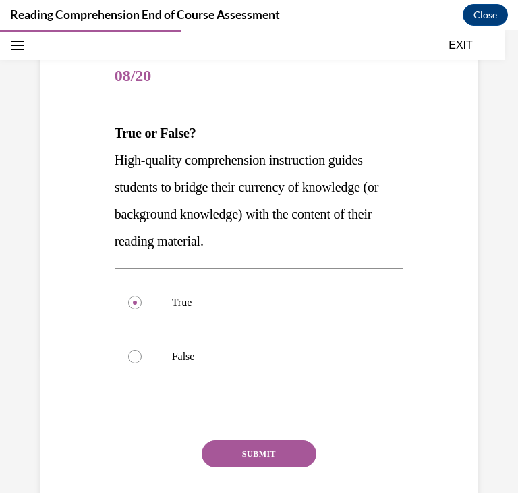
scroll to position [138, 0]
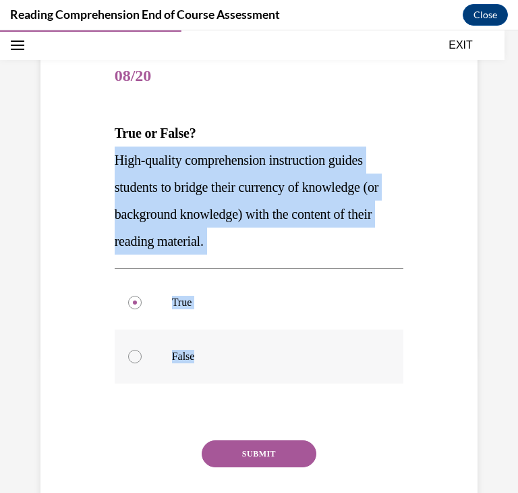
drag, startPoint x: 115, startPoint y: 150, endPoint x: 243, endPoint y: 354, distance: 241.0
click at [243, 354] on div "Question 08/20 True or False? High-quality comprehension instruction guides stu…" at bounding box center [259, 300] width 289 height 501
copy div "High-quality comprehension instruction guides students to bridge their currency…"
click at [299, 461] on button "SUBMIT" at bounding box center [259, 453] width 115 height 27
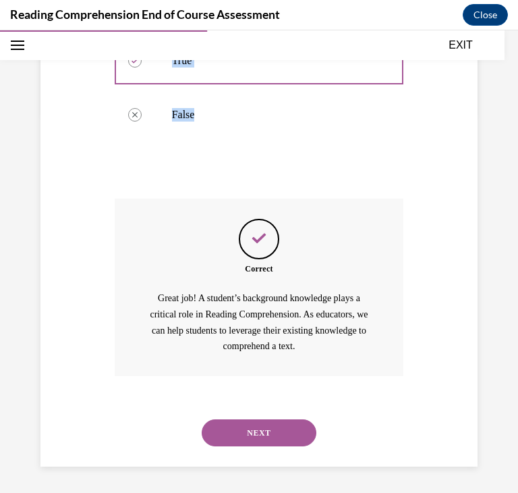
scroll to position [380, 0]
click at [289, 431] on button "NEXT" at bounding box center [259, 431] width 115 height 27
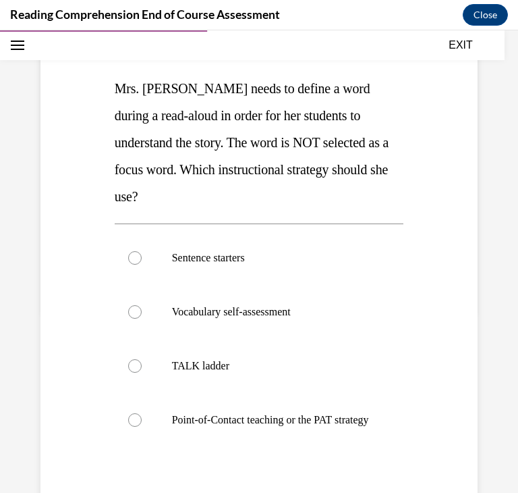
scroll to position [181, 0]
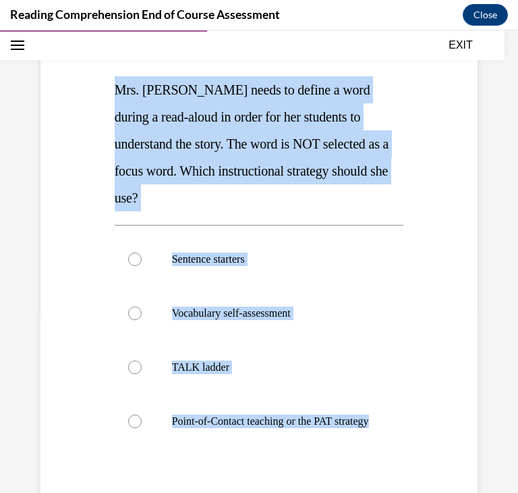
drag, startPoint x: 117, startPoint y: 84, endPoint x: 372, endPoint y: 447, distance: 443.7
click at [372, 447] on div "Question 09/20 Mrs. Ivie needs to define a word during a read-aloud in order fo…" at bounding box center [259, 311] width 289 height 609
copy div "Mrs. Ivie needs to define a word during a read-aloud in order for her students …"
click at [316, 394] on label "Point-of-Contact teaching or the PAT strategy" at bounding box center [259, 421] width 289 height 54
click at [142, 414] on input "Point-of-Contact teaching or the PAT strategy" at bounding box center [134, 420] width 13 height 13
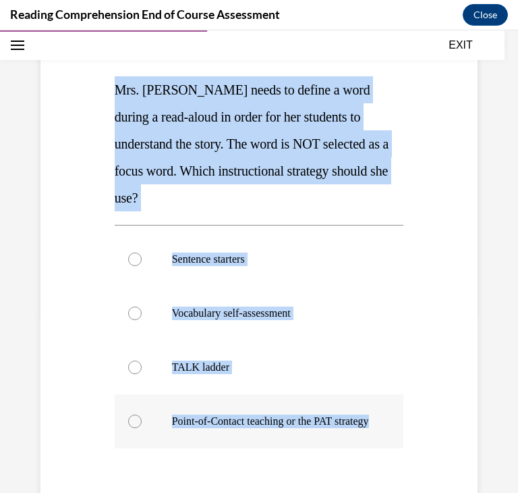
radio input "true"
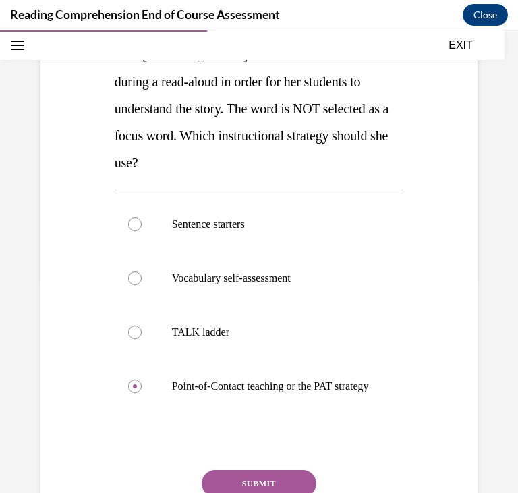
click at [302, 470] on button "SUBMIT" at bounding box center [259, 483] width 115 height 27
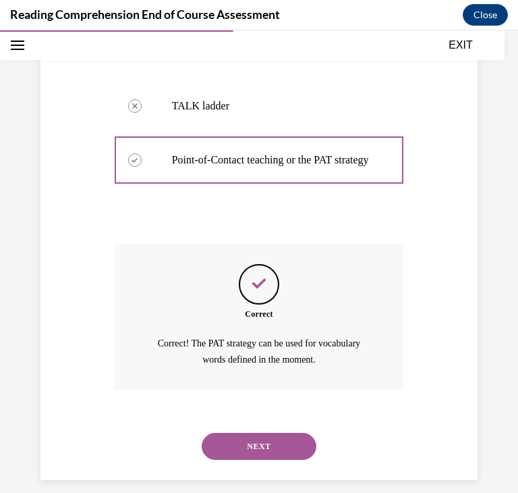
scroll to position [443, 0]
click at [297, 438] on button "NEXT" at bounding box center [259, 445] width 115 height 27
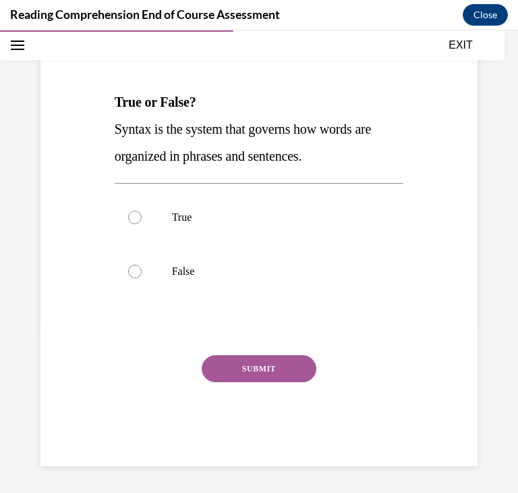
scroll to position [150, 0]
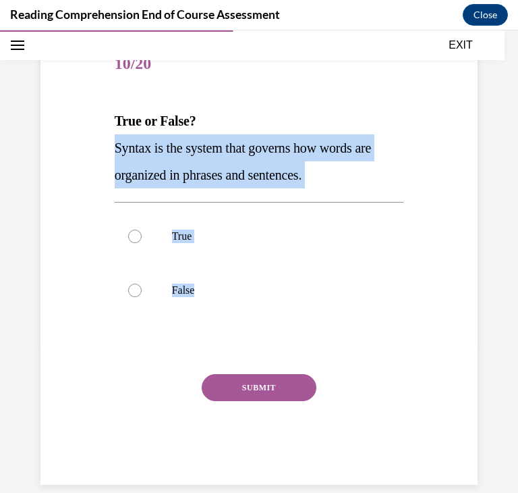
drag, startPoint x: 112, startPoint y: 140, endPoint x: 274, endPoint y: 323, distance: 243.8
click at [274, 323] on div "Question 10/20 True or False? Syntax is the system that governs how words are o…" at bounding box center [259, 251] width 296 height 467
copy div "Syntax is the system that governs how words are organized in phrases and senten…"
click at [267, 244] on label "True" at bounding box center [259, 236] width 289 height 54
click at [142, 243] on input "True" at bounding box center [134, 235] width 13 height 13
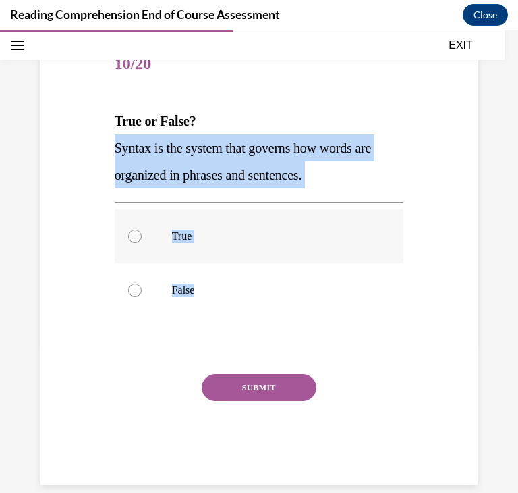
radio input "true"
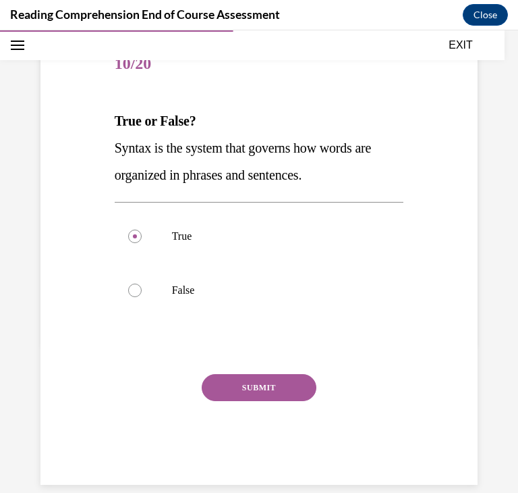
click at [244, 391] on button "SUBMIT" at bounding box center [259, 387] width 115 height 27
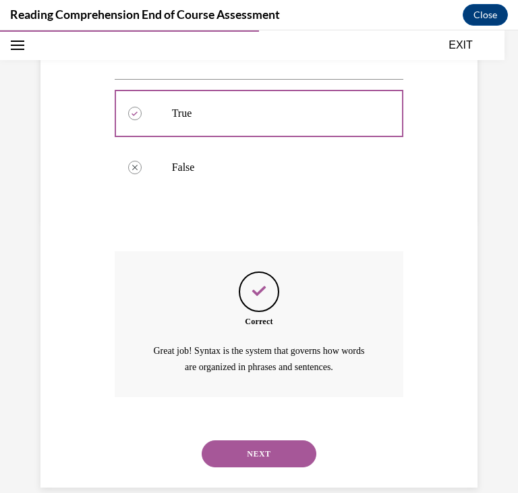
scroll to position [294, 0]
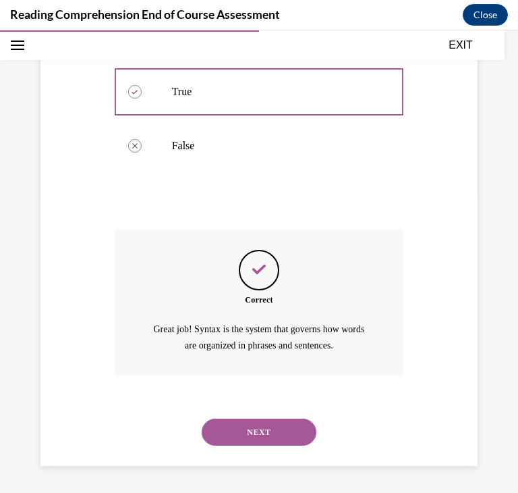
click at [253, 438] on button "NEXT" at bounding box center [259, 431] width 115 height 27
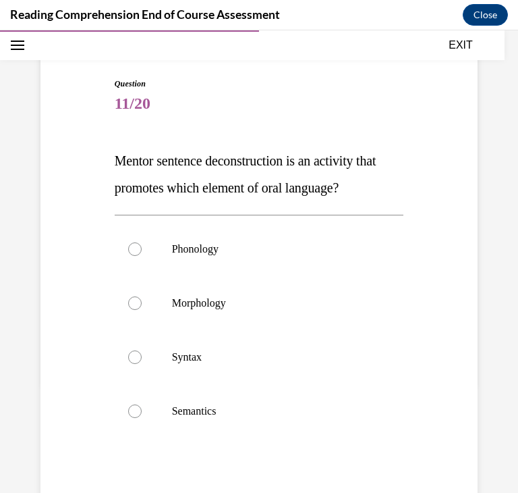
scroll to position [126, 0]
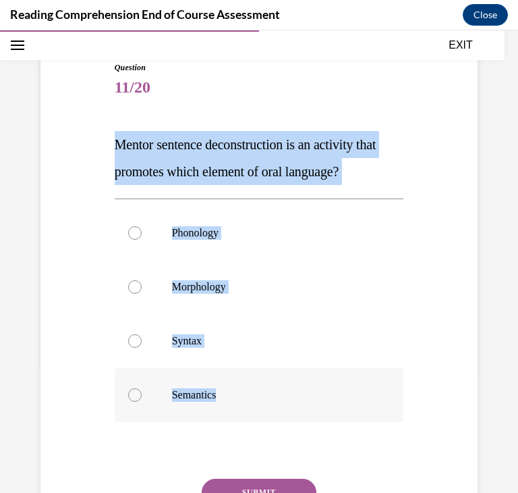
drag, startPoint x: 114, startPoint y: 138, endPoint x: 264, endPoint y: 401, distance: 302.8
click at [264, 401] on div "Question 11/20 Mentor sentence deconstruction is an activity that promotes whic…" at bounding box center [259, 325] width 289 height 528
click at [166, 338] on label "Syntax" at bounding box center [259, 341] width 289 height 54
click at [142, 338] on input "Syntax" at bounding box center [134, 340] width 13 height 13
radio input "true"
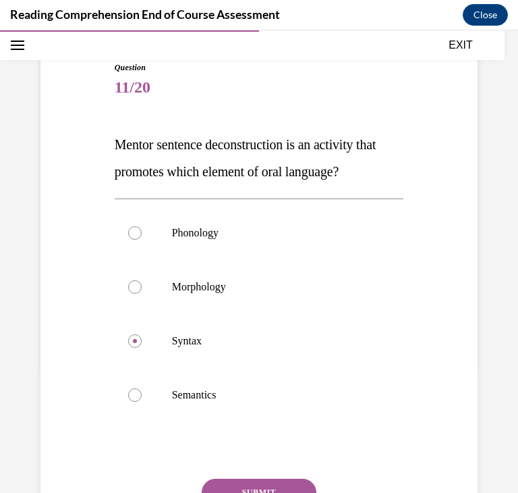
click at [252, 487] on button "SUBMIT" at bounding box center [259, 491] width 115 height 27
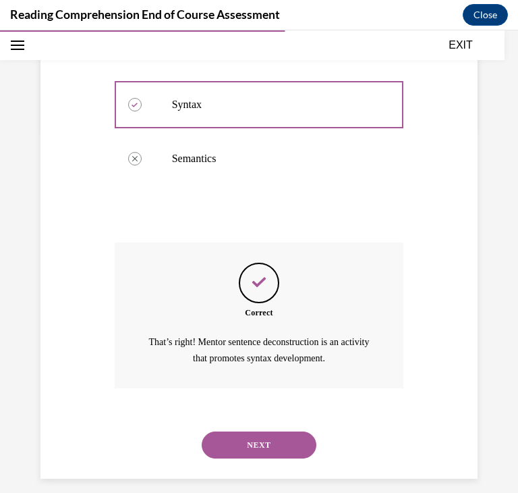
scroll to position [375, 0]
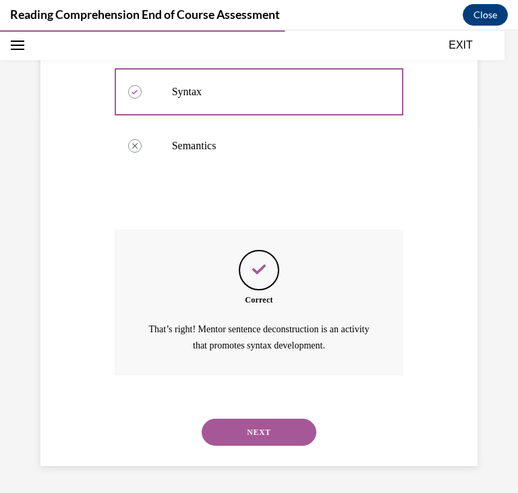
click at [280, 436] on button "NEXT" at bounding box center [259, 431] width 115 height 27
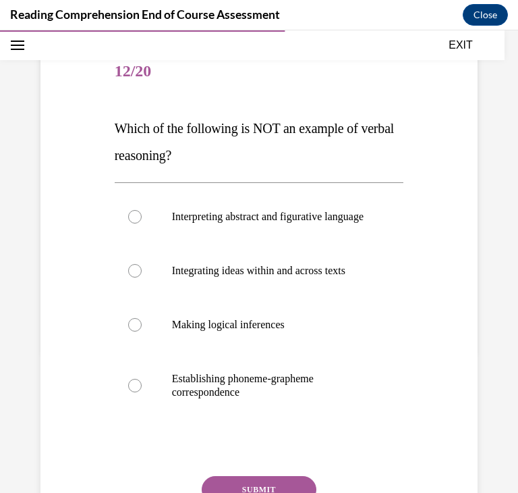
scroll to position [151, 0]
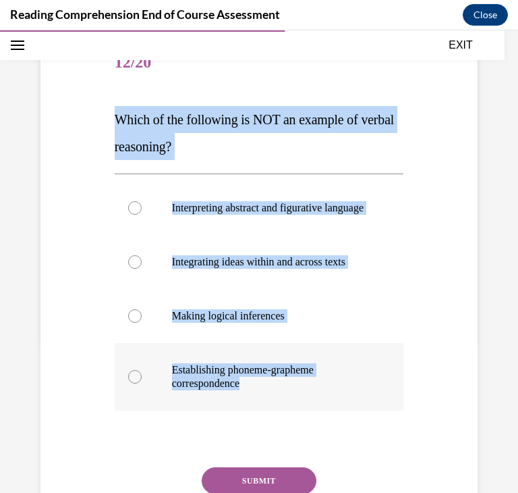
drag, startPoint x: 118, startPoint y: 116, endPoint x: 335, endPoint y: 401, distance: 358.3
click at [335, 401] on div "Question 12/20 Which of the following is NOT an example of verbal reasoning? In…" at bounding box center [259, 306] width 289 height 541
click at [267, 390] on p "Establishing phoneme-grapheme correspondence" at bounding box center [271, 376] width 198 height 27
click at [142, 383] on input "Establishing phoneme-grapheme correspondence" at bounding box center [134, 376] width 13 height 13
radio input "true"
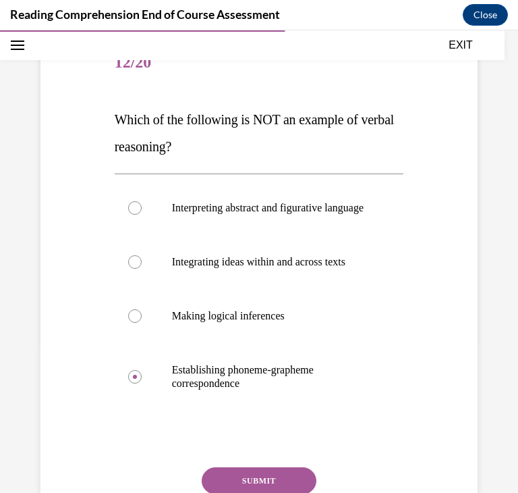
click at [283, 485] on button "SUBMIT" at bounding box center [259, 480] width 115 height 27
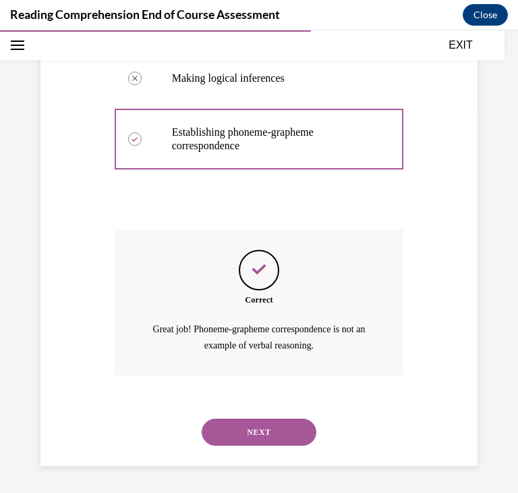
click at [231, 435] on button "NEXT" at bounding box center [259, 431] width 115 height 27
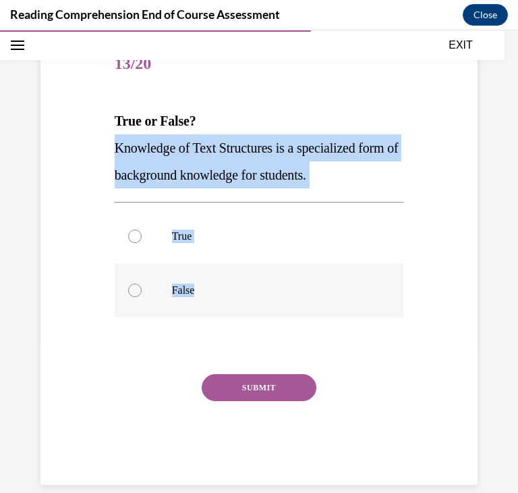
drag, startPoint x: 118, startPoint y: 143, endPoint x: 234, endPoint y: 286, distance: 184.2
click at [234, 286] on div "Question 13/20 True or False? Knowledge of Text Structures is a specialized for…" at bounding box center [259, 261] width 289 height 447
click at [290, 248] on label "True" at bounding box center [259, 236] width 289 height 54
click at [142, 243] on input "True" at bounding box center [134, 235] width 13 height 13
radio input "true"
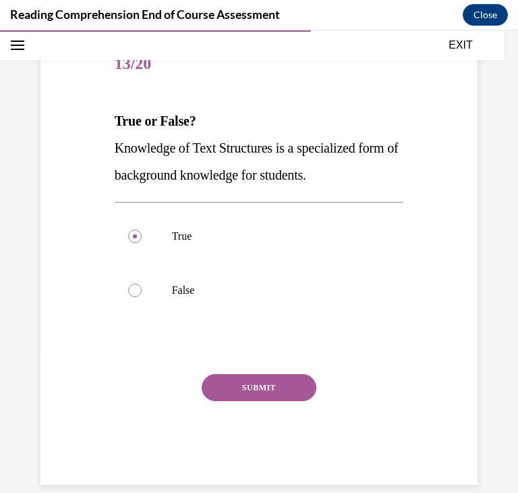
click at [299, 391] on button "SUBMIT" at bounding box center [259, 387] width 115 height 27
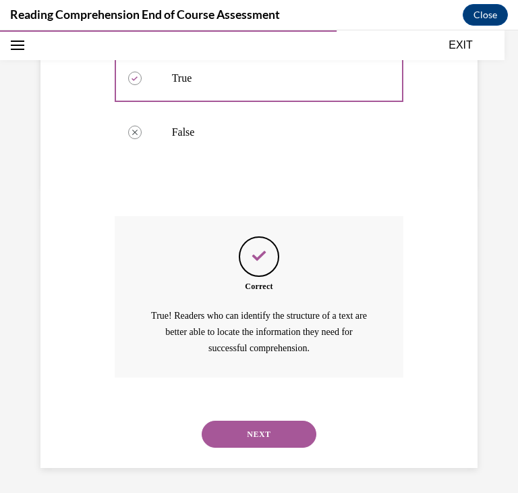
scroll to position [310, 0]
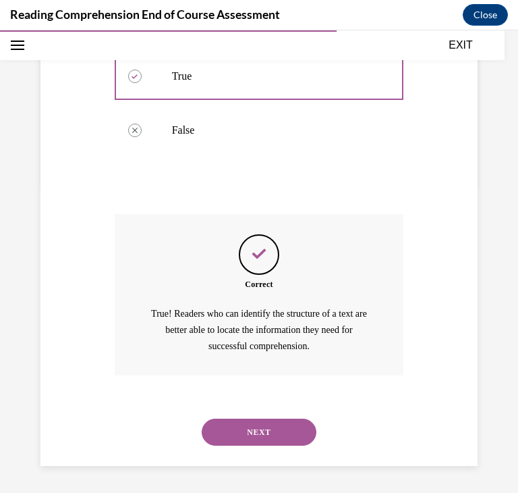
click at [300, 422] on button "NEXT" at bounding box center [259, 431] width 115 height 27
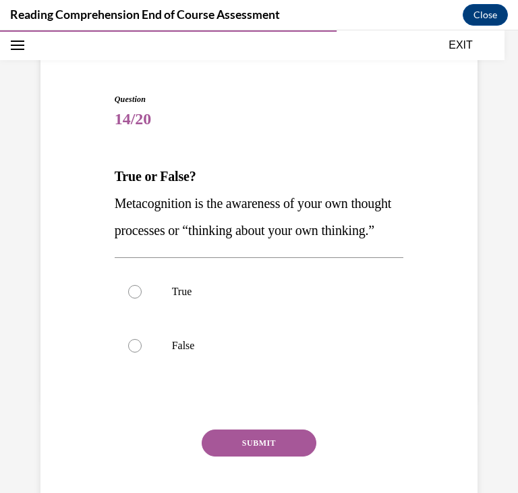
scroll to position [105, 0]
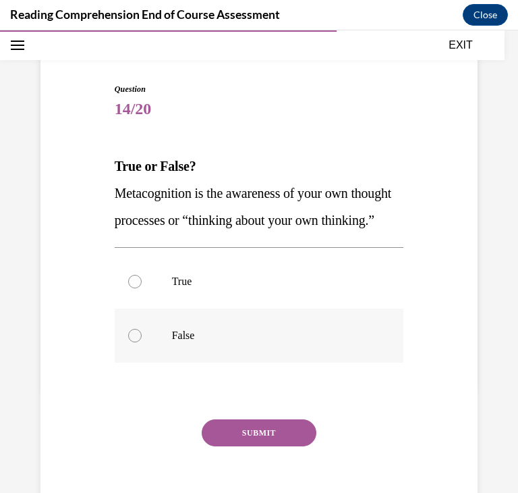
click at [184, 343] on label "False" at bounding box center [259, 335] width 289 height 54
click at [142, 342] on input "False" at bounding box center [134, 335] width 13 height 13
radio input "true"
click at [222, 446] on button "SUBMIT" at bounding box center [259, 432] width 115 height 27
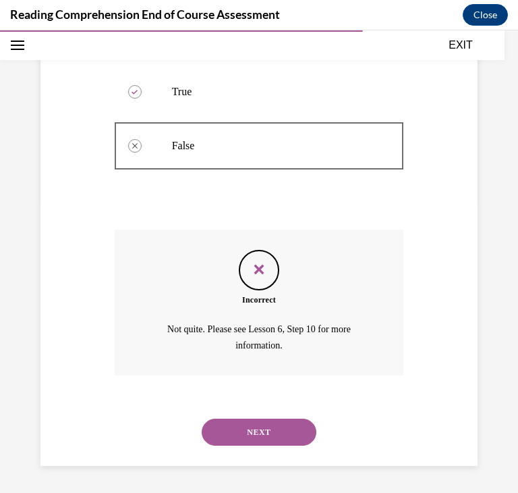
scroll to position [321, 0]
click at [265, 437] on button "NEXT" at bounding box center [259, 431] width 115 height 27
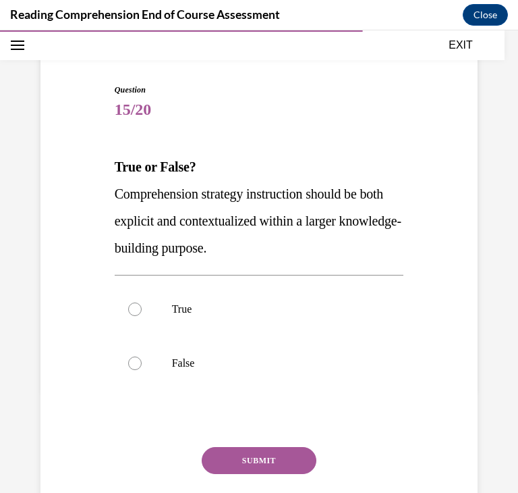
scroll to position [105, 0]
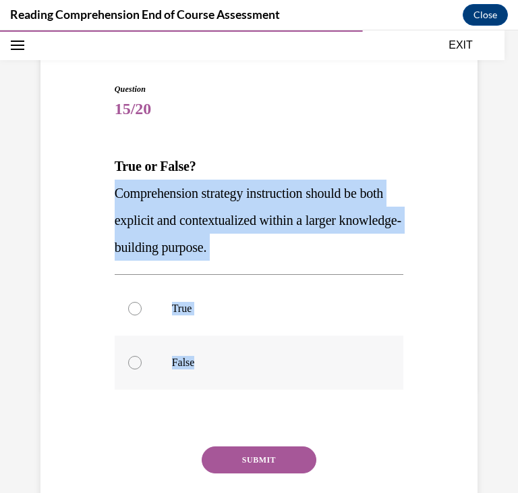
drag, startPoint x: 115, startPoint y: 184, endPoint x: 263, endPoint y: 383, distance: 247.9
click at [263, 383] on div "Question 15/20 True or False? Comprehension strategy instruction should be both…" at bounding box center [259, 320] width 289 height 474
click at [331, 316] on label "True" at bounding box center [259, 308] width 289 height 54
click at [142, 315] on input "True" at bounding box center [134, 308] width 13 height 13
radio input "true"
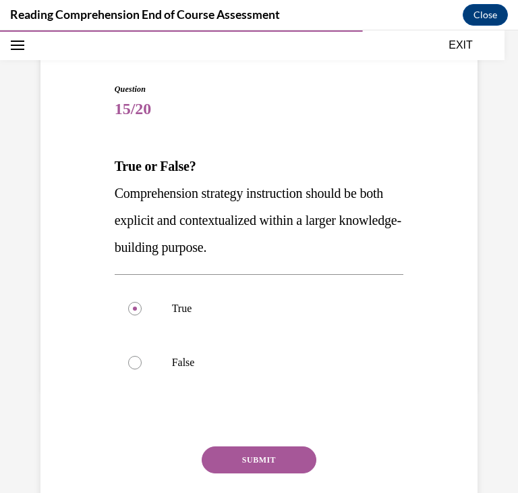
click at [280, 457] on button "SUBMIT" at bounding box center [259, 459] width 115 height 27
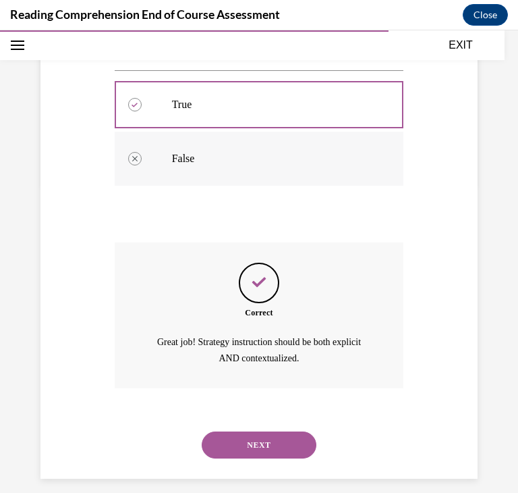
scroll to position [321, 0]
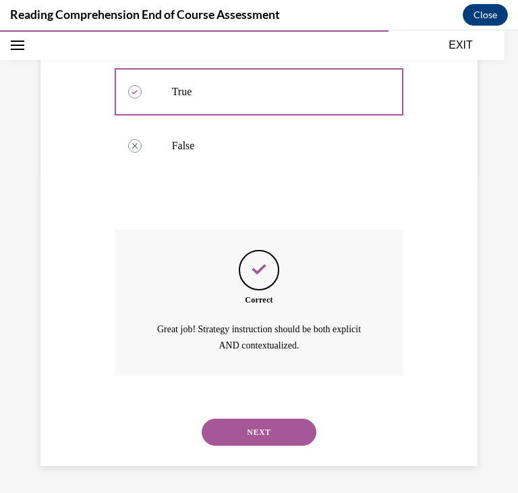
click at [236, 422] on button "NEXT" at bounding box center [259, 431] width 115 height 27
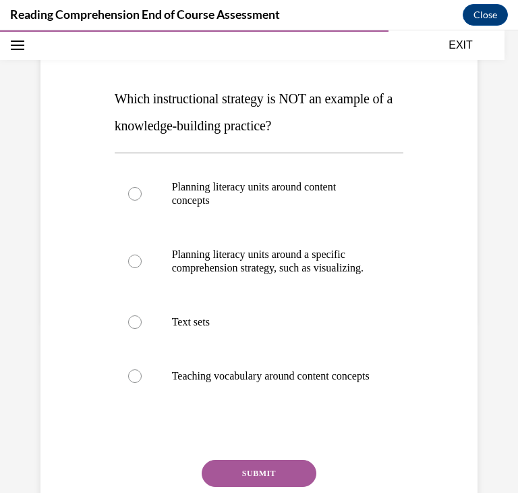
scroll to position [173, 0]
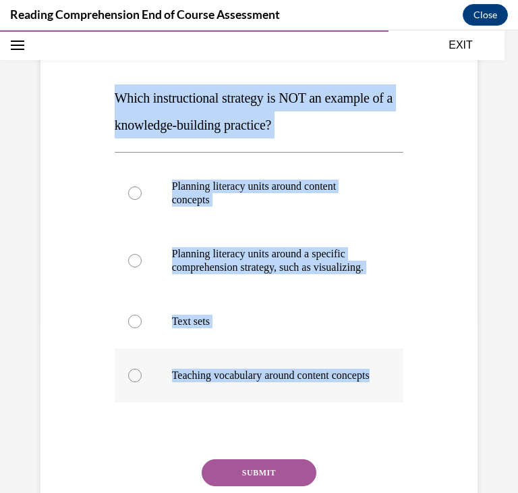
drag, startPoint x: 117, startPoint y: 94, endPoint x: 283, endPoint y: 405, distance: 352.0
click at [283, 405] on div "Question 16/20 Which instructional strategy is NOT an example of a knowledge-bu…" at bounding box center [259, 292] width 289 height 555
click at [292, 274] on p "Planning literacy units around a specific comprehension strategy, such as visua…" at bounding box center [271, 260] width 198 height 27
click at [142, 267] on input "Planning literacy units around a specific comprehension strategy, such as visua…" at bounding box center [134, 260] width 13 height 13
radio input "true"
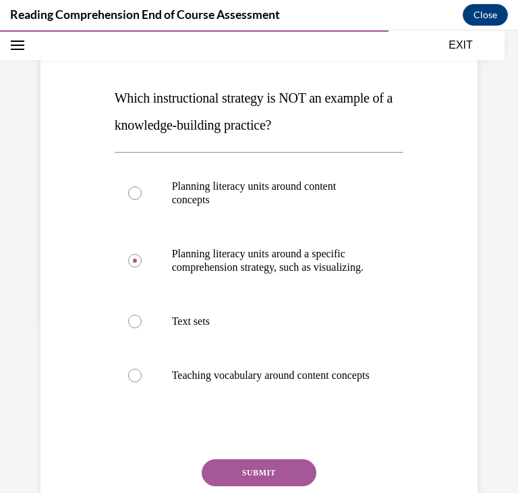
click at [289, 486] on button "SUBMIT" at bounding box center [259, 472] width 115 height 27
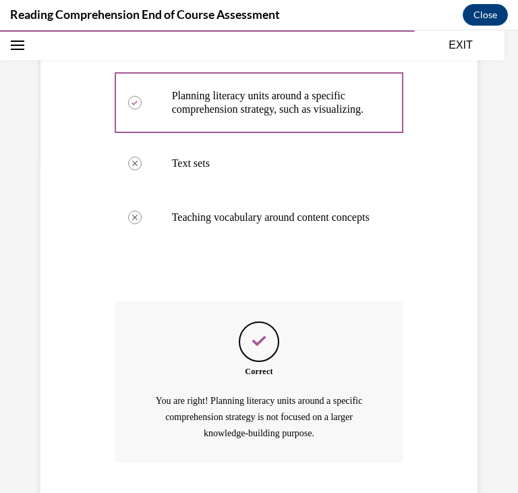
scroll to position [445, 0]
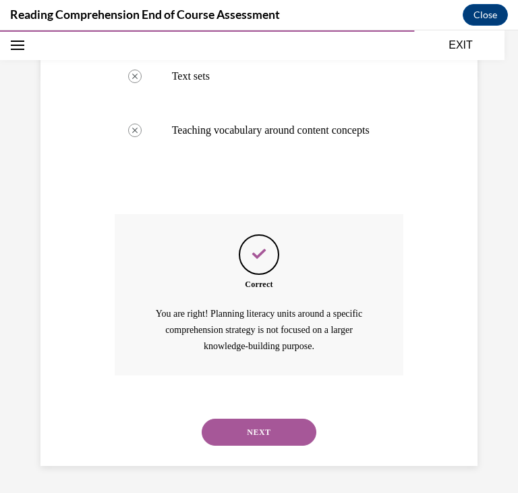
click at [279, 426] on button "NEXT" at bounding box center [259, 431] width 115 height 27
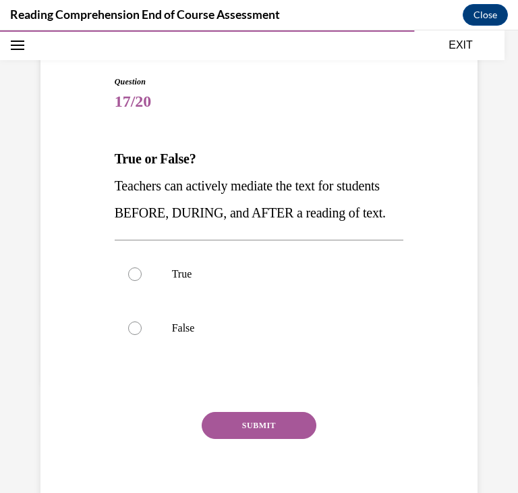
scroll to position [119, 0]
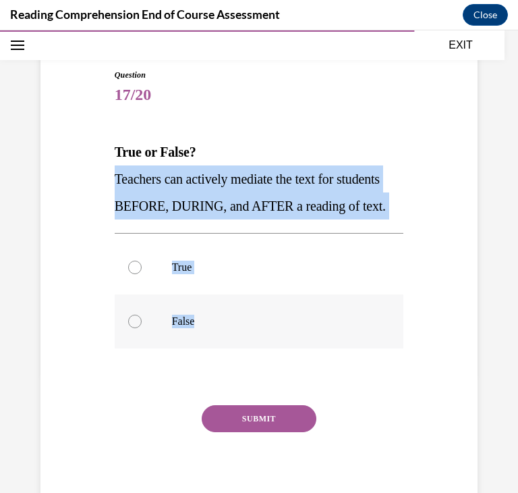
drag, startPoint x: 113, startPoint y: 172, endPoint x: 234, endPoint y: 346, distance: 212.3
click at [234, 346] on div "Question 17/20 True or False? Teachers can actively mediate the text for studen…" at bounding box center [259, 282] width 296 height 467
click at [292, 286] on label "True" at bounding box center [259, 267] width 289 height 54
click at [142, 274] on input "True" at bounding box center [134, 266] width 13 height 13
radio input "true"
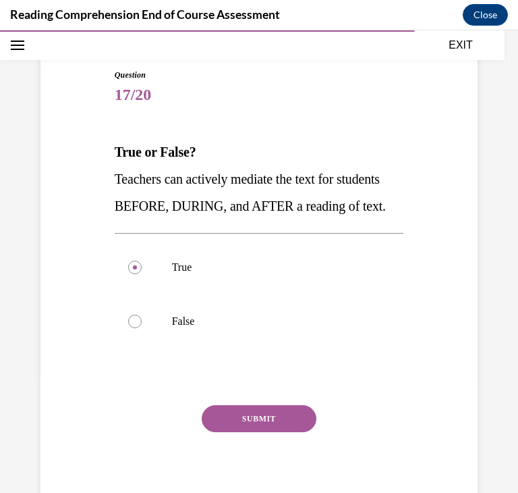
click at [241, 432] on button "SUBMIT" at bounding box center [259, 418] width 115 height 27
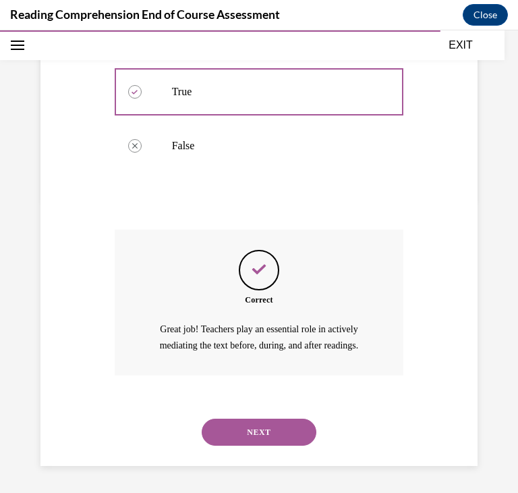
scroll to position [321, 0]
click at [241, 443] on button "NEXT" at bounding box center [259, 431] width 115 height 27
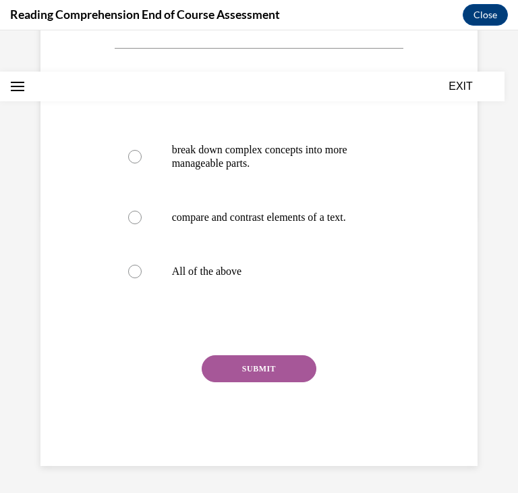
scroll to position [0, 0]
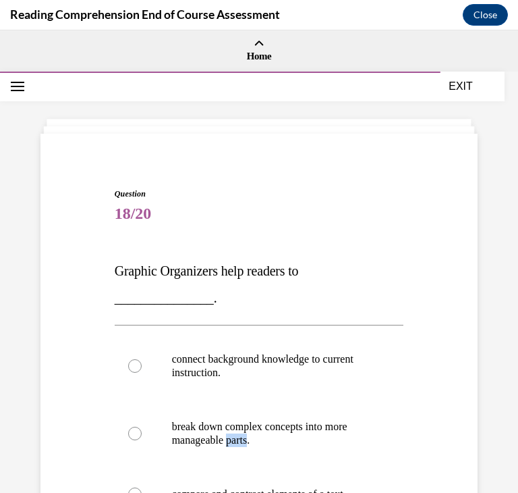
click at [241, 443] on label "break down complex concepts into more manageable parts." at bounding box center [259, 432] width 289 height 67
click at [142, 440] on input "break down complex concepts into more manageable parts." at bounding box center [134, 432] width 13 height 13
radio input "true"
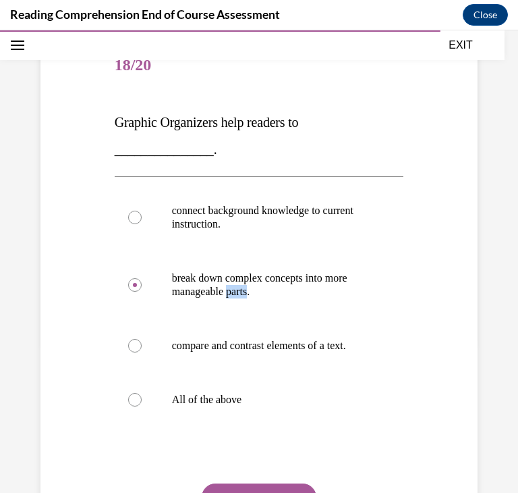
scroll to position [148, 0]
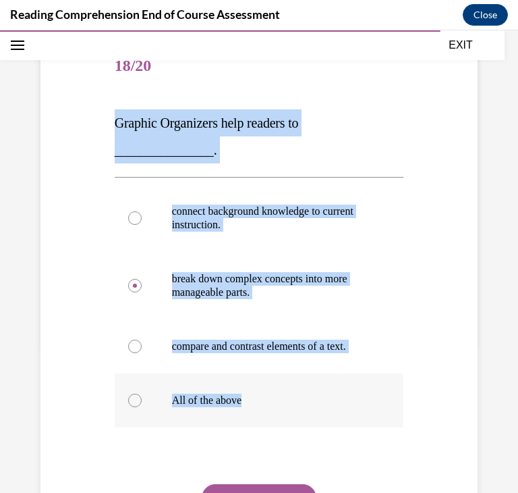
drag, startPoint x: 111, startPoint y: 121, endPoint x: 283, endPoint y: 389, distance: 318.4
click at [283, 389] on div "Question 18/20 Graphic Organizers help readers to _______________. connect back…" at bounding box center [259, 307] width 296 height 575
click at [350, 391] on label "All of the above" at bounding box center [259, 400] width 289 height 54
click at [142, 393] on input "All of the above" at bounding box center [134, 399] width 13 height 13
radio input "true"
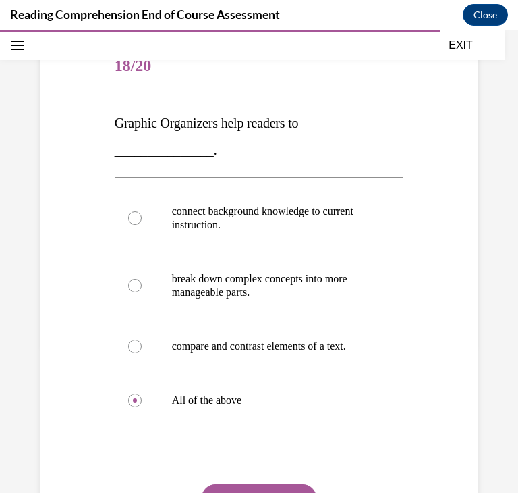
click at [300, 485] on button "SUBMIT" at bounding box center [259, 497] width 115 height 27
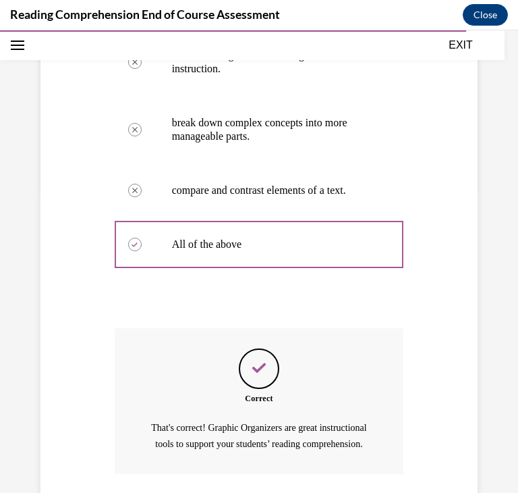
scroll to position [418, 0]
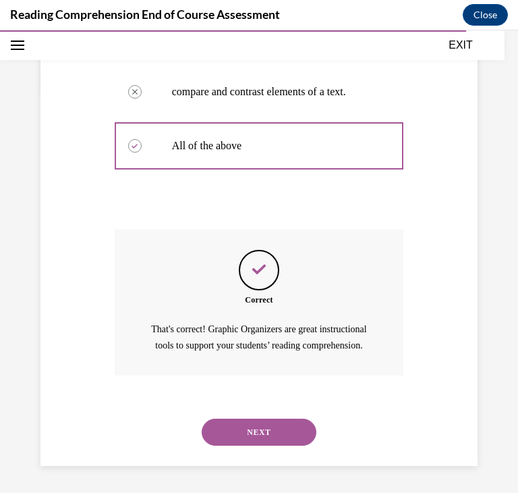
click at [287, 423] on button "NEXT" at bounding box center [259, 431] width 115 height 27
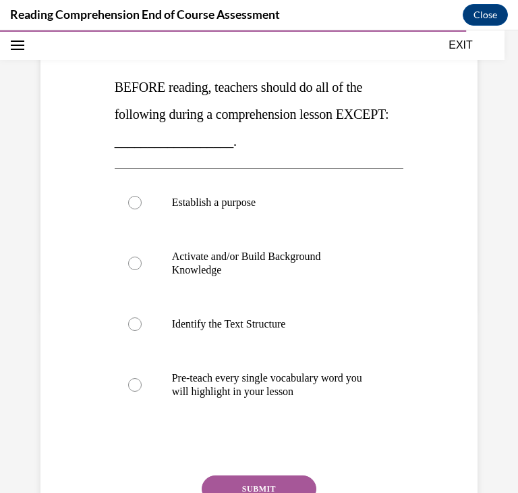
scroll to position [182, 0]
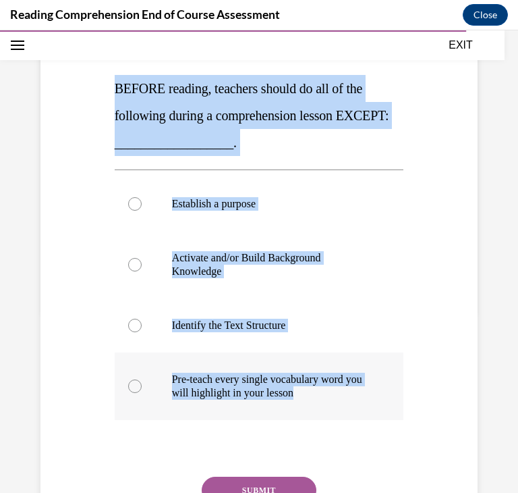
drag, startPoint x: 115, startPoint y: 82, endPoint x: 370, endPoint y: 395, distance: 403.4
click at [370, 395] on div "Question 19/20 BEFORE reading, teachers should do all of the following during a…" at bounding box center [259, 296] width 289 height 582
click at [351, 392] on p "Pre-teach every single vocabulary word you will highlight in your lesson" at bounding box center [271, 385] width 198 height 27
click at [142, 392] on input "Pre-teach every single vocabulary word you will highlight in your lesson" at bounding box center [134, 385] width 13 height 13
radio input "true"
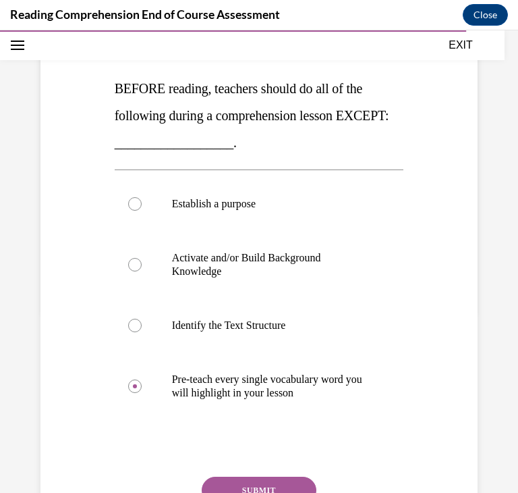
click at [308, 481] on button "SUBMIT" at bounding box center [259, 489] width 115 height 27
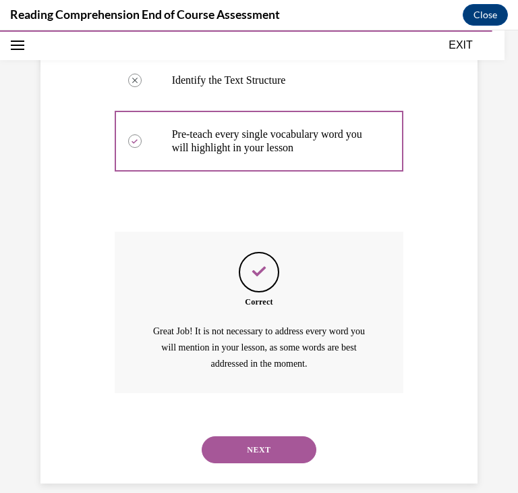
scroll to position [445, 0]
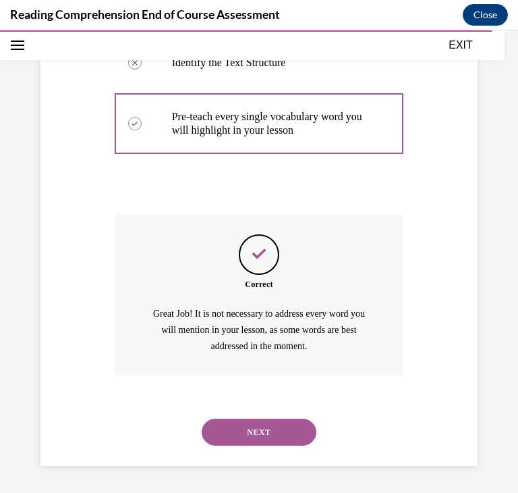
click at [296, 437] on button "NEXT" at bounding box center [259, 431] width 115 height 27
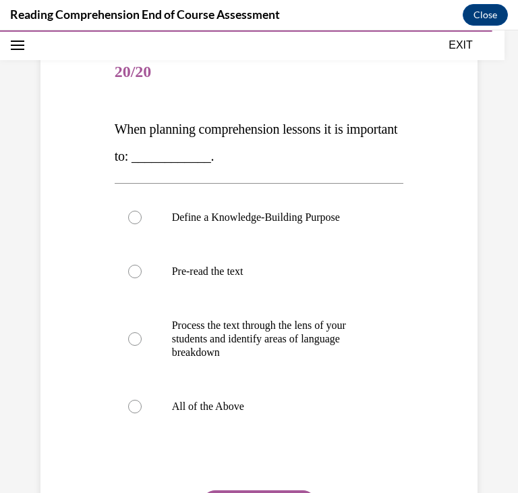
scroll to position [142, 0]
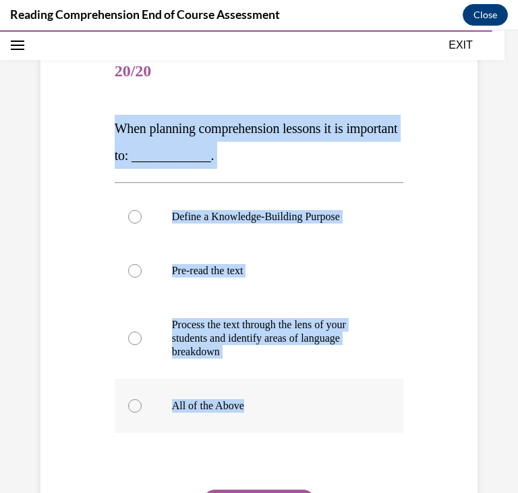
drag, startPoint x: 115, startPoint y: 125, endPoint x: 332, endPoint y: 414, distance: 361.5
click at [332, 414] on div "Question 20/20 When planning comprehension lessons it is important to: ________…" at bounding box center [259, 322] width 289 height 555
click at [370, 387] on label "All of the Above" at bounding box center [259, 406] width 289 height 54
click at [142, 399] on input "All of the Above" at bounding box center [134, 405] width 13 height 13
radio input "true"
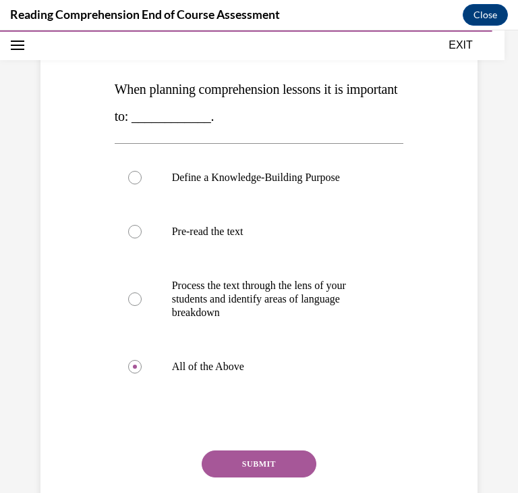
scroll to position [185, 0]
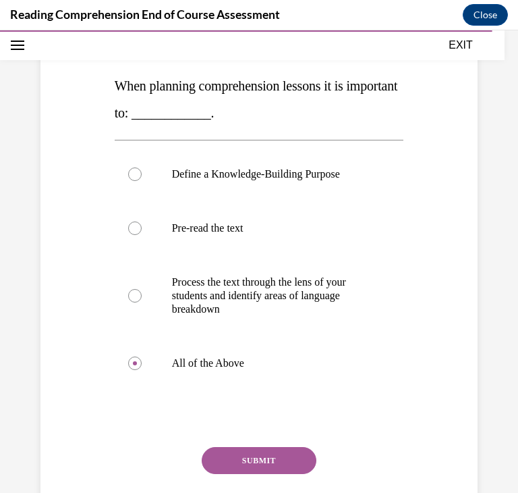
click at [299, 464] on button "SUBMIT" at bounding box center [259, 460] width 115 height 27
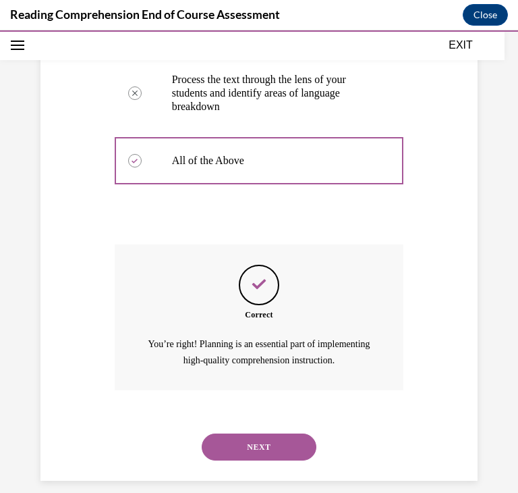
scroll to position [402, 0]
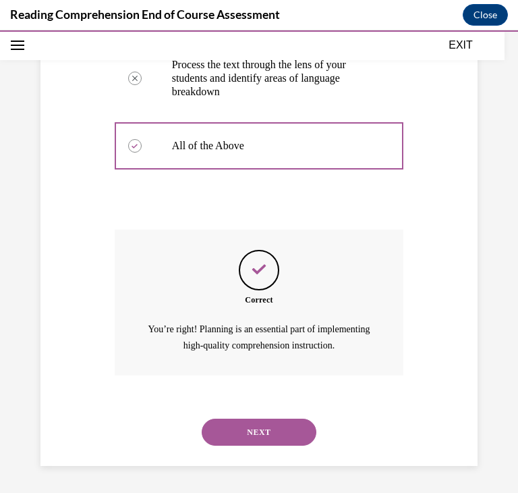
click at [298, 431] on button "NEXT" at bounding box center [259, 431] width 115 height 27
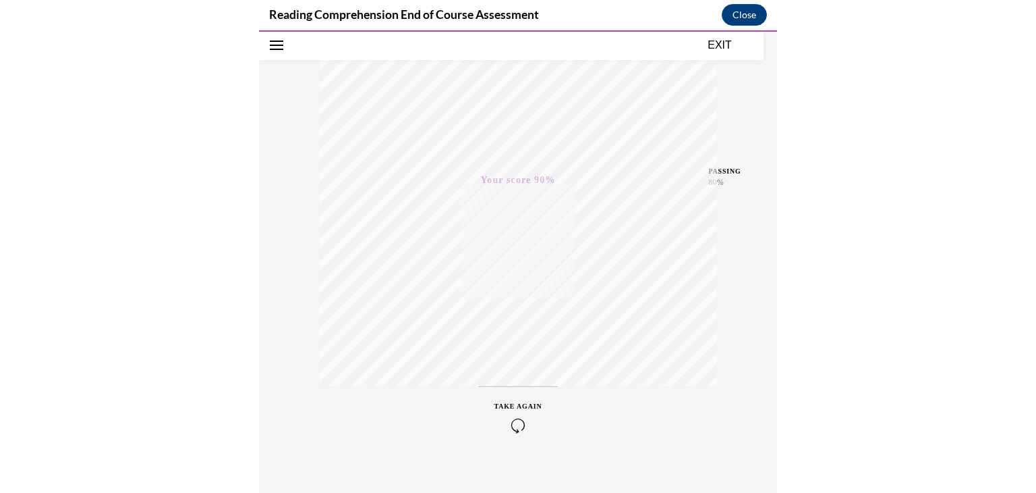
scroll to position [229, 0]
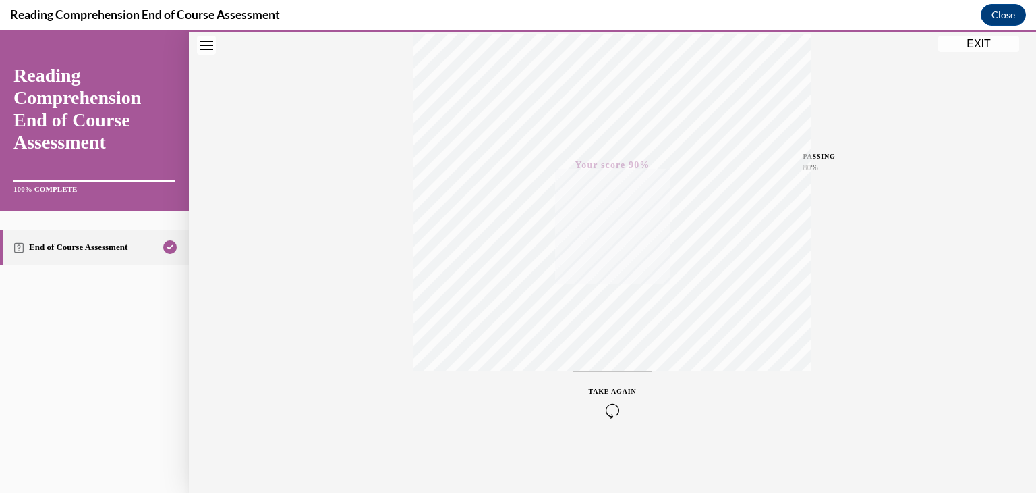
click at [971, 45] on button "EXIT" at bounding box center [979, 44] width 81 height 16
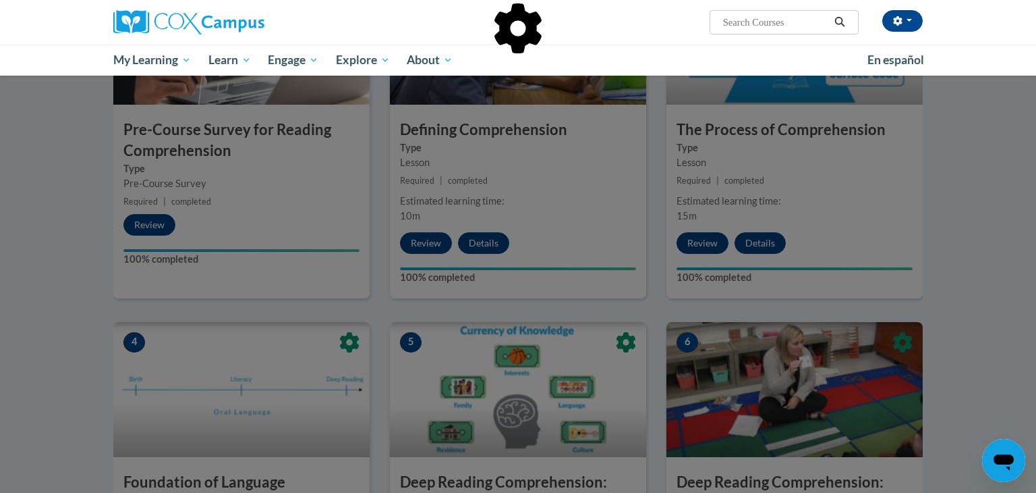
scroll to position [0, 0]
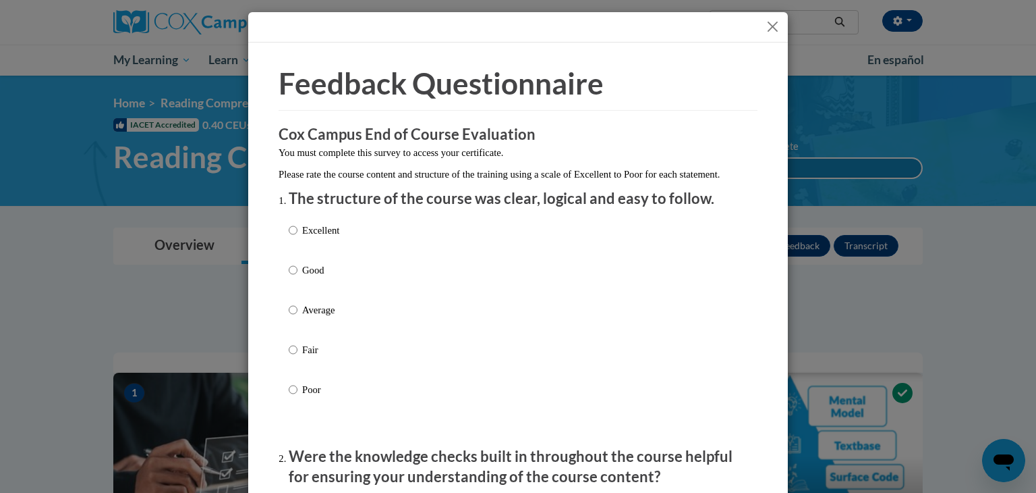
click at [778, 25] on button "Close" at bounding box center [773, 26] width 17 height 17
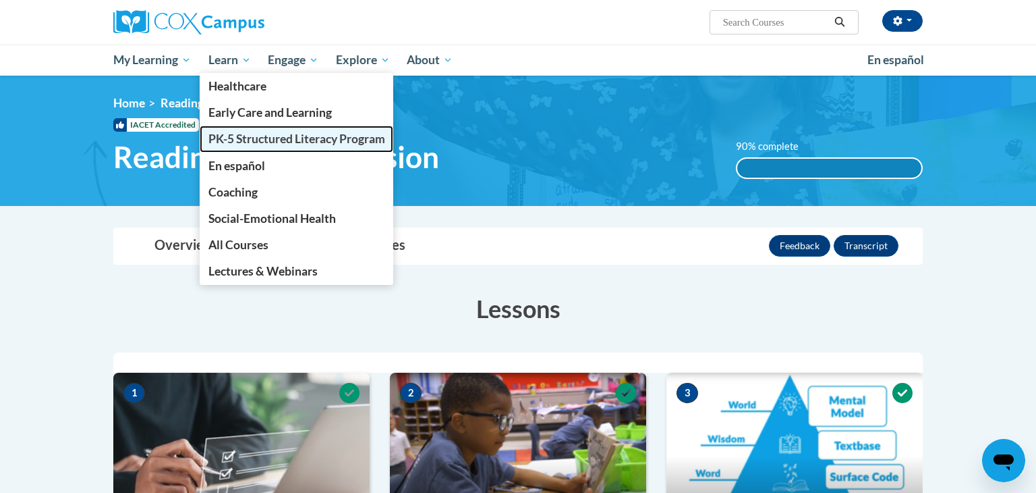
click at [265, 138] on span "PK-5 Structured Literacy Program" at bounding box center [297, 139] width 177 height 14
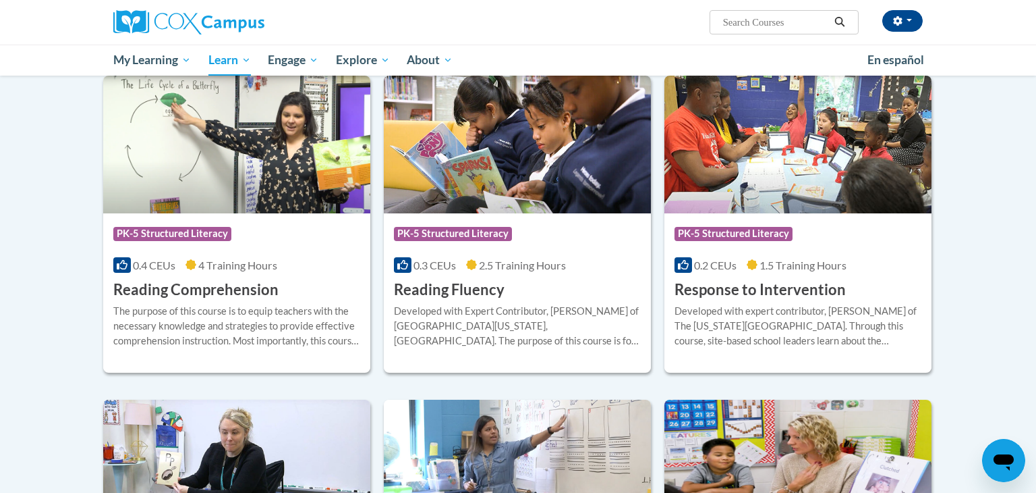
scroll to position [1163, 0]
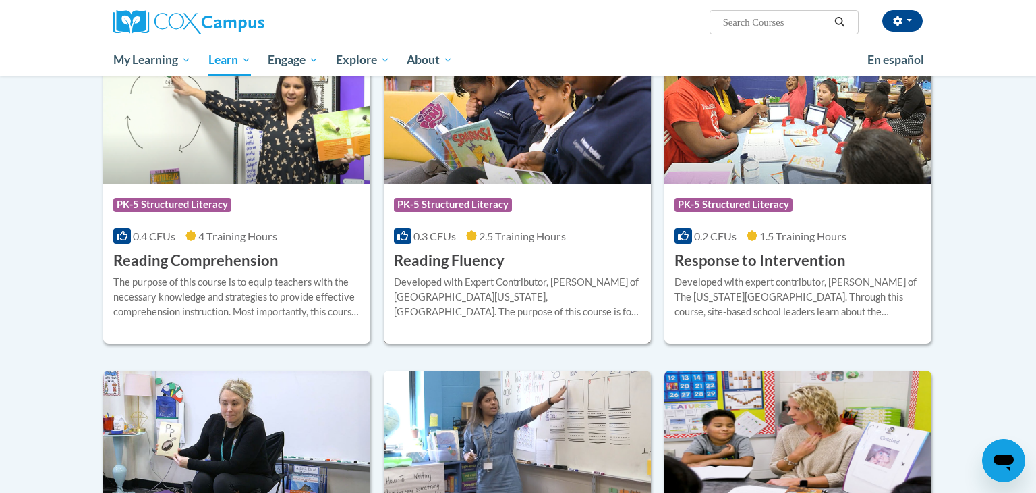
click at [478, 248] on div "Course Category: PK-5 Structured Literacy 0.3 CEUs 2.5 Training Hours COURSE Re…" at bounding box center [517, 227] width 267 height 86
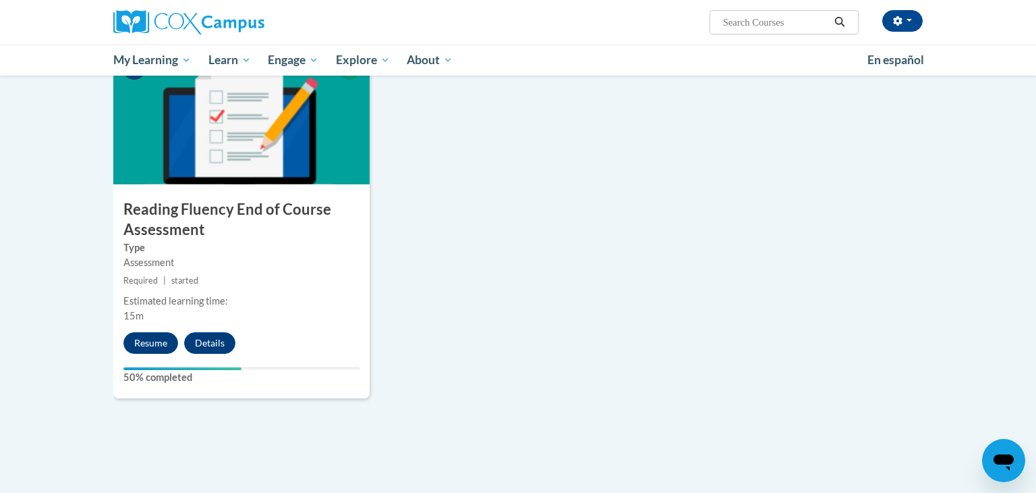
scroll to position [1028, 0]
click at [169, 335] on button "Resume" at bounding box center [150, 342] width 55 height 22
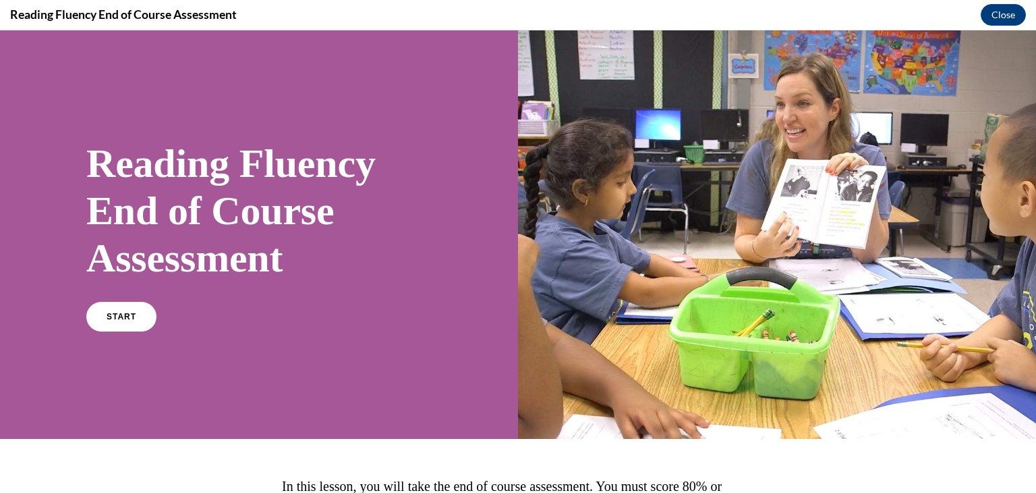
scroll to position [0, 0]
click at [103, 316] on link "START" at bounding box center [121, 316] width 74 height 31
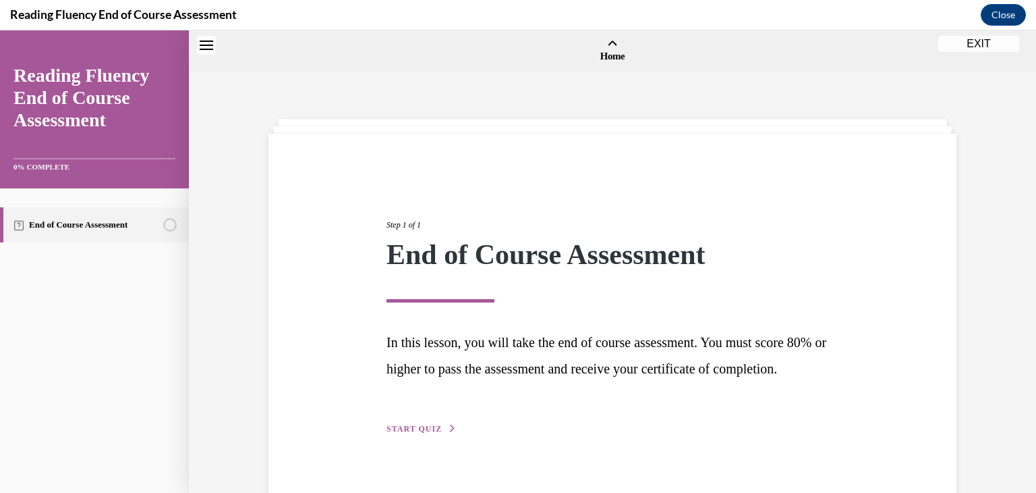
scroll to position [42, 0]
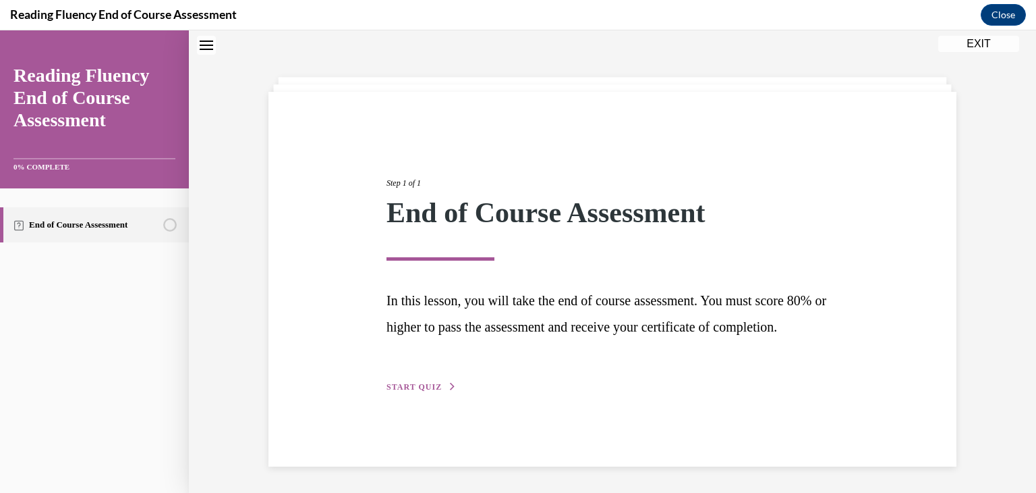
click at [426, 391] on span "START QUIZ" at bounding box center [414, 386] width 55 height 9
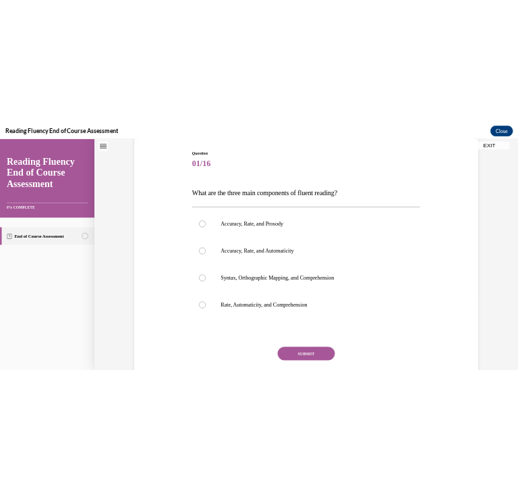
scroll to position [134, 0]
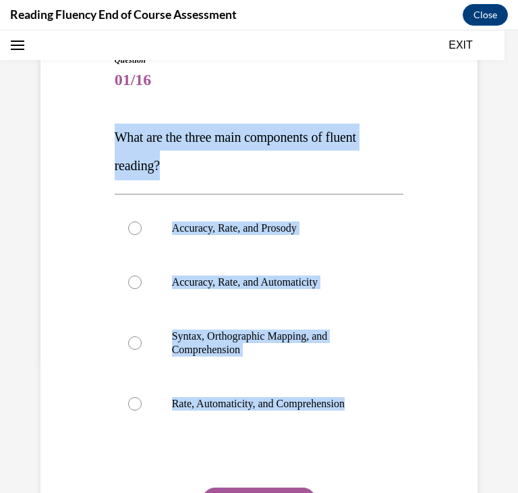
drag, startPoint x: 119, startPoint y: 131, endPoint x: 400, endPoint y: 433, distance: 412.0
click at [400, 433] on div "Question 01/16 What are the three main components of fluent reading?  Accuracy,…" at bounding box center [259, 326] width 289 height 544
copy div "What are the three main components of fluent reading?  Accuracy, Rate, and Pros…"
click at [285, 241] on label "Accuracy, Rate, and Prosody" at bounding box center [259, 228] width 289 height 54
click at [142, 235] on input "Accuracy, Rate, and Prosody" at bounding box center [134, 227] width 13 height 13
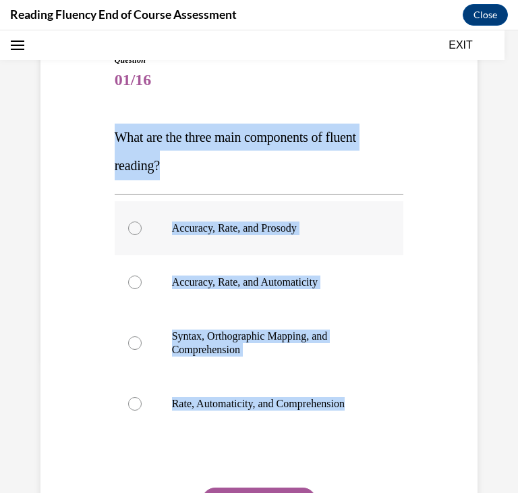
radio input "true"
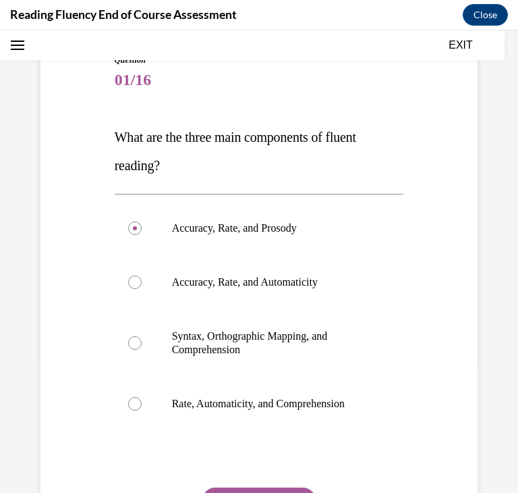
click at [274, 489] on button "SUBMIT" at bounding box center [259, 500] width 115 height 27
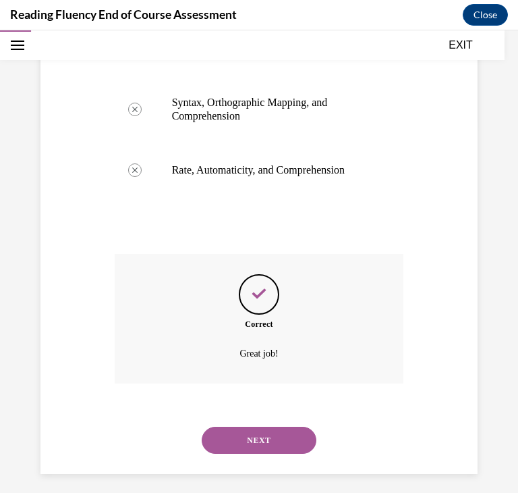
scroll to position [375, 0]
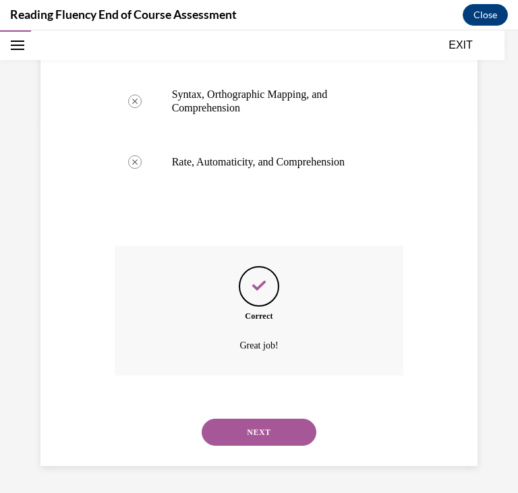
click at [268, 431] on button "NEXT" at bounding box center [259, 431] width 115 height 27
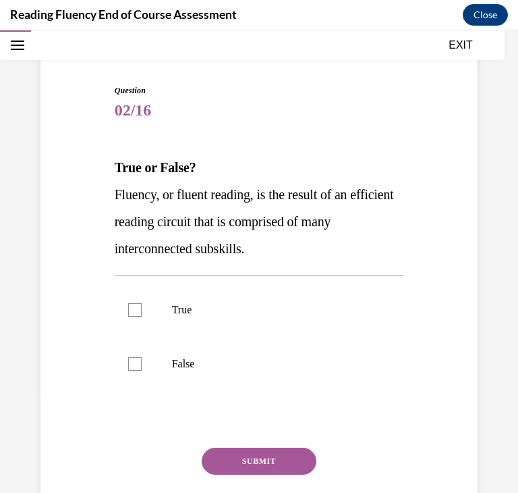
scroll to position [120, 0]
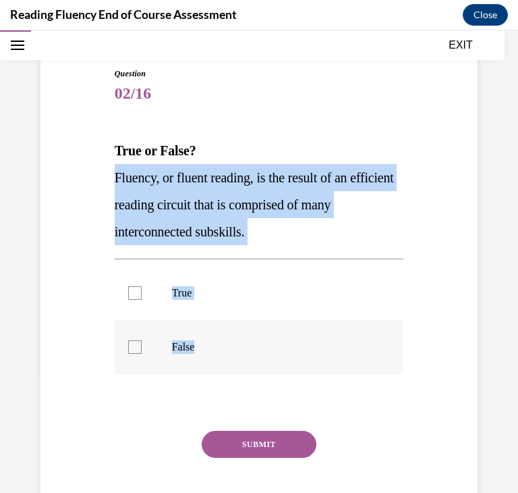
drag, startPoint x: 111, startPoint y: 176, endPoint x: 271, endPoint y: 320, distance: 215.0
click at [271, 320] on div "Question 02/16 True or False? Fluency, or fluent reading, is the result of an e…" at bounding box center [259, 294] width 296 height 494
copy div "Fluency, or fluent reading, is the result of an efficient reading circuit that …"
click at [325, 300] on label "True" at bounding box center [259, 293] width 289 height 54
click at [142, 300] on input "True" at bounding box center [134, 292] width 13 height 13
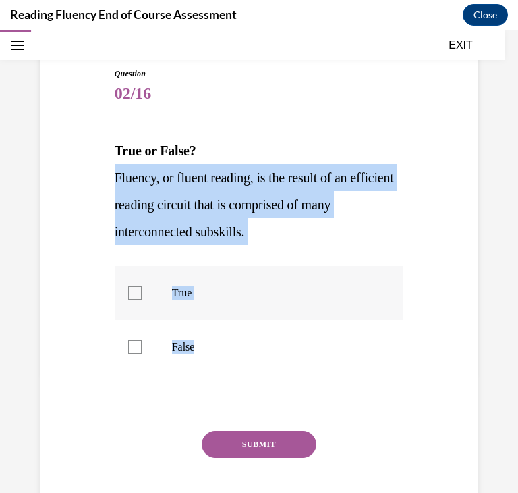
checkbox input "true"
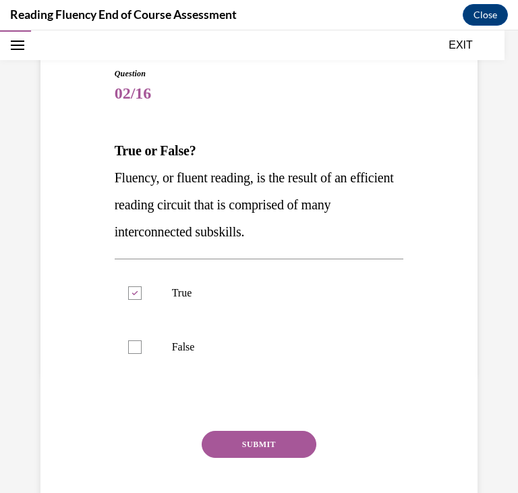
click at [275, 449] on button "SUBMIT" at bounding box center [259, 444] width 115 height 27
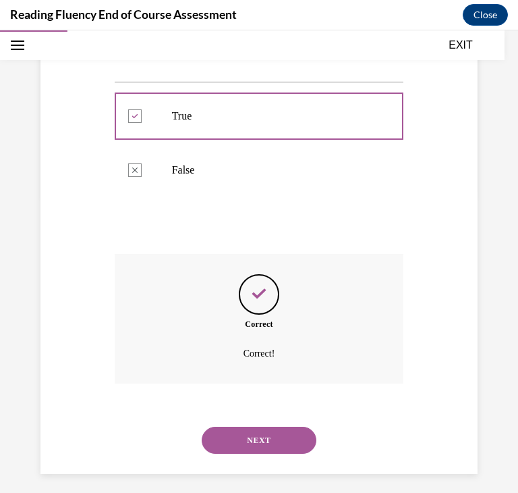
scroll to position [305, 0]
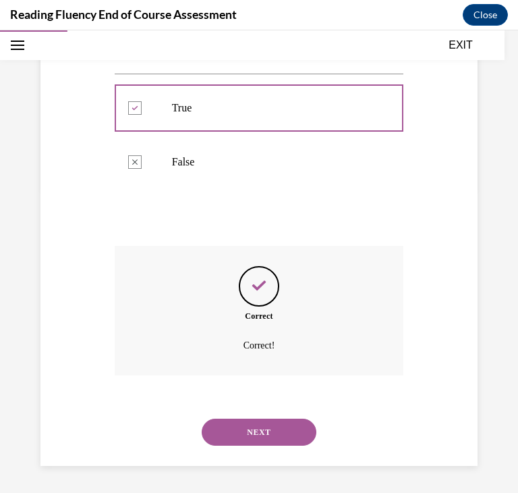
click at [277, 428] on button "NEXT" at bounding box center [259, 431] width 115 height 27
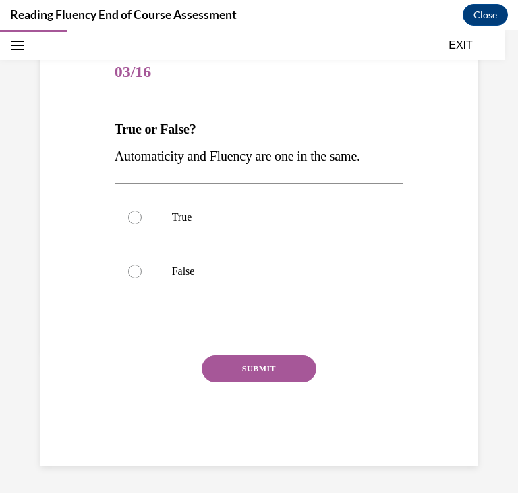
scroll to position [142, 0]
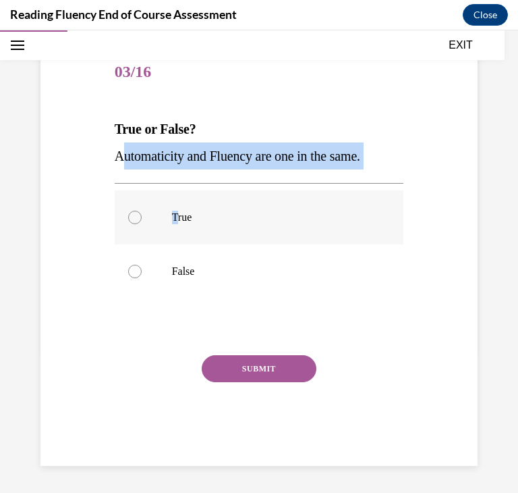
drag, startPoint x: 119, startPoint y: 150, endPoint x: 177, endPoint y: 193, distance: 71.4
click at [177, 193] on div "Question 03/16 True or False? Automaticity and Fluency are one in the same.  Tr…" at bounding box center [259, 256] width 289 height 420
click at [177, 193] on label "True" at bounding box center [259, 217] width 289 height 54
click at [142, 211] on input "True" at bounding box center [134, 217] width 13 height 13
radio input "true"
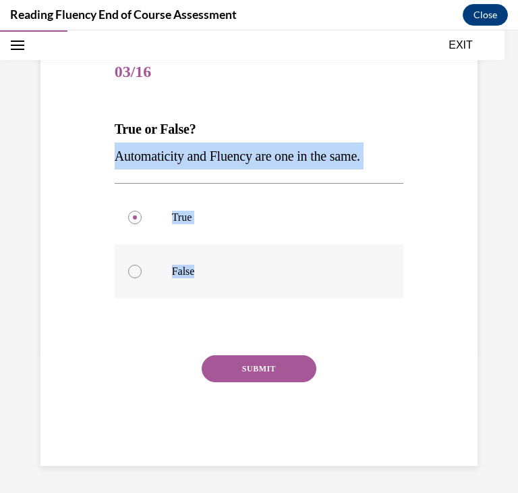
drag, startPoint x: 111, startPoint y: 148, endPoint x: 225, endPoint y: 283, distance: 176.2
click at [225, 283] on div "Question 03/16 True or False? Automaticity and Fluency are one in the same.  Tr…" at bounding box center [259, 246] width 296 height 440
copy div "Automaticity and Fluency are one in the same.  True False"
click at [341, 254] on label "False" at bounding box center [259, 271] width 289 height 54
click at [142, 265] on input "False" at bounding box center [134, 271] width 13 height 13
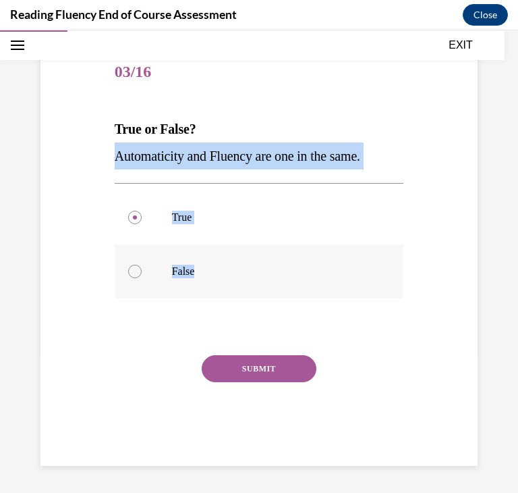
radio input "true"
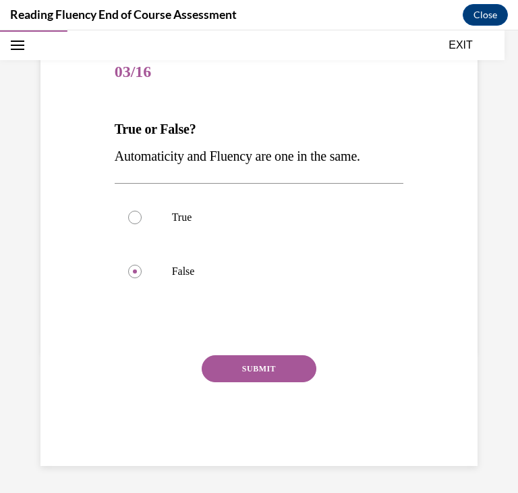
click at [286, 357] on button "SUBMIT" at bounding box center [259, 368] width 115 height 27
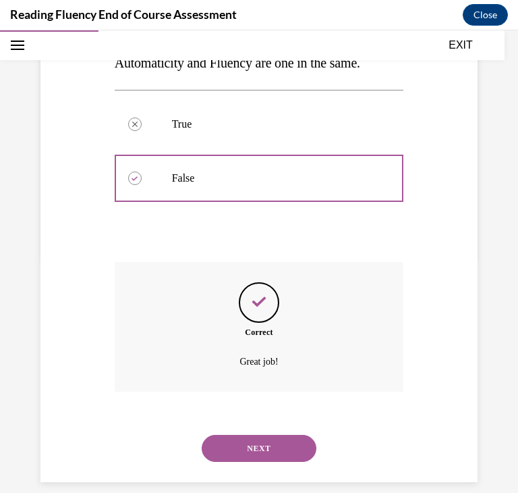
scroll to position [251, 0]
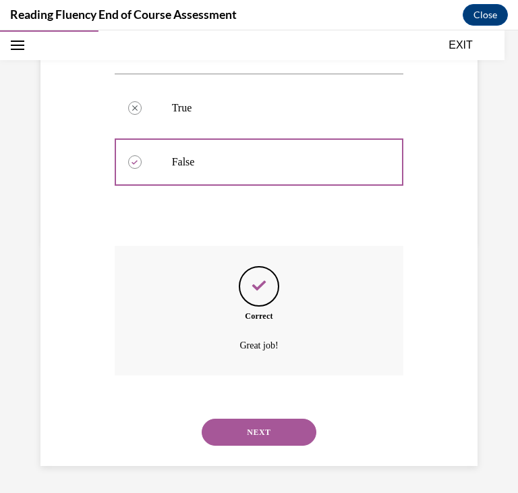
click at [296, 426] on button "NEXT" at bounding box center [259, 431] width 115 height 27
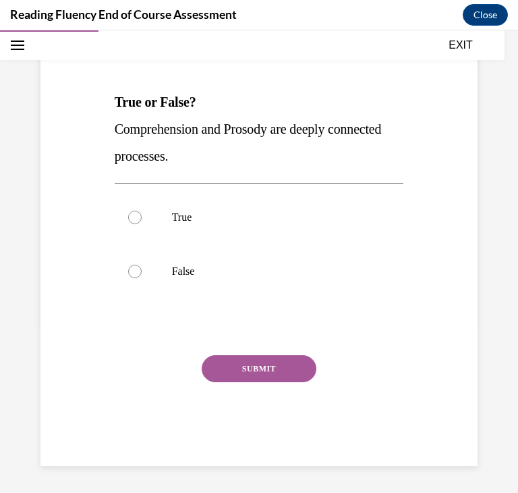
scroll to position [150, 0]
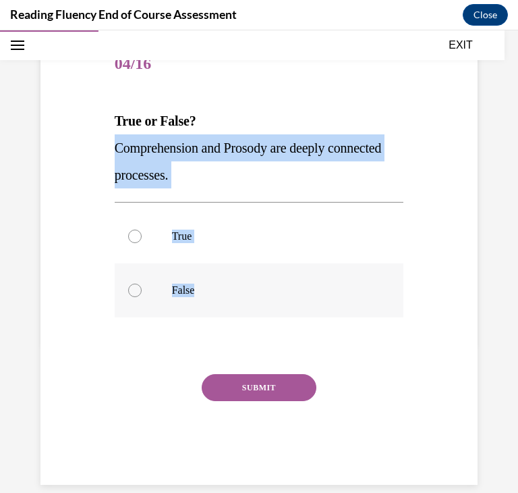
drag, startPoint x: 118, startPoint y: 146, endPoint x: 232, endPoint y: 280, distance: 175.7
click at [232, 280] on div "Question 04/16 True or False? Comprehension and Prosody are deeply connected pr…" at bounding box center [259, 261] width 289 height 447
copy div "Comprehension and Prosody are deeply connected processes.  True False"
click at [354, 227] on label "True" at bounding box center [259, 236] width 289 height 54
click at [142, 229] on input "True" at bounding box center [134, 235] width 13 height 13
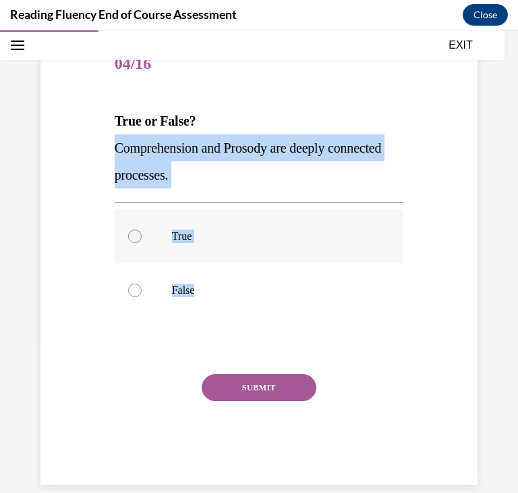
radio input "true"
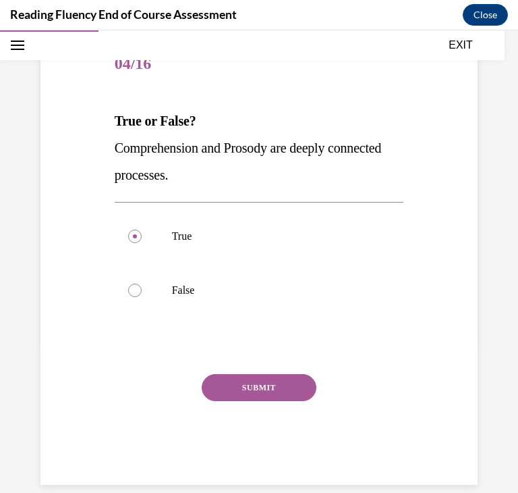
click at [292, 379] on button "SUBMIT" at bounding box center [259, 387] width 115 height 27
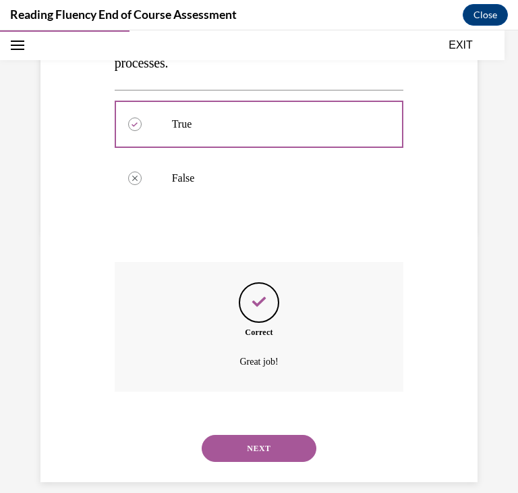
scroll to position [278, 0]
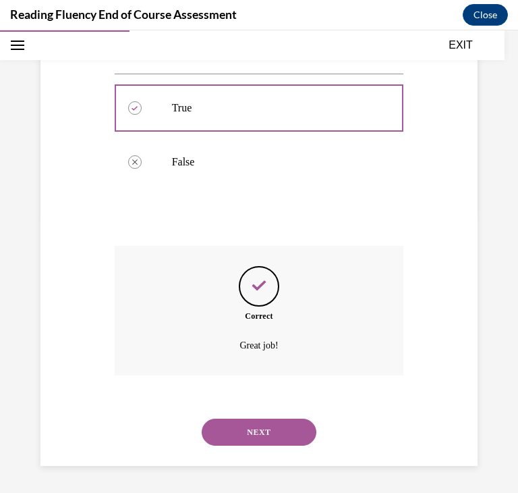
click at [278, 433] on button "NEXT" at bounding box center [259, 431] width 115 height 27
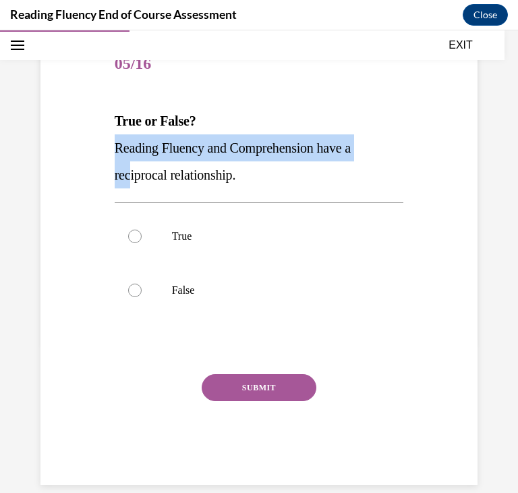
scroll to position [169, 0]
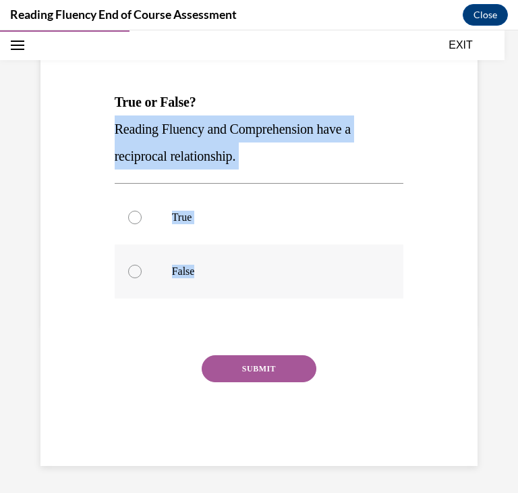
drag, startPoint x: 117, startPoint y: 146, endPoint x: 213, endPoint y: 265, distance: 152.6
click at [213, 265] on div "Question 05/16 True or False? Reading Fluency and Comprehension have a reciproc…" at bounding box center [259, 242] width 289 height 447
copy div "Reading Fluency and Comprehension have a reciprocal relationship.  True False"
click at [354, 206] on label "True" at bounding box center [259, 217] width 289 height 54
click at [142, 211] on input "True" at bounding box center [134, 217] width 13 height 13
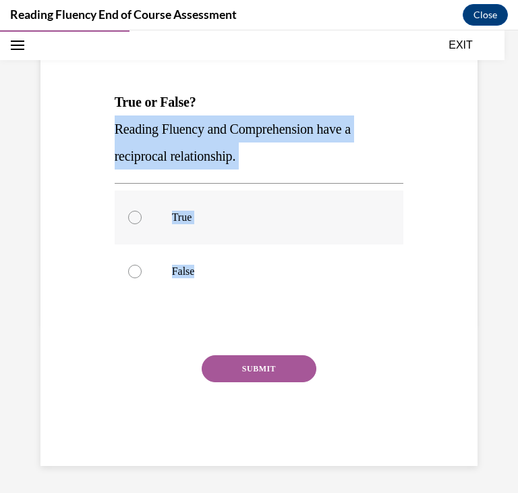
radio input "true"
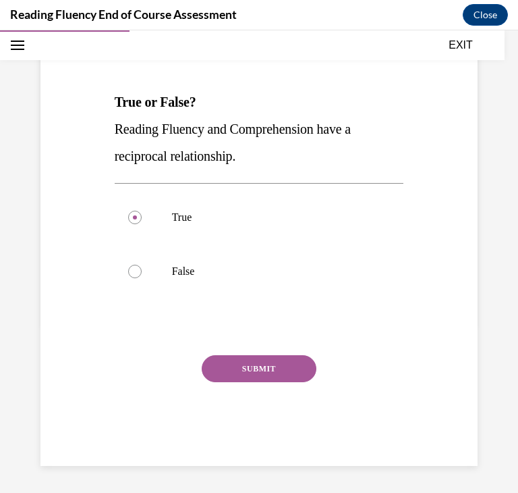
click at [295, 373] on button "SUBMIT" at bounding box center [259, 368] width 115 height 27
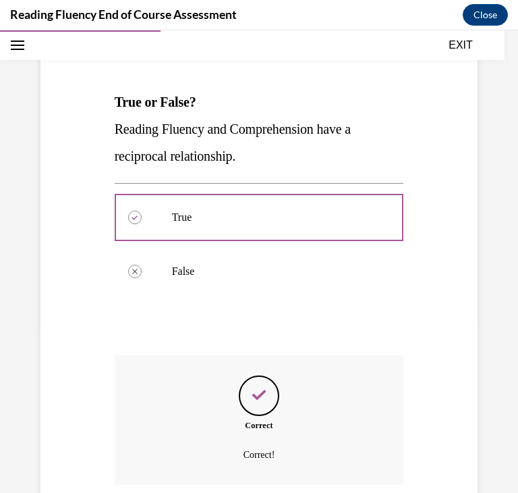
scroll to position [278, 0]
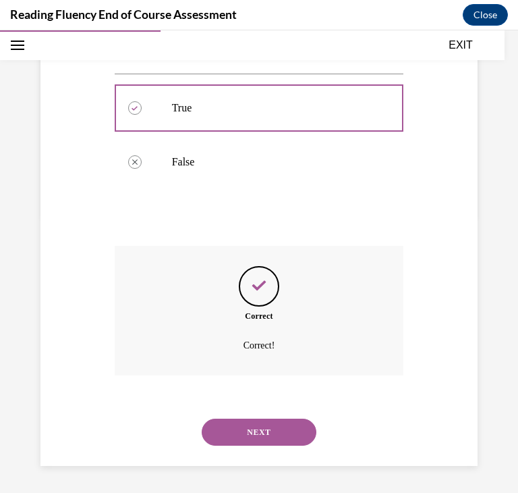
click at [283, 425] on button "NEXT" at bounding box center [259, 431] width 115 height 27
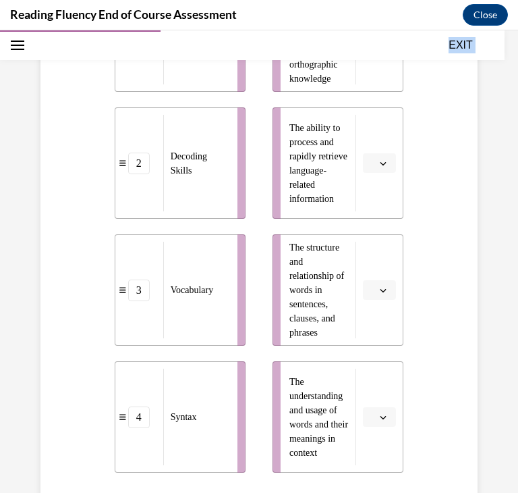
scroll to position [552, 0]
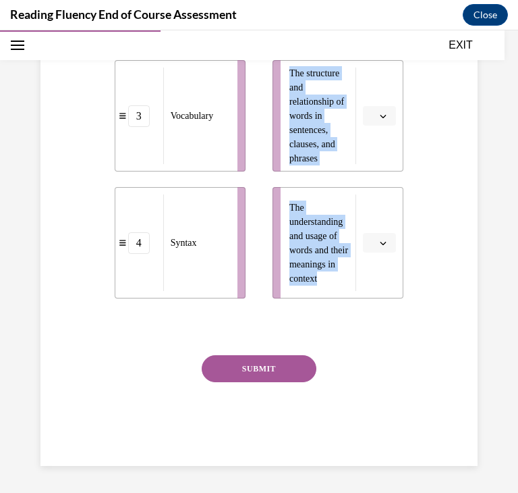
drag, startPoint x: 113, startPoint y: 96, endPoint x: 352, endPoint y: 310, distance: 321.1
click at [352, 310] on div "Question 06/16 Match the subskills below that contribute to fluent reading with…" at bounding box center [259, 40] width 296 height 850
copy div "Match the subskills below that contribute to fluent reading with their descript…"
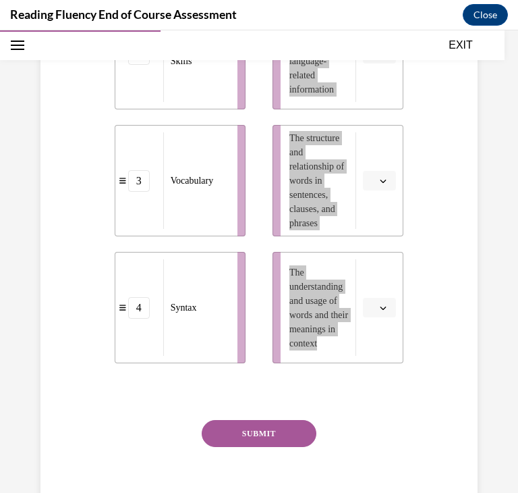
scroll to position [470, 0]
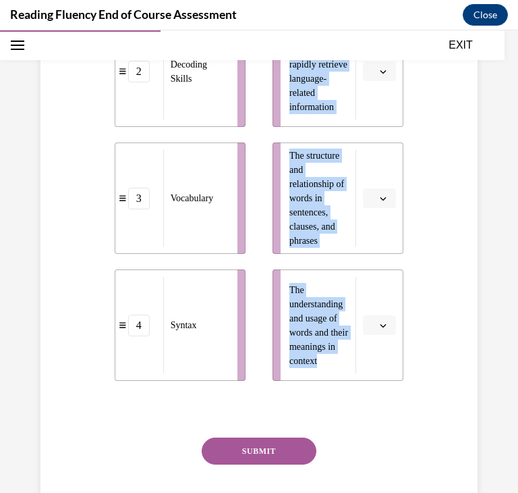
click at [380, 328] on span "button" at bounding box center [383, 325] width 9 height 9
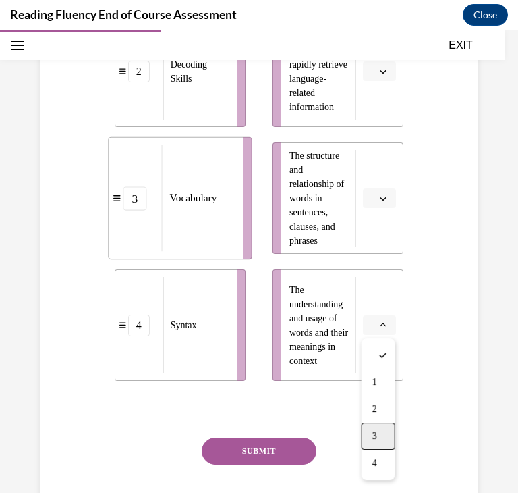
click at [381, 433] on div "3" at bounding box center [379, 435] width 34 height 27
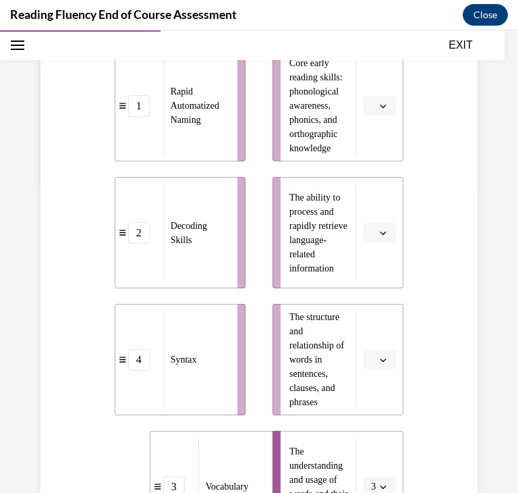
scroll to position [308, 0]
click at [390, 352] on button "button" at bounding box center [379, 360] width 33 height 20
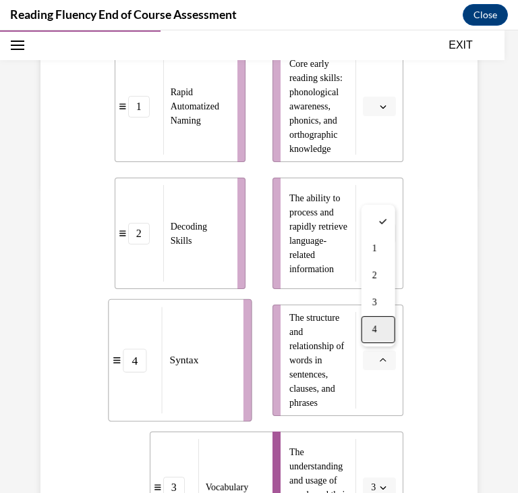
click at [383, 322] on div "4" at bounding box center [379, 329] width 34 height 27
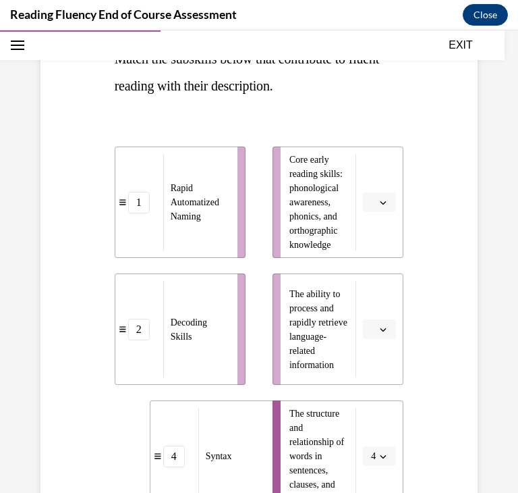
scroll to position [209, 0]
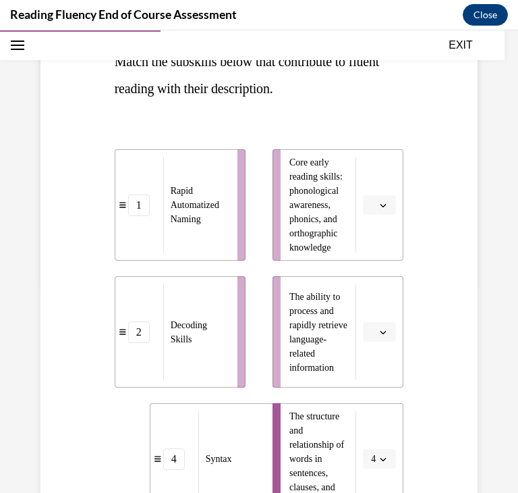
click at [385, 206] on icon "button" at bounding box center [383, 205] width 7 height 7
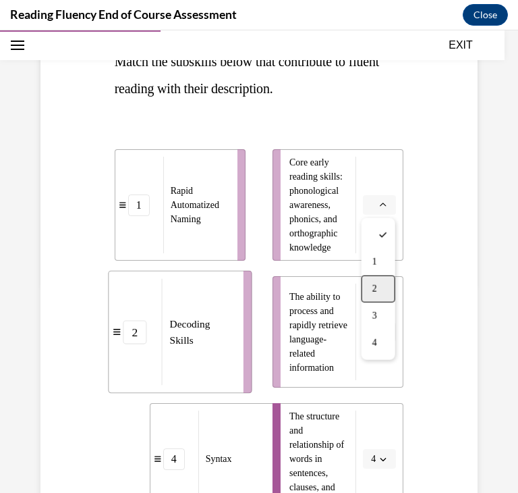
click at [383, 292] on div "2" at bounding box center [379, 288] width 34 height 27
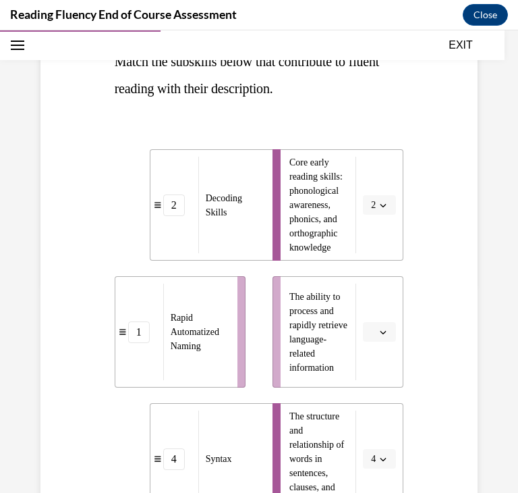
click at [381, 336] on button "button" at bounding box center [379, 332] width 33 height 20
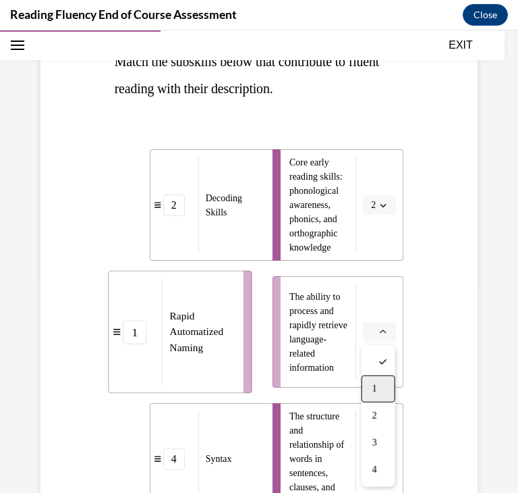
click at [380, 393] on div "1" at bounding box center [379, 388] width 34 height 27
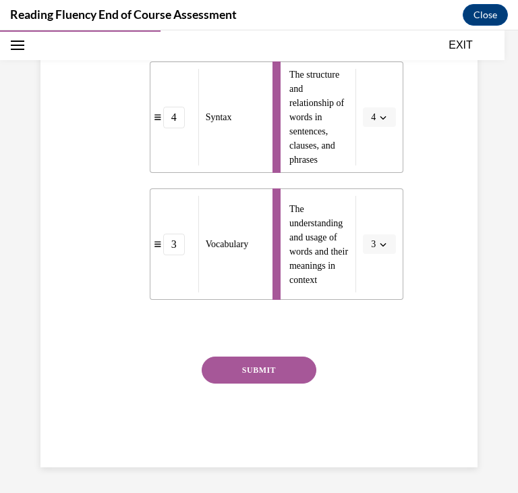
click at [273, 376] on button "SUBMIT" at bounding box center [259, 369] width 115 height 27
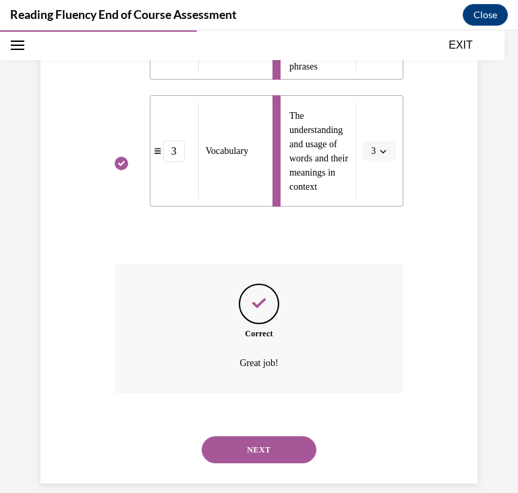
scroll to position [661, 0]
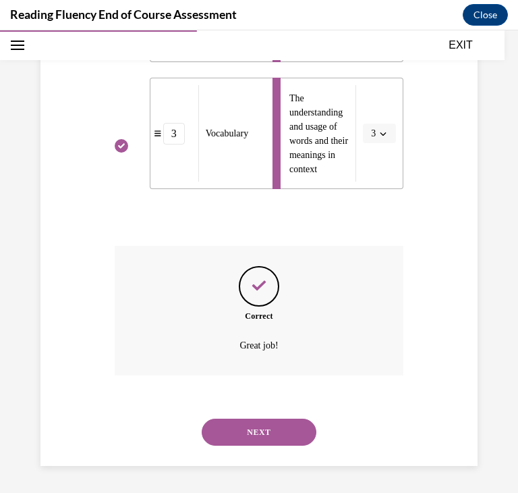
click at [270, 433] on button "NEXT" at bounding box center [259, 431] width 115 height 27
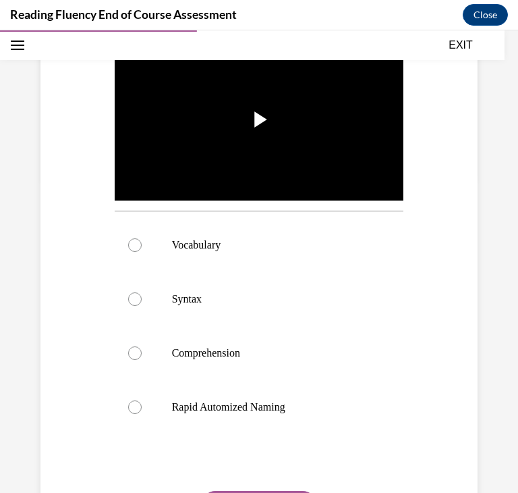
scroll to position [316, 0]
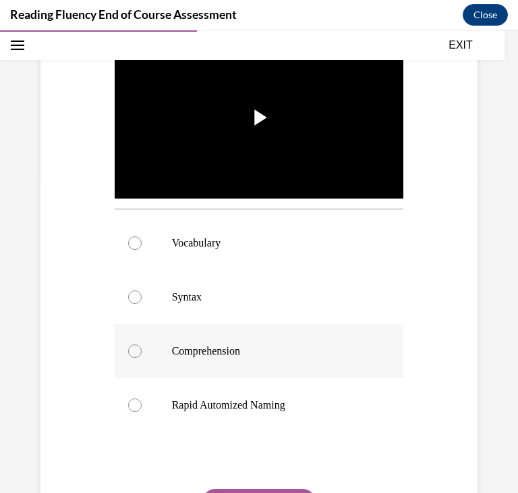
click at [280, 341] on label "Comprehension" at bounding box center [259, 351] width 289 height 54
click at [142, 344] on input "Comprehension" at bounding box center [134, 350] width 13 height 13
radio input "true"
click at [274, 489] on button "SUBMIT" at bounding box center [259, 502] width 115 height 27
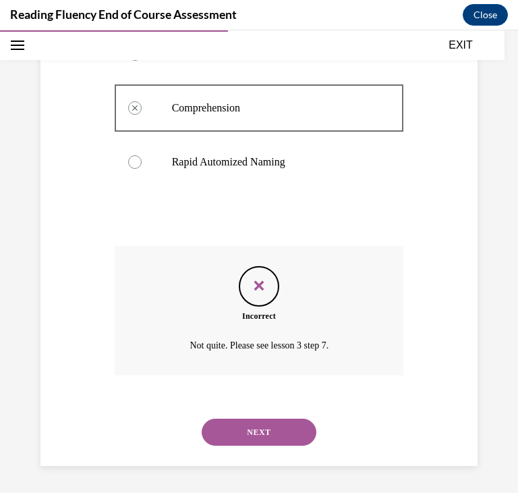
scroll to position [558, 0]
click at [282, 422] on button "NEXT" at bounding box center [259, 432] width 115 height 27
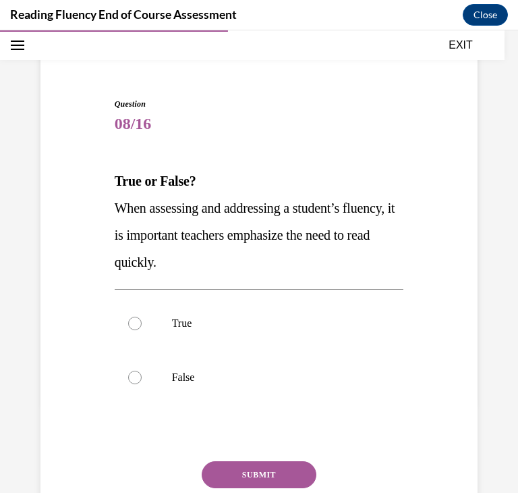
scroll to position [124, 0]
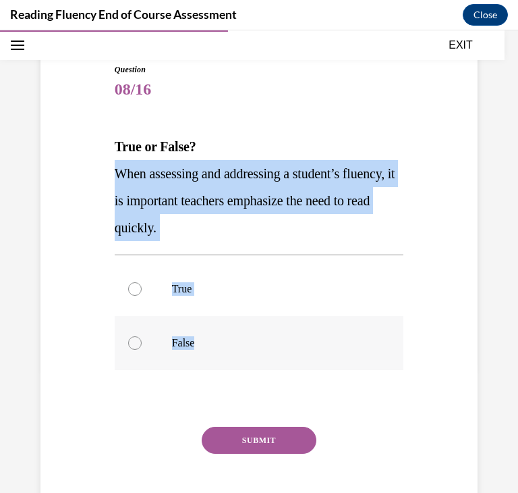
drag, startPoint x: 116, startPoint y: 182, endPoint x: 250, endPoint y: 348, distance: 213.1
click at [250, 348] on div "Question 08/16 True or False? When assessing and addressing a student’s fluency…" at bounding box center [259, 300] width 289 height 474
copy div "When assessing and addressing a student’s fluency, it is important teachers emp…"
click at [395, 333] on label "False" at bounding box center [259, 343] width 289 height 54
click at [142, 336] on input "False" at bounding box center [134, 342] width 13 height 13
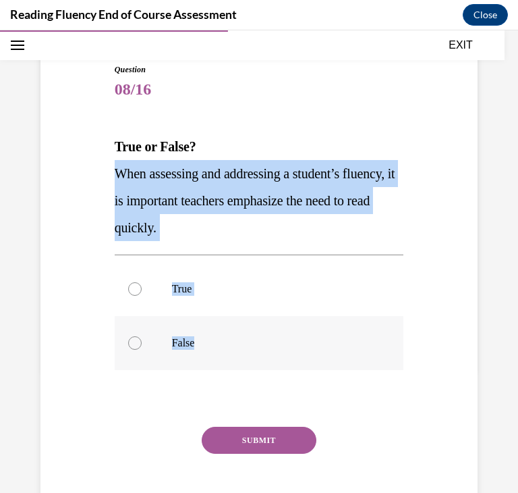
radio input "true"
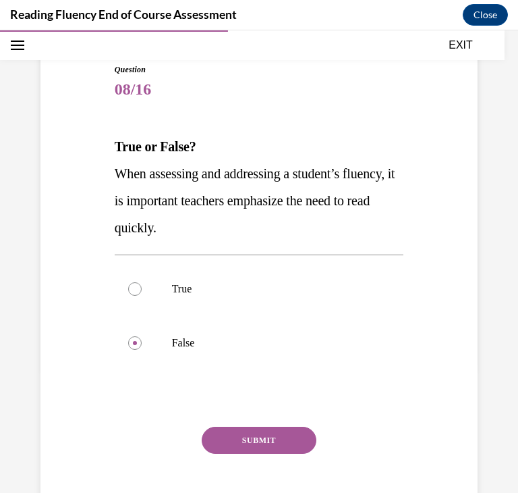
click at [296, 441] on button "SUBMIT" at bounding box center [259, 439] width 115 height 27
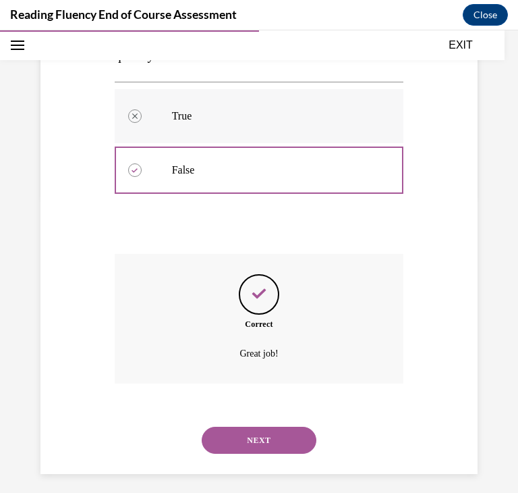
scroll to position [305, 0]
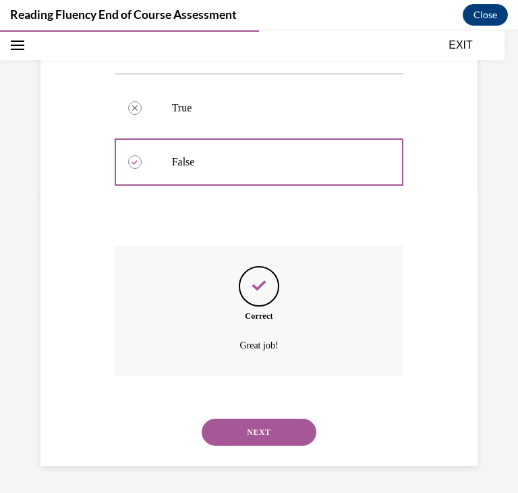
click at [231, 421] on button "NEXT" at bounding box center [259, 431] width 115 height 27
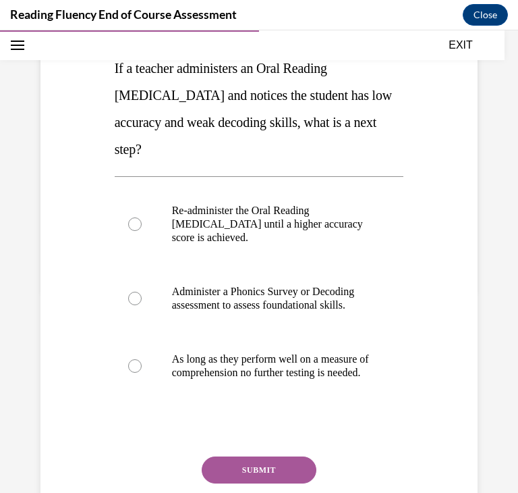
scroll to position [206, 0]
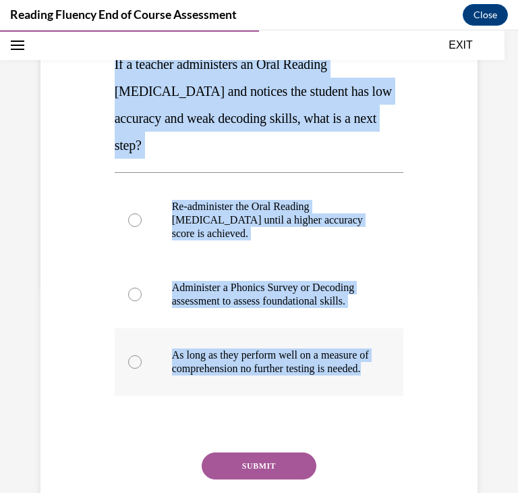
drag, startPoint x: 113, startPoint y: 71, endPoint x: 348, endPoint y: 381, distance: 389.6
click at [348, 381] on div "Question 09/16 If a teacher administers an Oral Reading Fluency assessment and …" at bounding box center [259, 262] width 296 height 602
copy div "If a teacher administers an Oral Reading Fluency assessment and notices the stu…"
click at [211, 306] on p "Administer a Phonics Survey or Decoding assessment to assess foundational skill…" at bounding box center [271, 294] width 198 height 27
click at [142, 301] on input "Administer a Phonics Survey or Decoding assessment to assess foundational skill…" at bounding box center [134, 293] width 13 height 13
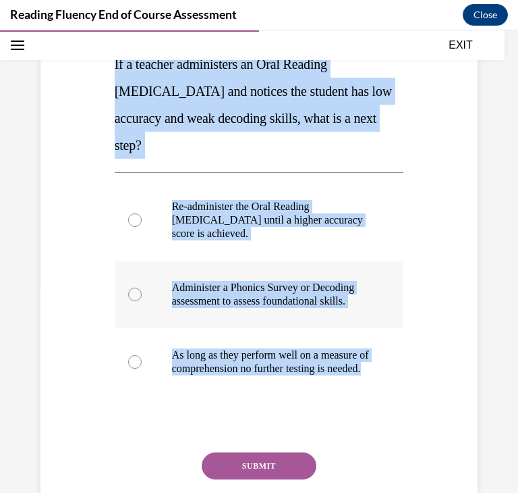
radio input "true"
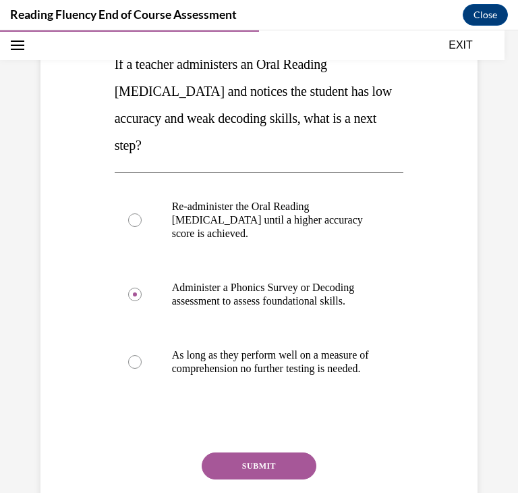
click at [249, 474] on button "SUBMIT" at bounding box center [259, 465] width 115 height 27
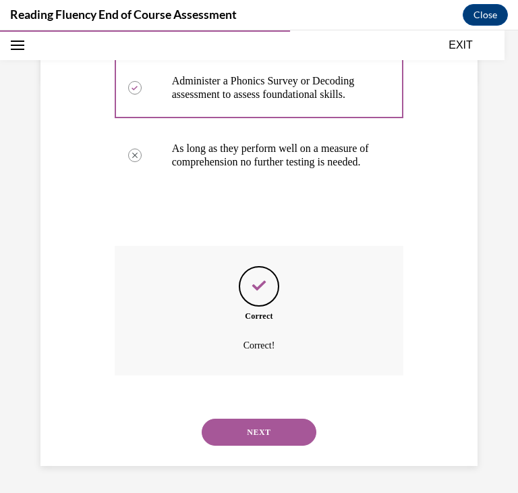
scroll to position [426, 0]
click at [227, 436] on button "NEXT" at bounding box center [259, 431] width 115 height 27
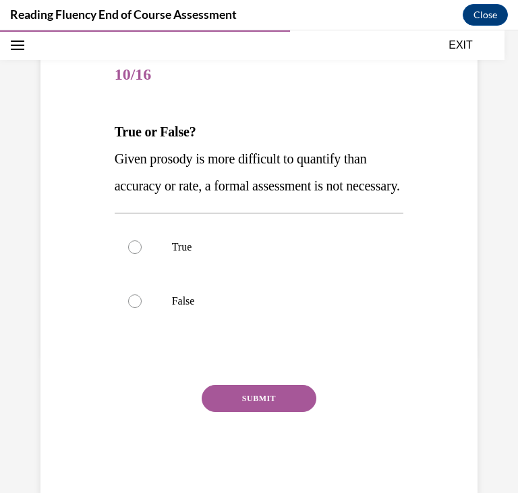
scroll to position [159, 0]
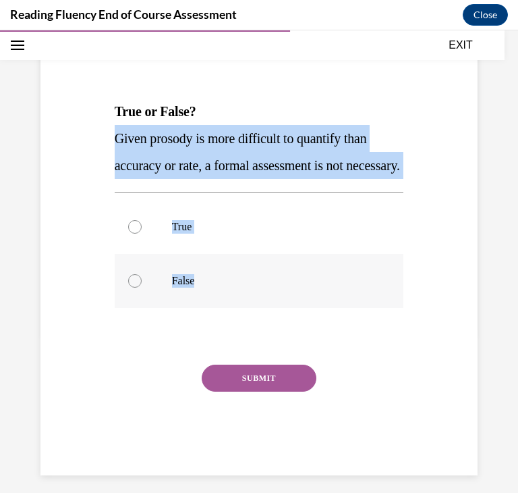
drag, startPoint x: 114, startPoint y: 134, endPoint x: 258, endPoint y: 316, distance: 232.1
click at [258, 316] on div "Question 10/16 True or False? Given prosody is more difficult to quantify than …" at bounding box center [259, 251] width 289 height 447
copy div "Given prosody is more difficult to quantify than accuracy or rate, a formal ass…"
click at [337, 287] on p "False" at bounding box center [271, 280] width 198 height 13
click at [142, 287] on input "False" at bounding box center [134, 280] width 13 height 13
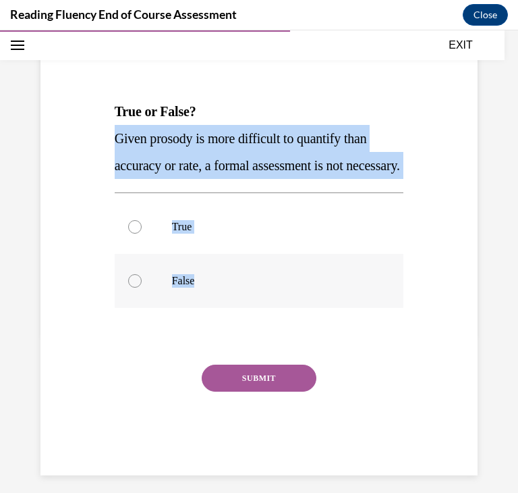
radio input "true"
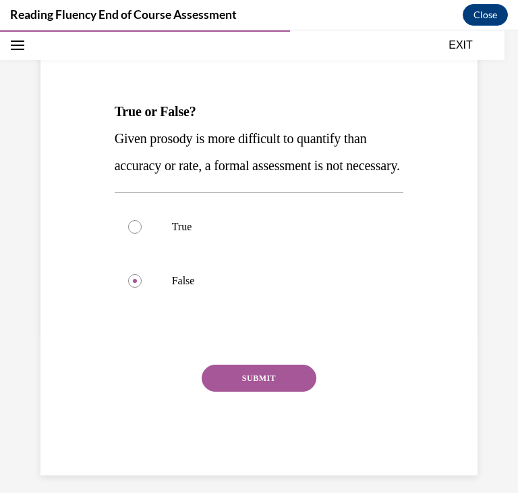
click at [300, 391] on button "SUBMIT" at bounding box center [259, 377] width 115 height 27
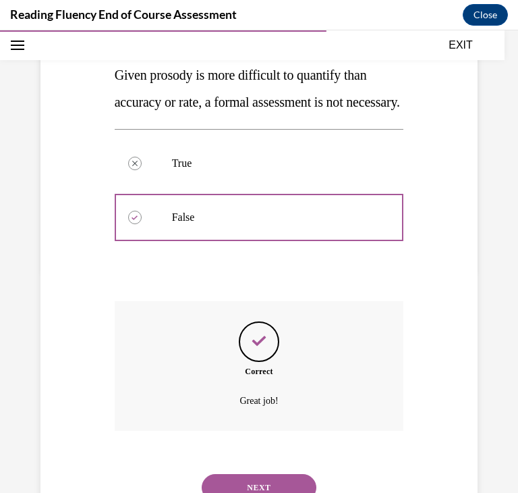
scroll to position [305, 0]
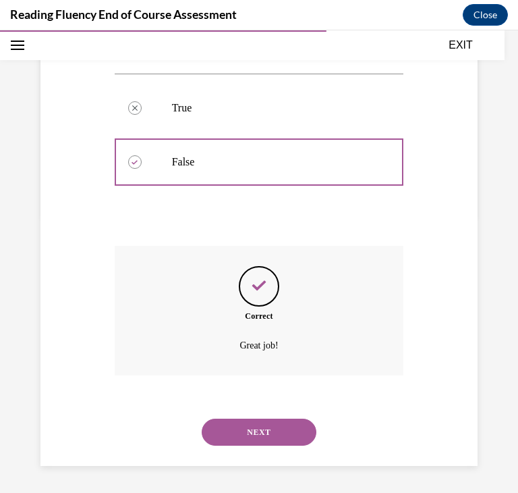
click at [284, 424] on button "NEXT" at bounding box center [259, 431] width 115 height 27
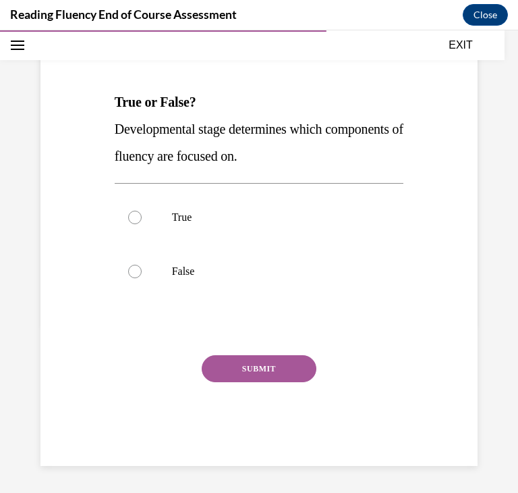
scroll to position [150, 0]
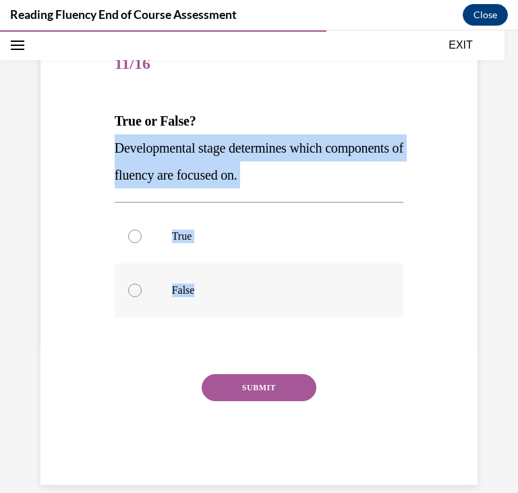
drag, startPoint x: 111, startPoint y: 145, endPoint x: 253, endPoint y: 304, distance: 213.6
click at [253, 304] on div "Question 11/16 True or False? Developmental stage determines which components o…" at bounding box center [259, 251] width 296 height 467
copy div "Developmental stage determines which components of fluency are focused on. True…"
click at [310, 250] on label "True" at bounding box center [259, 236] width 289 height 54
click at [142, 243] on input "True" at bounding box center [134, 235] width 13 height 13
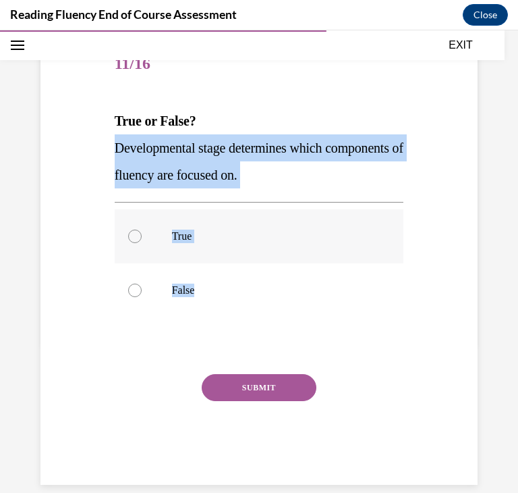
radio input "true"
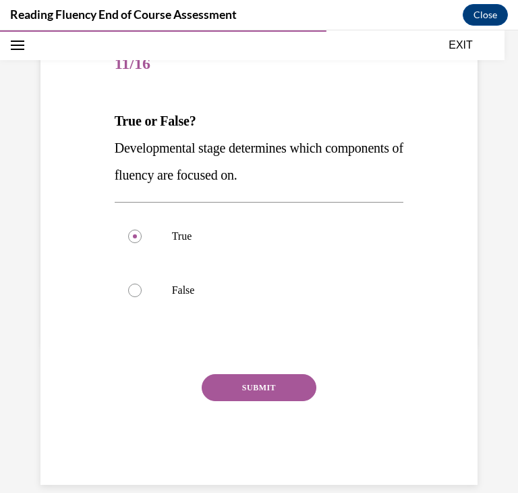
click at [276, 385] on button "SUBMIT" at bounding box center [259, 387] width 115 height 27
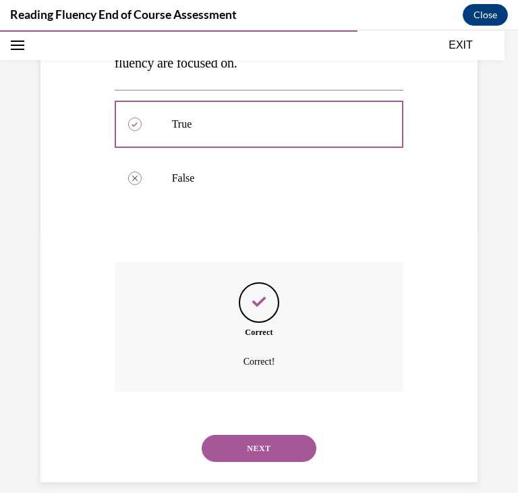
scroll to position [278, 0]
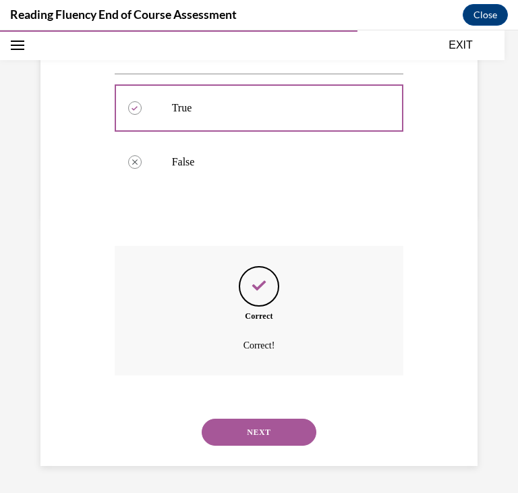
click at [269, 441] on button "NEXT" at bounding box center [259, 431] width 115 height 27
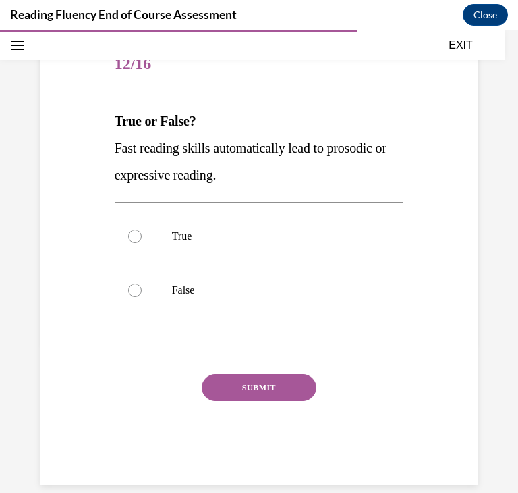
scroll to position [169, 0]
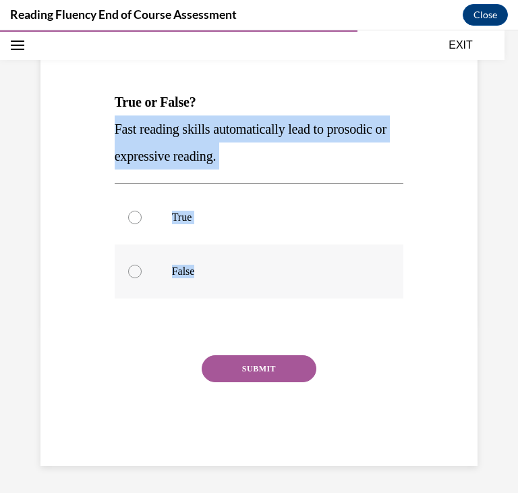
drag, startPoint x: 114, startPoint y: 142, endPoint x: 240, endPoint y: 279, distance: 186.3
click at [240, 279] on div "Question 12/16 True or False? Fast reading skills automatically lead to prosodi…" at bounding box center [259, 242] width 289 height 447
click at [287, 271] on p "False" at bounding box center [271, 271] width 198 height 13
click at [142, 271] on input "False" at bounding box center [134, 271] width 13 height 13
radio input "true"
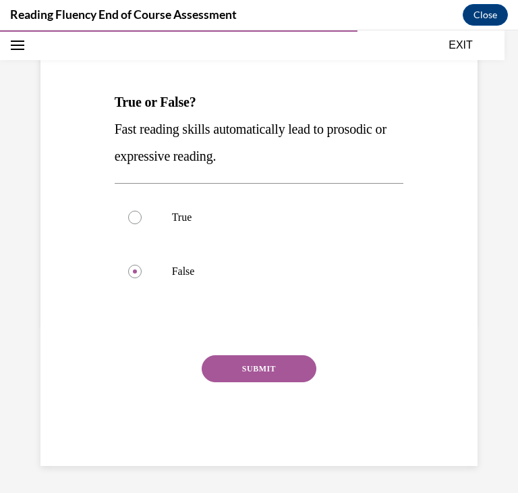
click at [283, 370] on button "SUBMIT" at bounding box center [259, 368] width 115 height 27
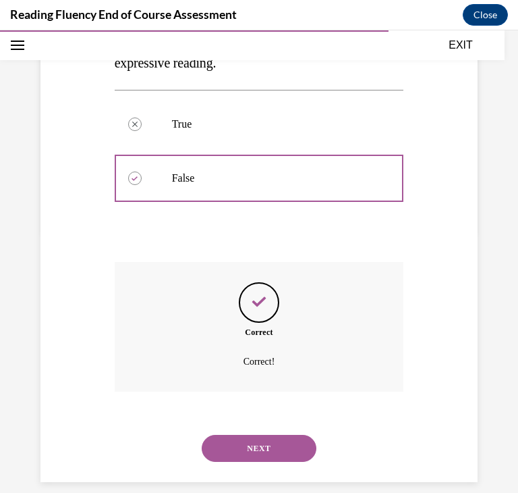
scroll to position [278, 0]
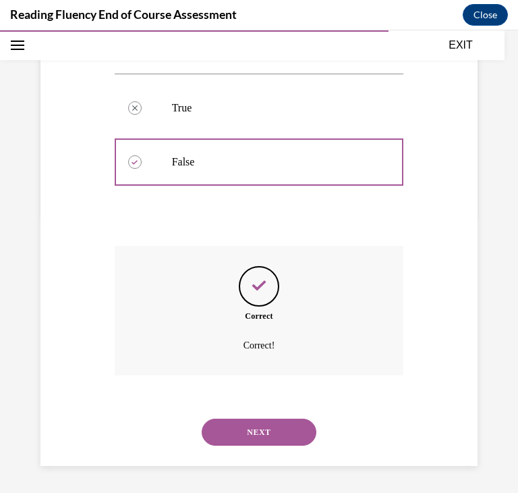
click at [282, 421] on button "NEXT" at bounding box center [259, 431] width 115 height 27
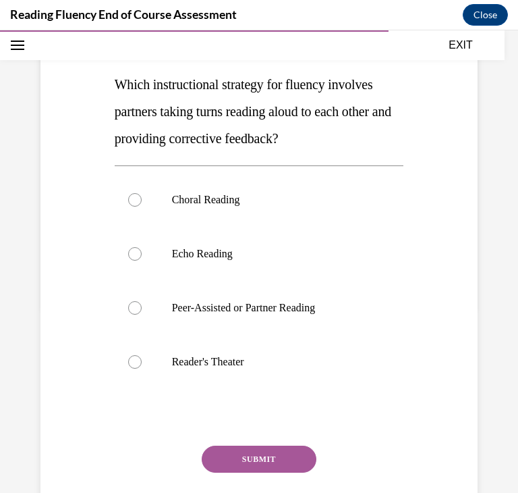
scroll to position [186, 0]
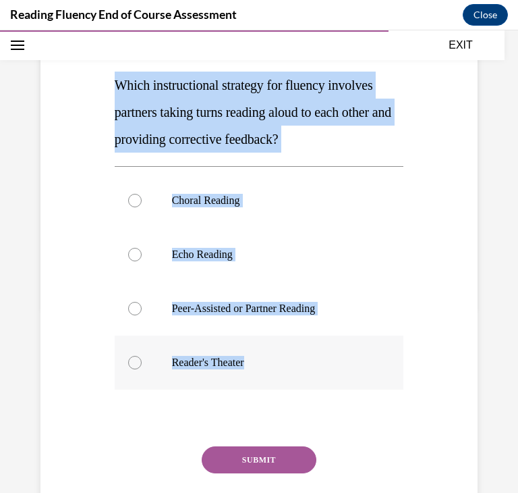
drag, startPoint x: 113, startPoint y: 82, endPoint x: 283, endPoint y: 375, distance: 338.9
click at [283, 375] on div "Question 13/16 Which instructional strategy for fluency involves partners takin…" at bounding box center [259, 269] width 296 height 575
click at [383, 307] on label "Peer-Assisted or Partner Reading" at bounding box center [259, 308] width 289 height 54
click at [142, 307] on input "Peer-Assisted or Partner Reading" at bounding box center [134, 308] width 13 height 13
radio input "true"
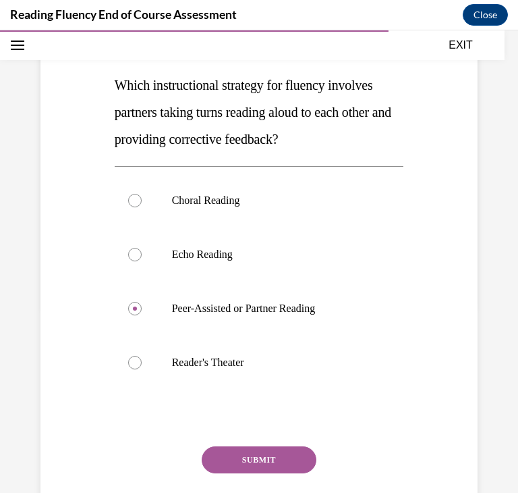
click at [291, 453] on button "SUBMIT" at bounding box center [259, 459] width 115 height 27
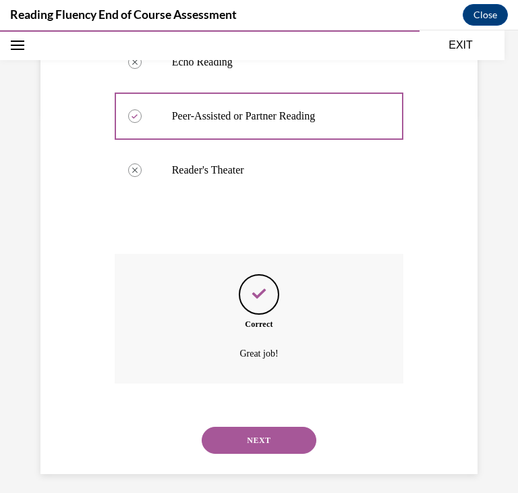
scroll to position [386, 0]
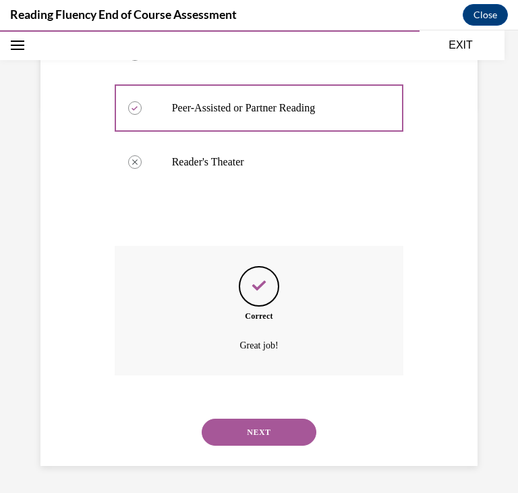
click at [294, 434] on button "NEXT" at bounding box center [259, 431] width 115 height 27
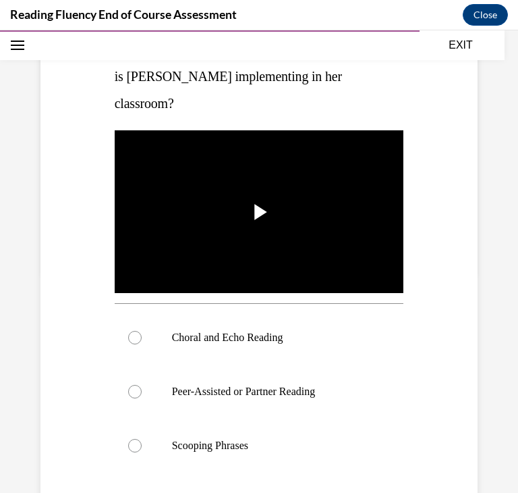
scroll to position [223, 0]
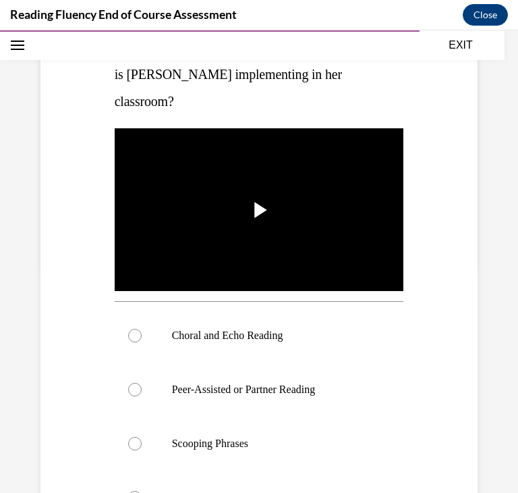
click at [294, 434] on label "Scooping Phrases" at bounding box center [259, 443] width 289 height 54
click at [142, 437] on input "Scooping Phrases" at bounding box center [134, 443] width 13 height 13
radio input "true"
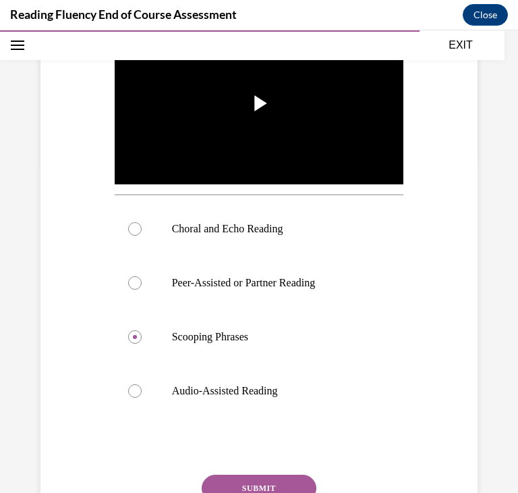
click at [284, 477] on button "SUBMIT" at bounding box center [259, 487] width 115 height 27
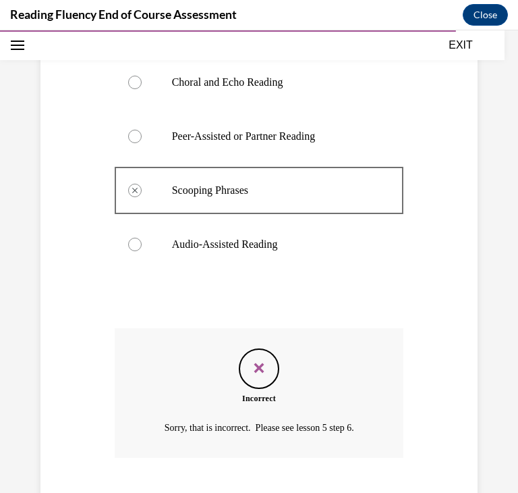
scroll to position [559, 0]
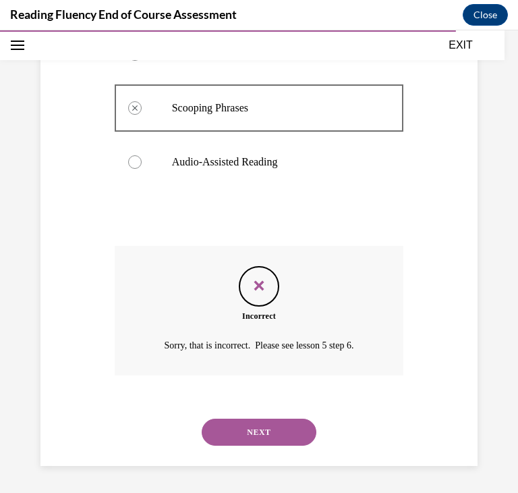
click at [279, 439] on button "NEXT" at bounding box center [259, 431] width 115 height 27
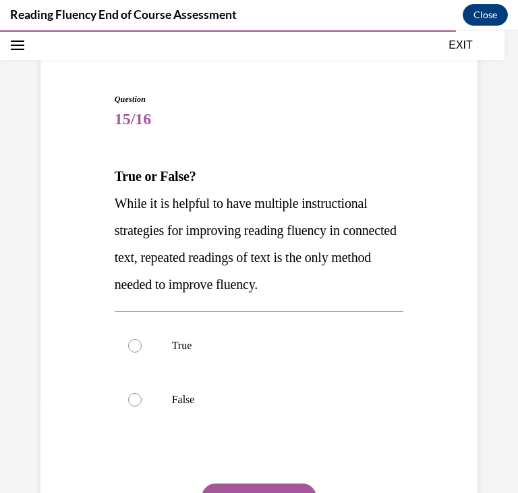
scroll to position [104, 0]
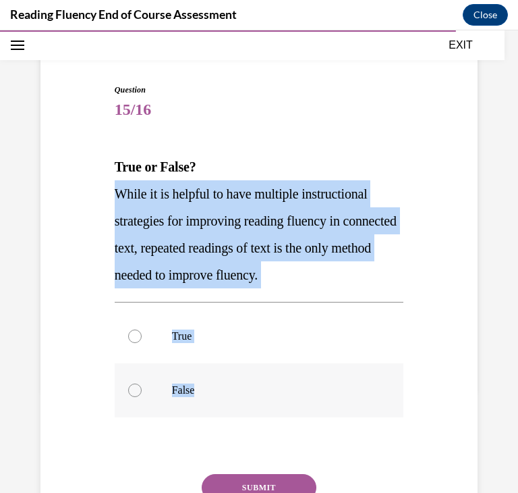
drag, startPoint x: 112, startPoint y: 183, endPoint x: 236, endPoint y: 383, distance: 235.2
click at [236, 383] on div "Question 15/16 True or False? While it is helpful to have multiple instructiona…" at bounding box center [259, 323] width 296 height 521
click at [445, 416] on div "Question 15/16 True or False? While it is helpful to have multiple instructiona…" at bounding box center [259, 313] width 444 height 541
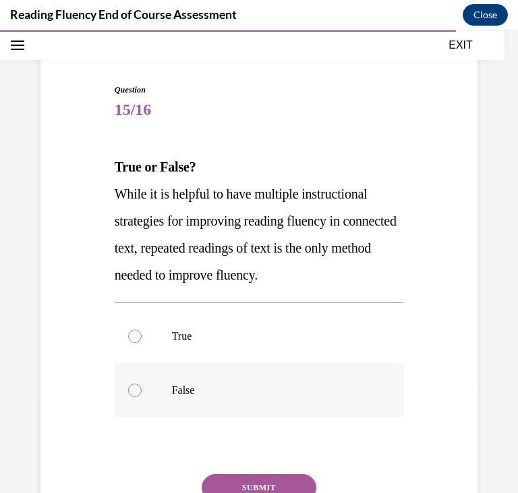
click at [285, 381] on label "False" at bounding box center [259, 390] width 289 height 54
click at [142, 383] on input "False" at bounding box center [134, 389] width 13 height 13
radio input "true"
click at [272, 487] on button "SUBMIT" at bounding box center [259, 487] width 115 height 27
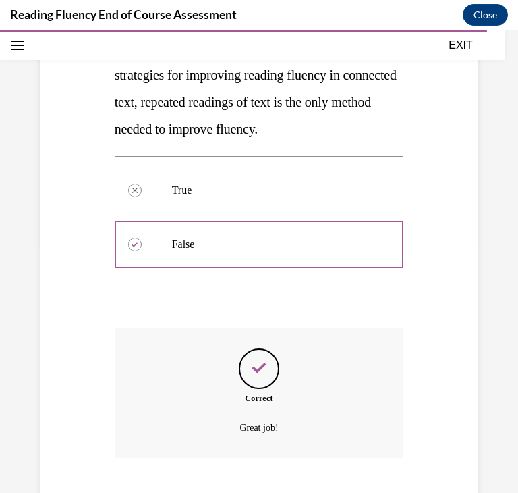
scroll to position [332, 0]
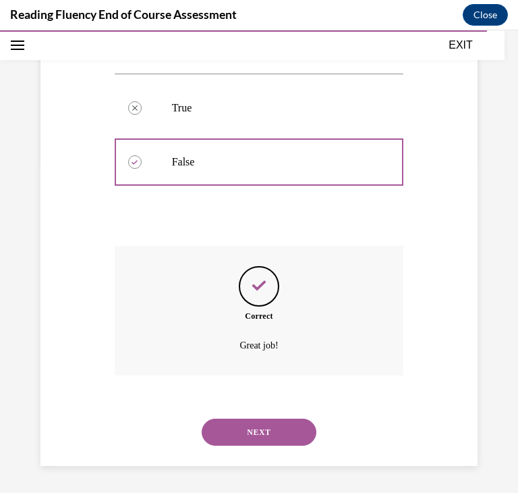
click at [272, 436] on button "NEXT" at bounding box center [259, 431] width 115 height 27
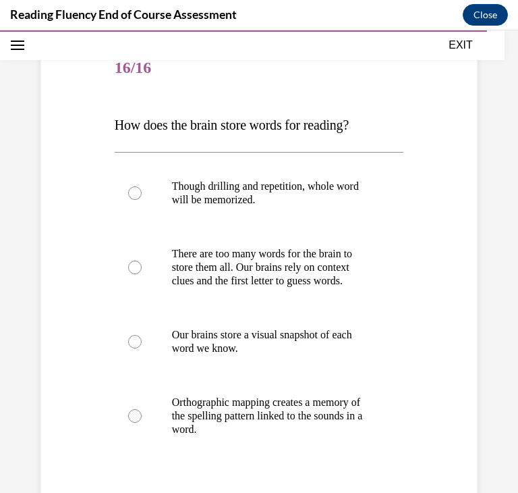
scroll to position [155, 0]
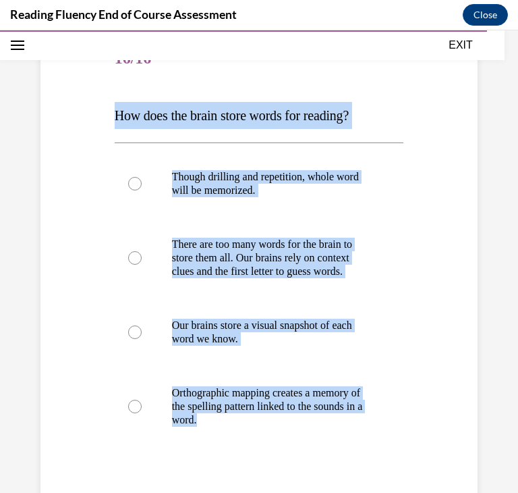
drag, startPoint x: 119, startPoint y: 112, endPoint x: 366, endPoint y: 450, distance: 419.1
click at [366, 450] on div "Question 16/16 How does the brain store words for reading? Though drilling and …" at bounding box center [259, 323] width 289 height 582
click at [343, 400] on p "Orthographic mapping creates a memory of the spelling pattern linked to the sou…" at bounding box center [271, 406] width 198 height 40
click at [142, 400] on input "Orthographic mapping creates a memory of the spelling pattern linked to the sou…" at bounding box center [134, 405] width 13 height 13
radio input "true"
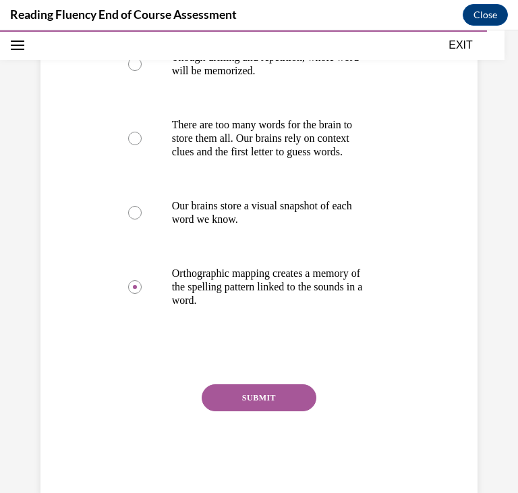
click at [292, 392] on button "SUBMIT" at bounding box center [259, 397] width 115 height 27
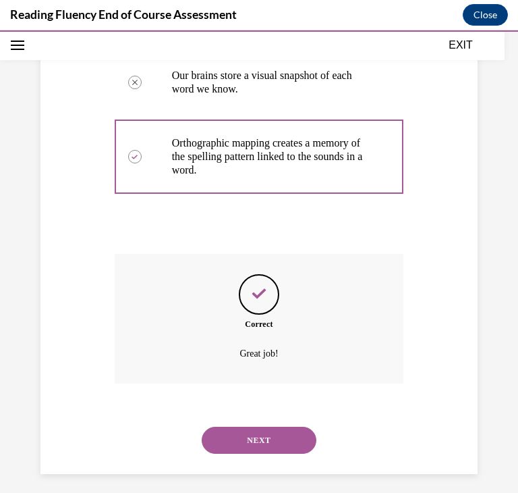
scroll to position [413, 0]
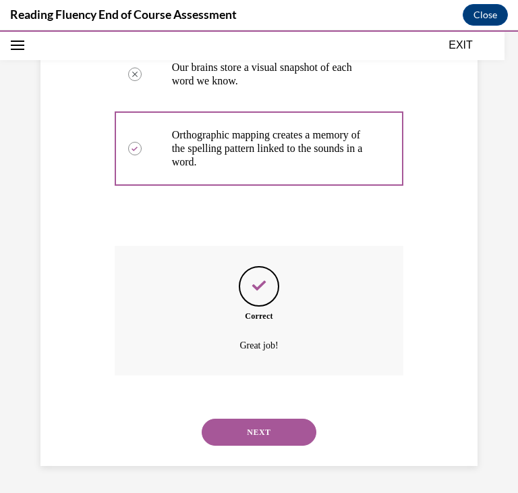
click at [285, 423] on button "NEXT" at bounding box center [259, 431] width 115 height 27
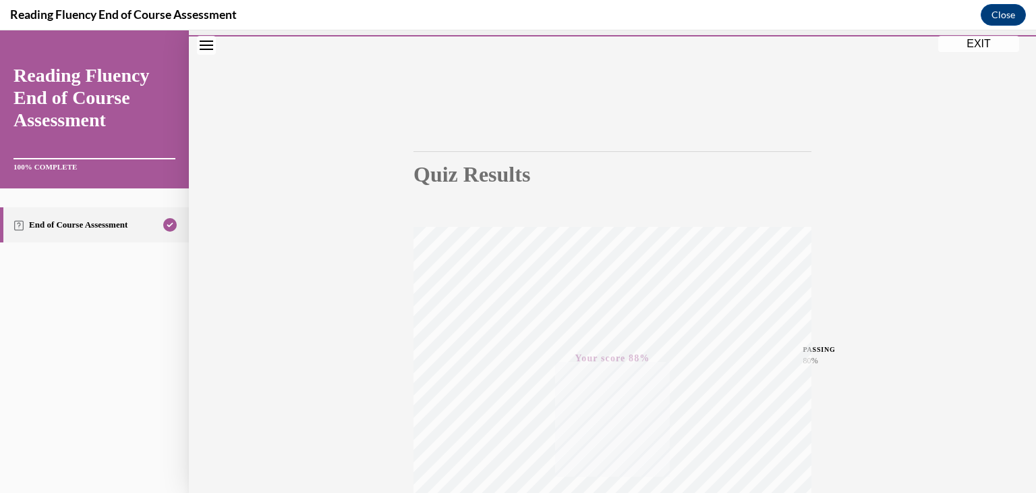
scroll to position [36, 0]
click at [945, 49] on button "EXIT" at bounding box center [979, 48] width 81 height 16
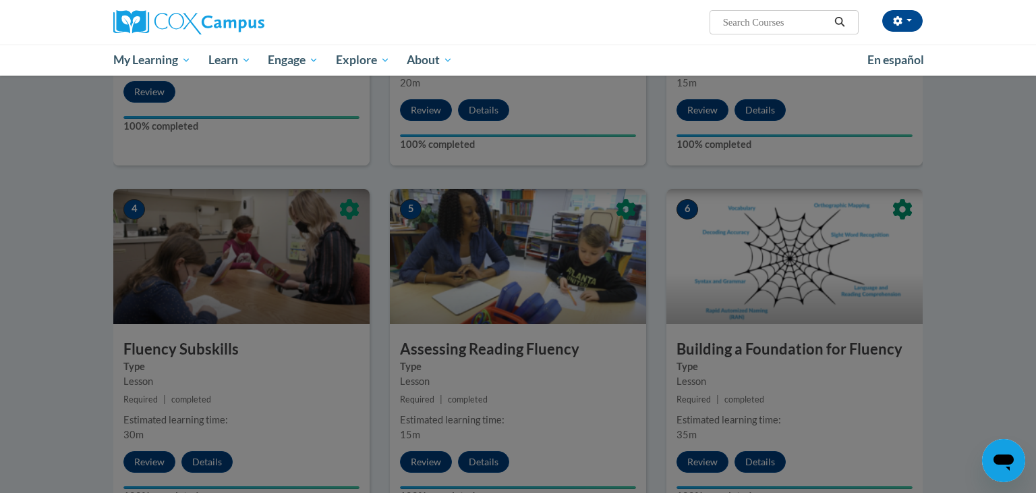
scroll to position [0, 0]
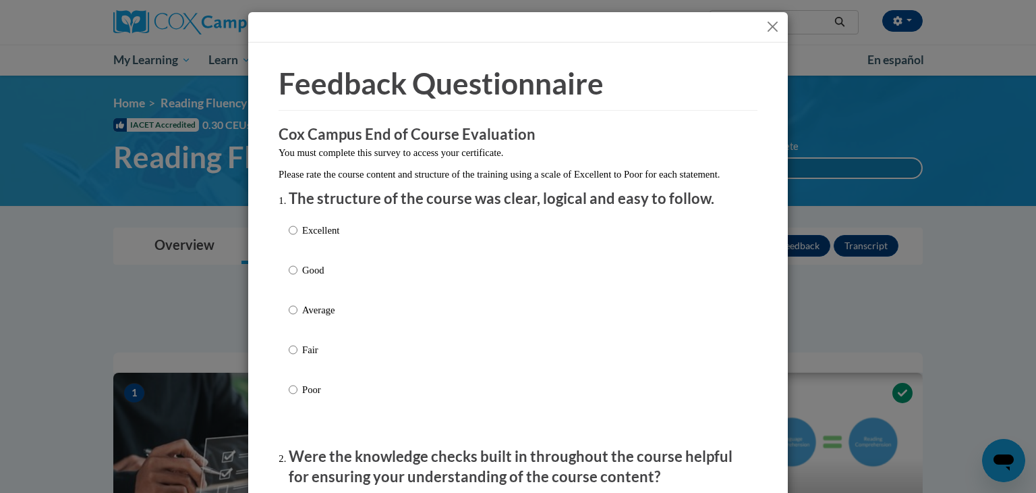
click at [781, 23] on button "Close" at bounding box center [773, 26] width 17 height 17
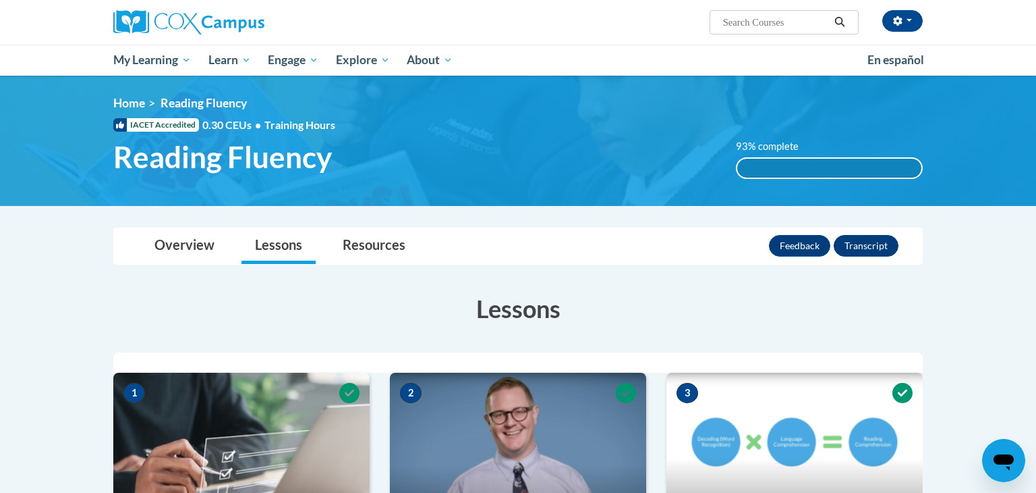
click at [870, 253] on button "Transcript" at bounding box center [866, 246] width 65 height 22
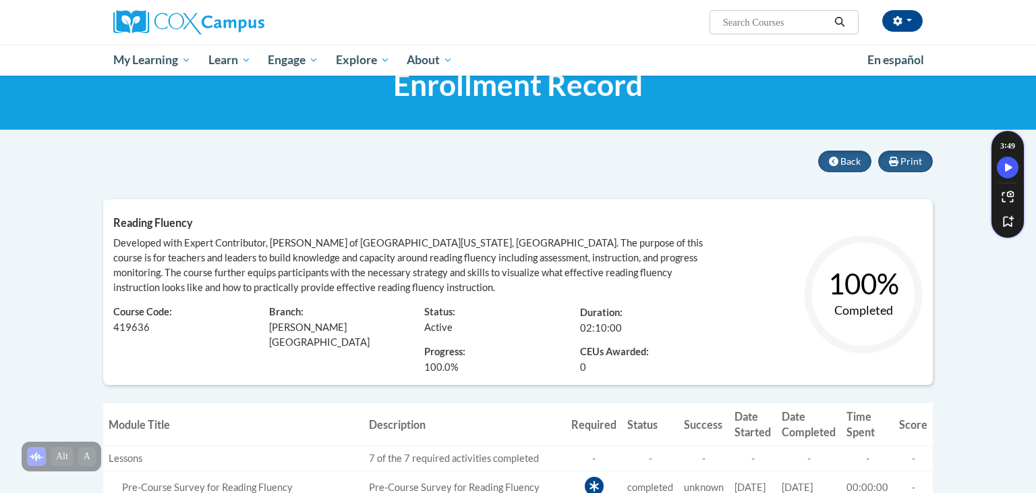
scroll to position [48, 0]
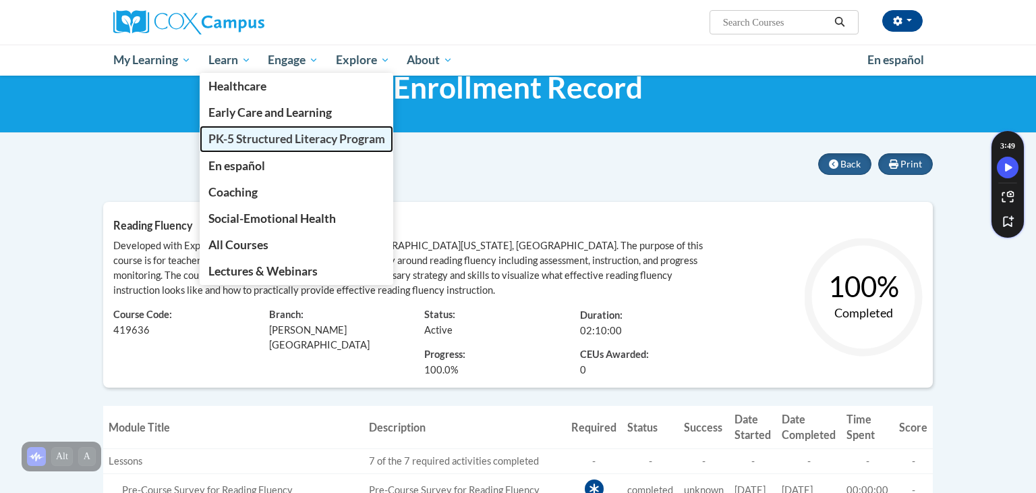
click at [275, 142] on span "PK-5 Structured Literacy Program" at bounding box center [297, 139] width 177 height 14
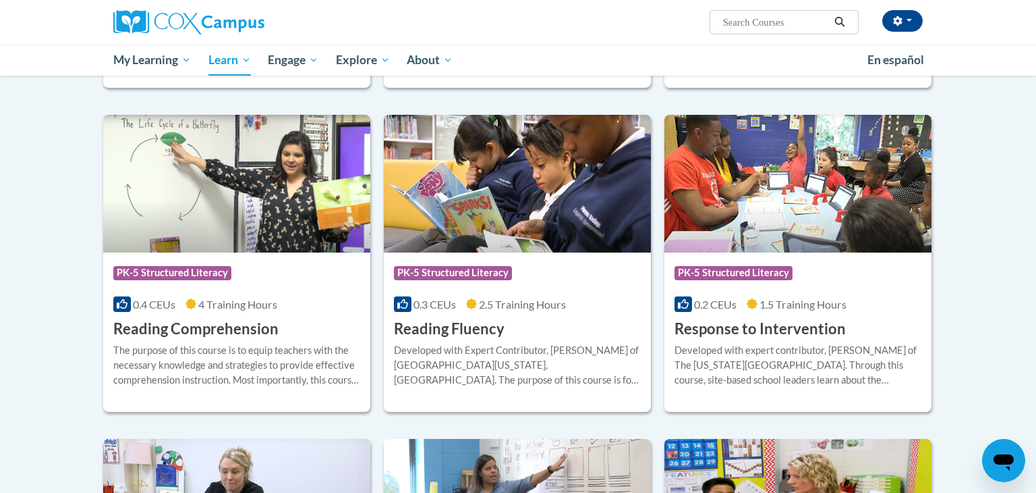
scroll to position [1102, 0]
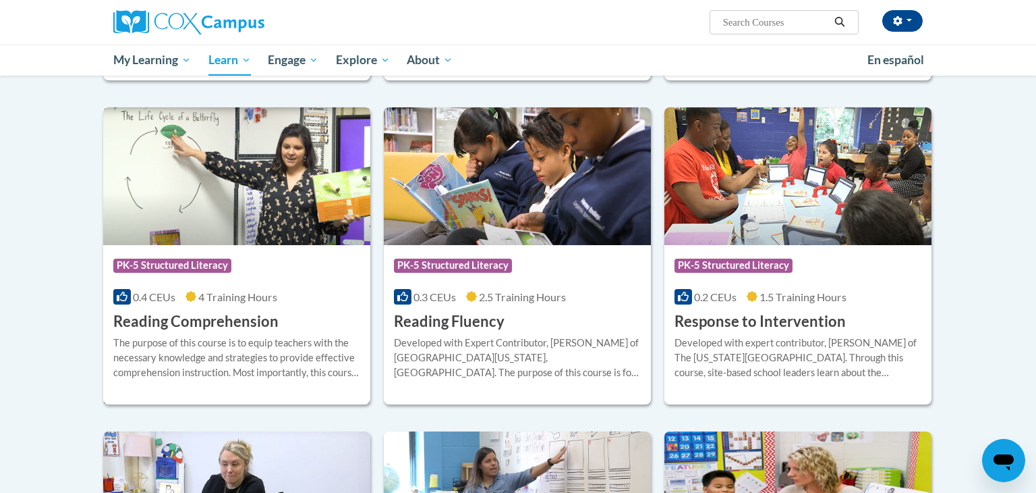
click at [257, 337] on div "The purpose of this course is to equip teachers with the necessary knowledge an…" at bounding box center [236, 357] width 247 height 45
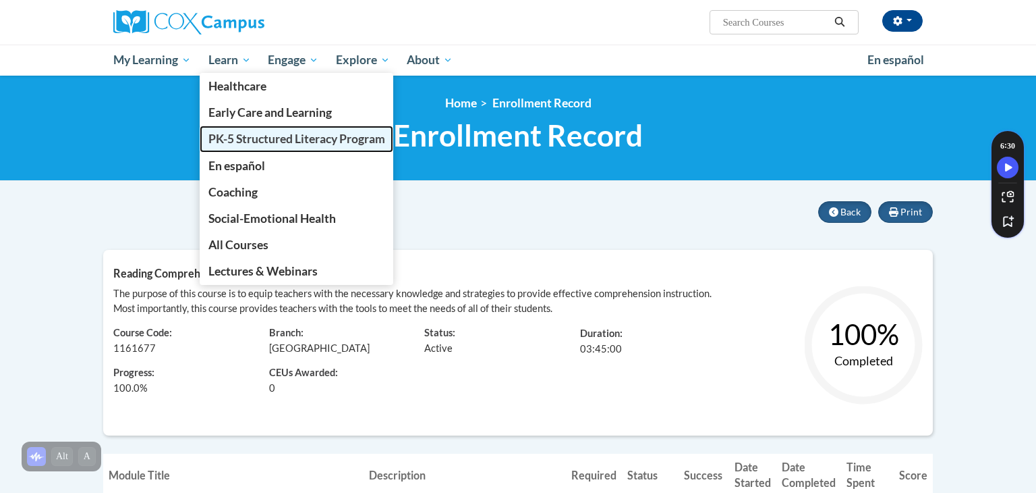
click at [265, 140] on span "PK-5 Structured Literacy Program" at bounding box center [297, 139] width 177 height 14
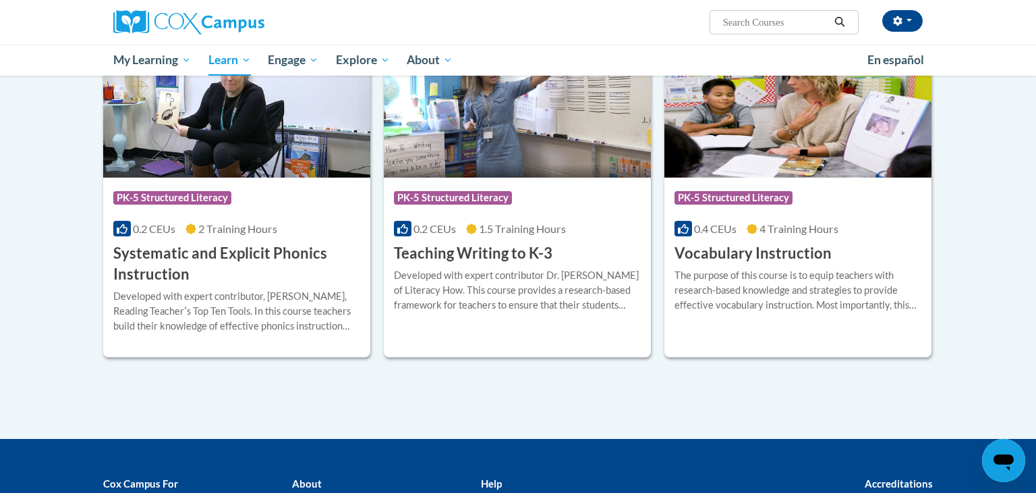
scroll to position [1491, 0]
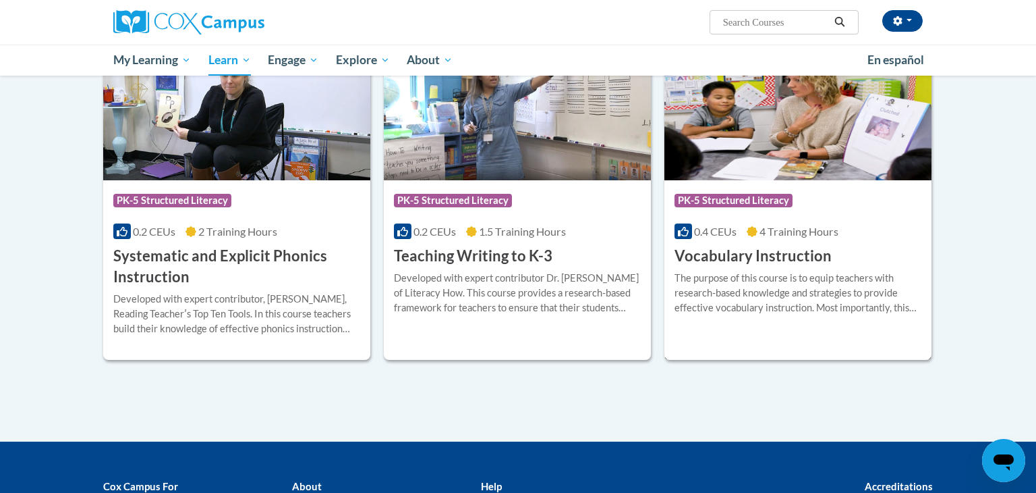
click at [769, 300] on div "The purpose of this course is to equip teachers with research-based knowledge a…" at bounding box center [798, 293] width 247 height 45
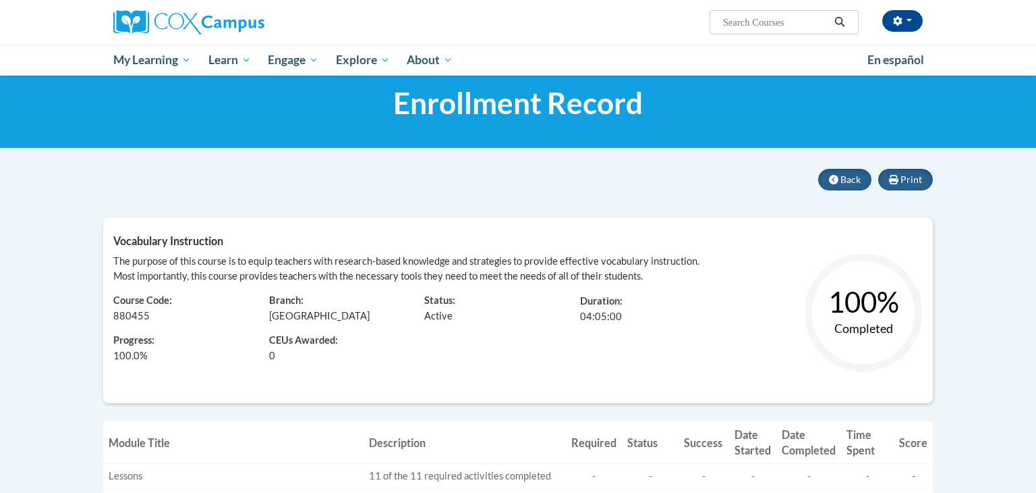
scroll to position [36, 0]
